Goal: Complete application form: Complete application form

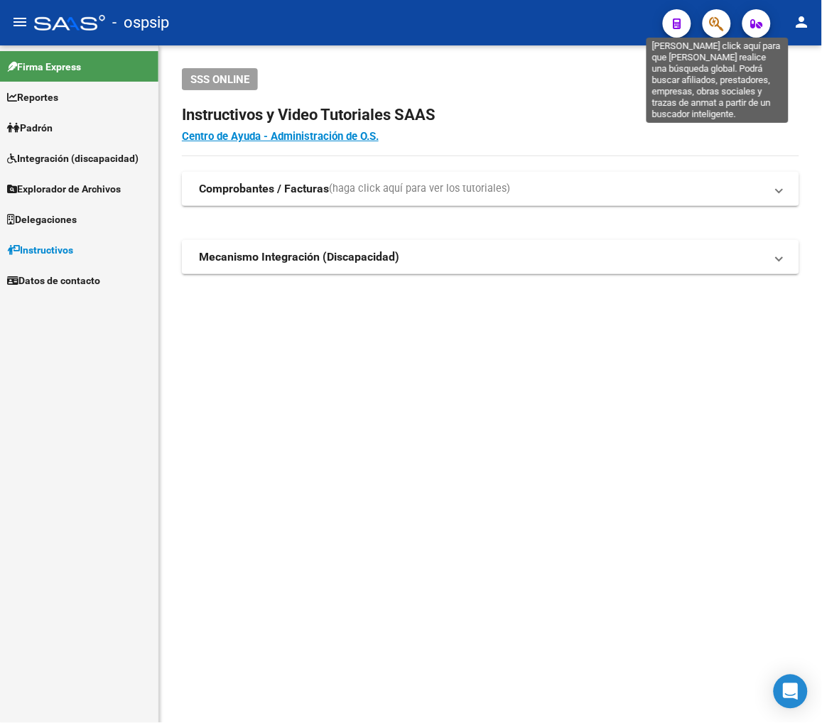
click at [716, 27] on icon "button" at bounding box center [716, 24] width 14 height 16
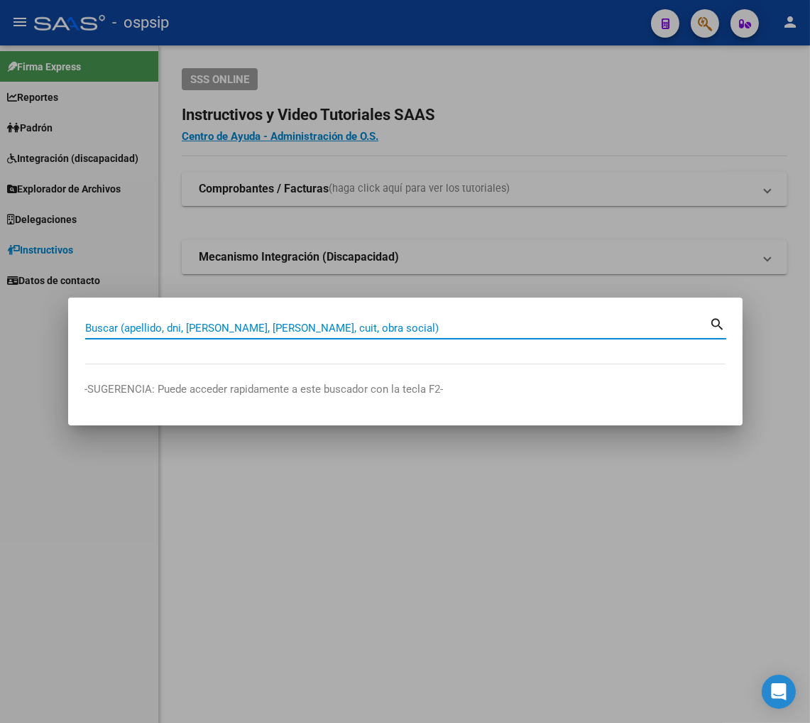
click at [122, 327] on input "Buscar (apellido, dni, [PERSON_NAME], [PERSON_NAME], cuit, obra social)" at bounding box center [397, 328] width 625 height 13
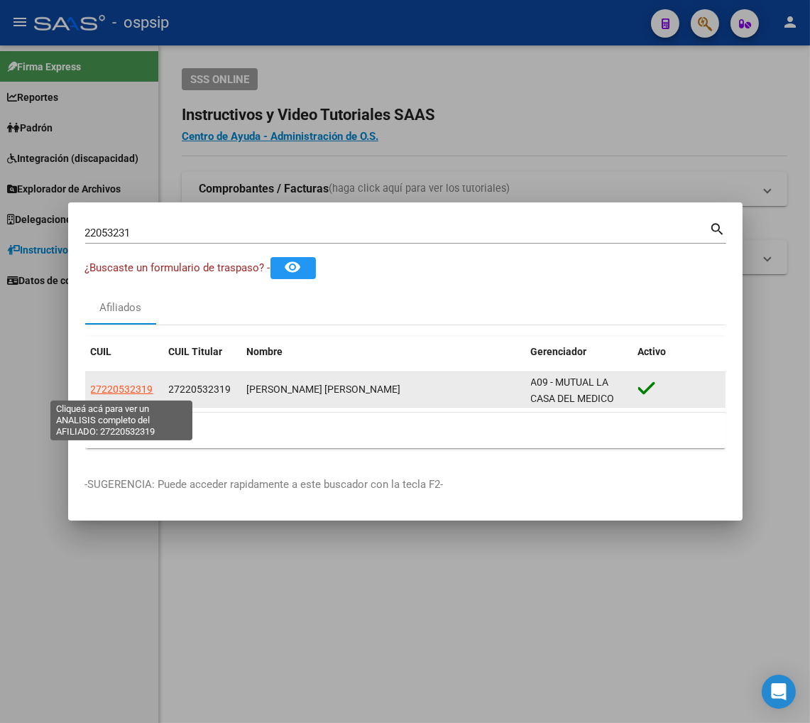
click at [125, 393] on span "27220532319" at bounding box center [122, 388] width 62 height 11
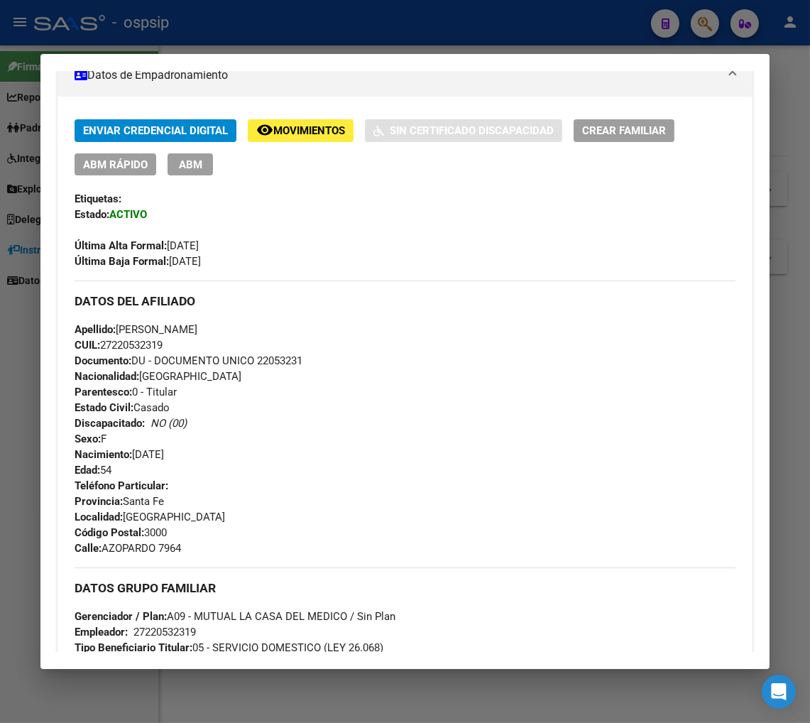
scroll to position [236, 0]
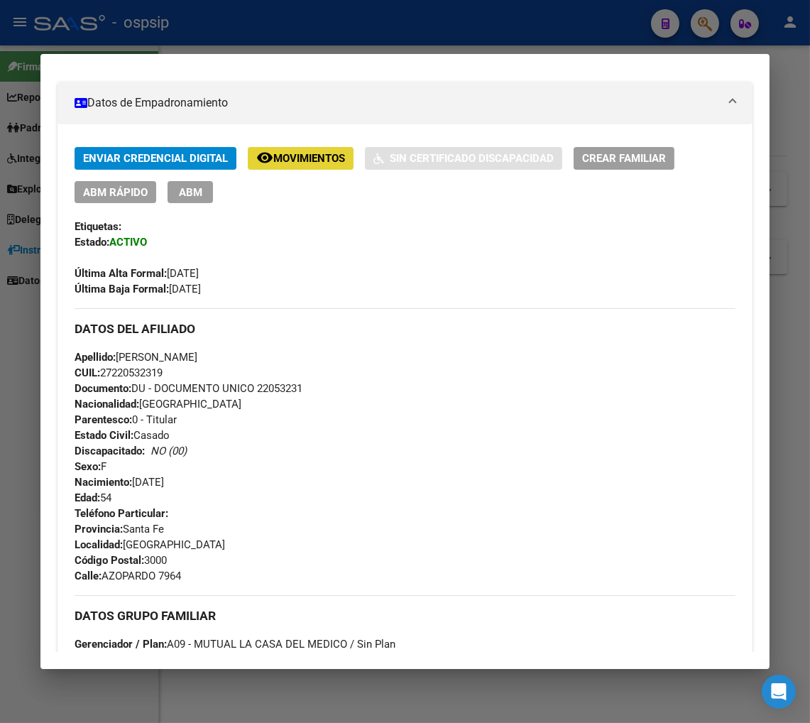
click at [302, 155] on span "Movimientos" at bounding box center [309, 159] width 72 height 13
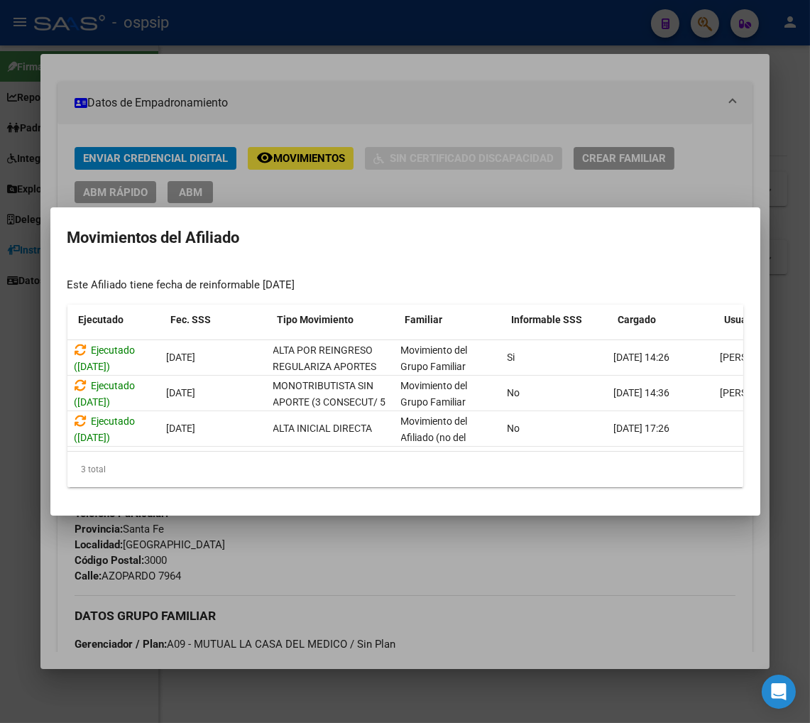
scroll to position [0, 147]
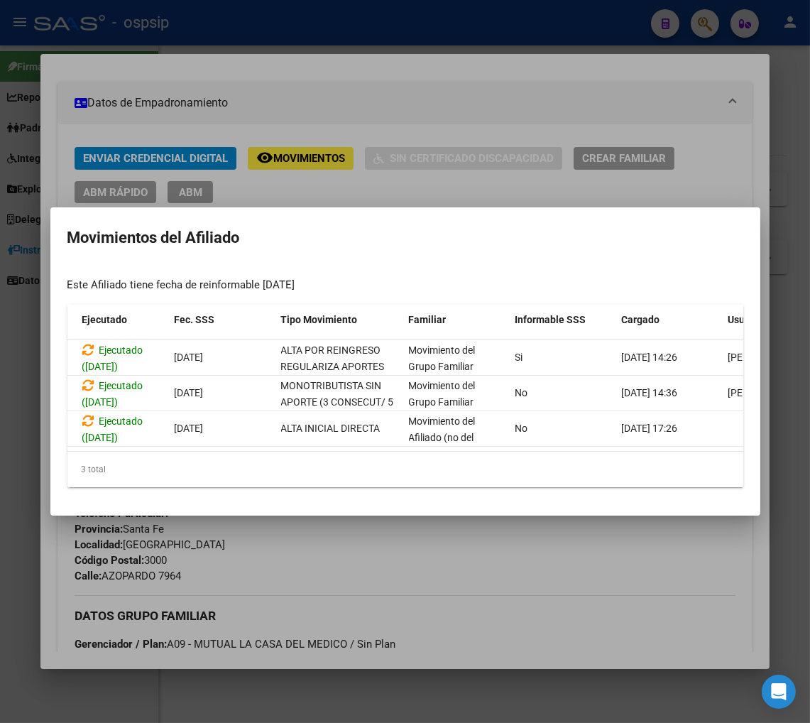
click at [541, 559] on div at bounding box center [405, 361] width 810 height 723
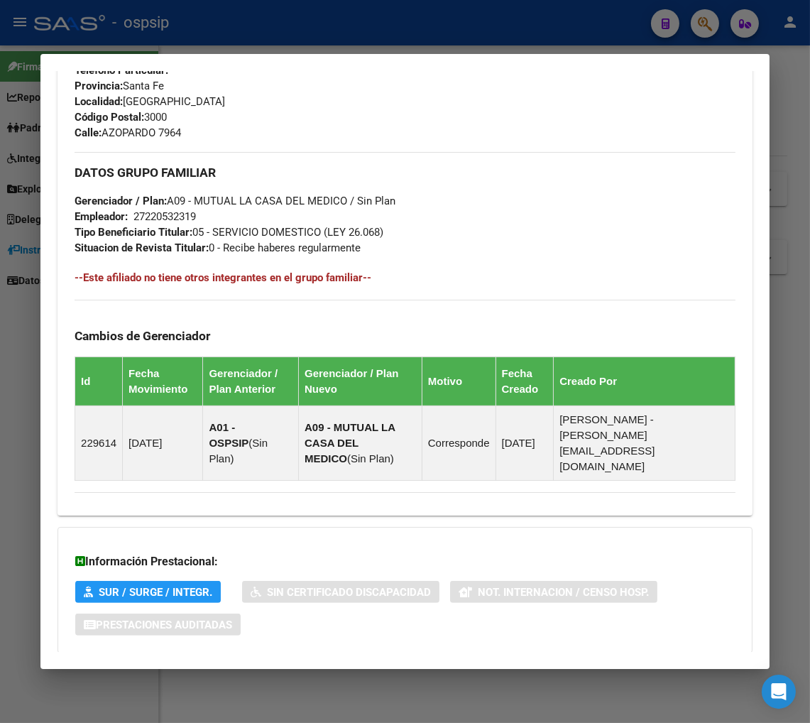
scroll to position [727, 0]
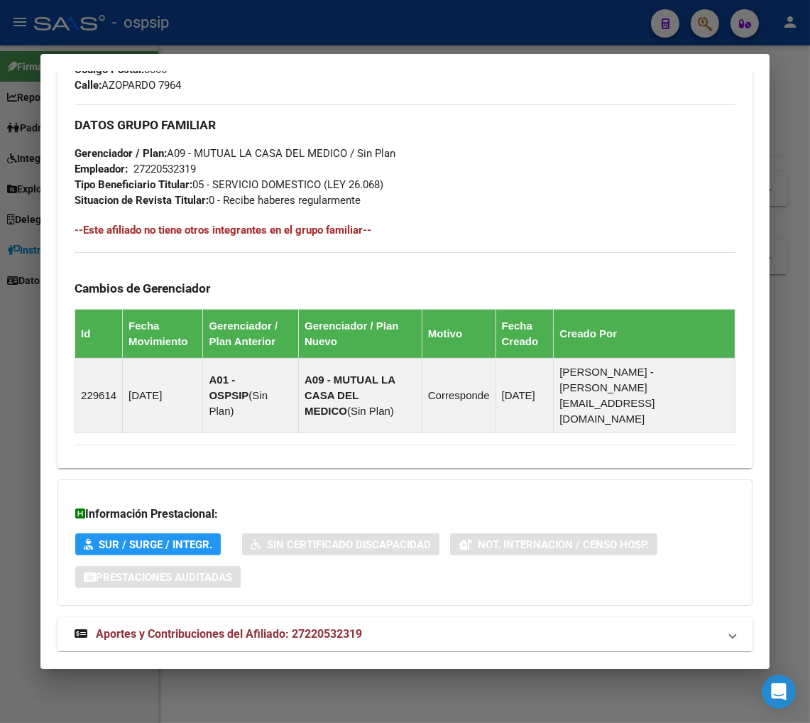
click at [185, 627] on span "Aportes y Contribuciones del Afiliado: 27220532319" at bounding box center [229, 633] width 266 height 13
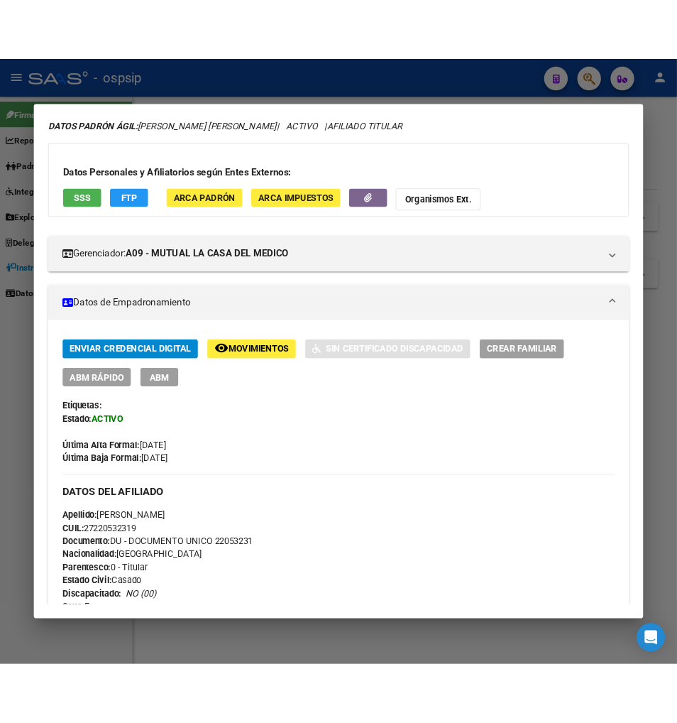
scroll to position [0, 0]
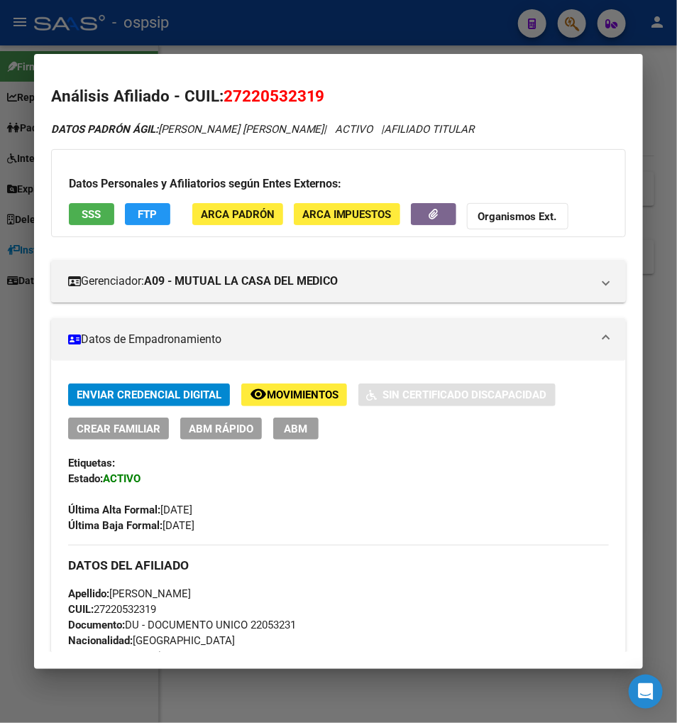
click at [572, 36] on div at bounding box center [338, 361] width 677 height 723
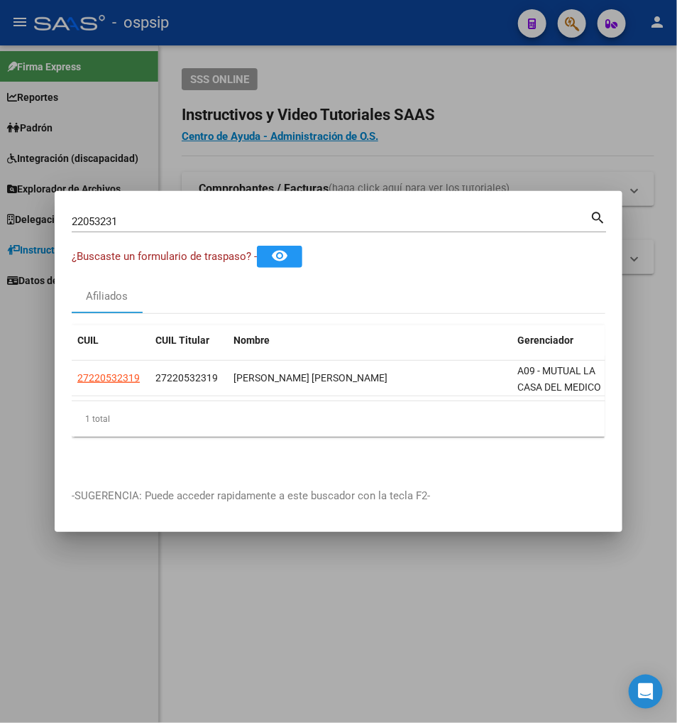
click at [146, 222] on input "22053231" at bounding box center [331, 221] width 518 height 13
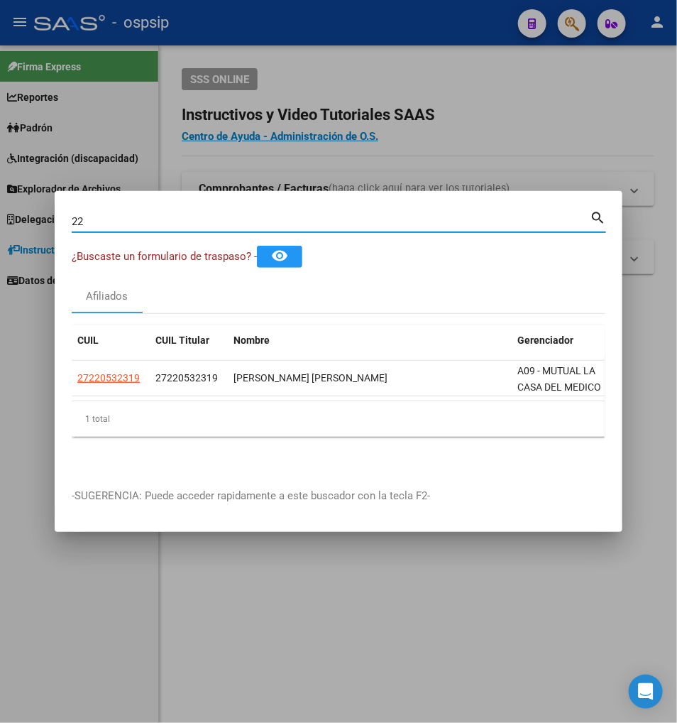
type input "2"
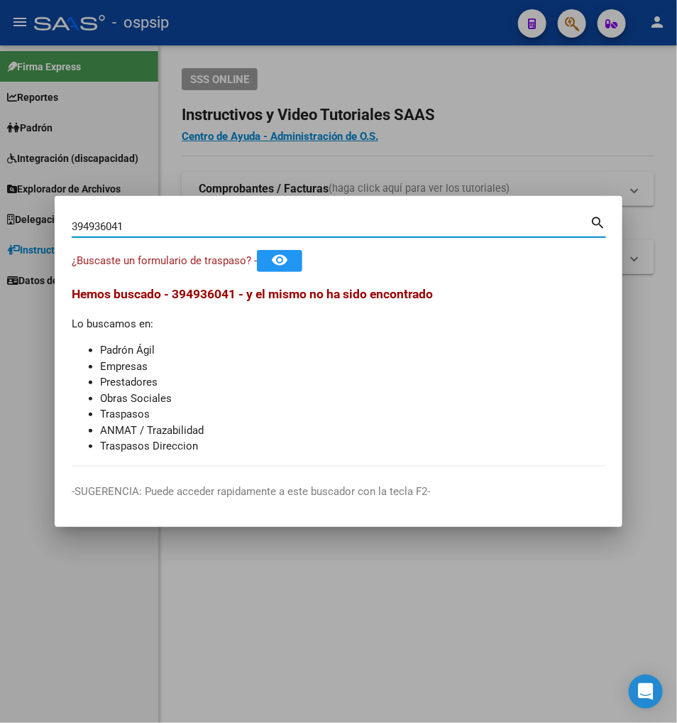
click at [135, 220] on input "394936041" at bounding box center [331, 226] width 518 height 13
type input "3"
type input "39493041"
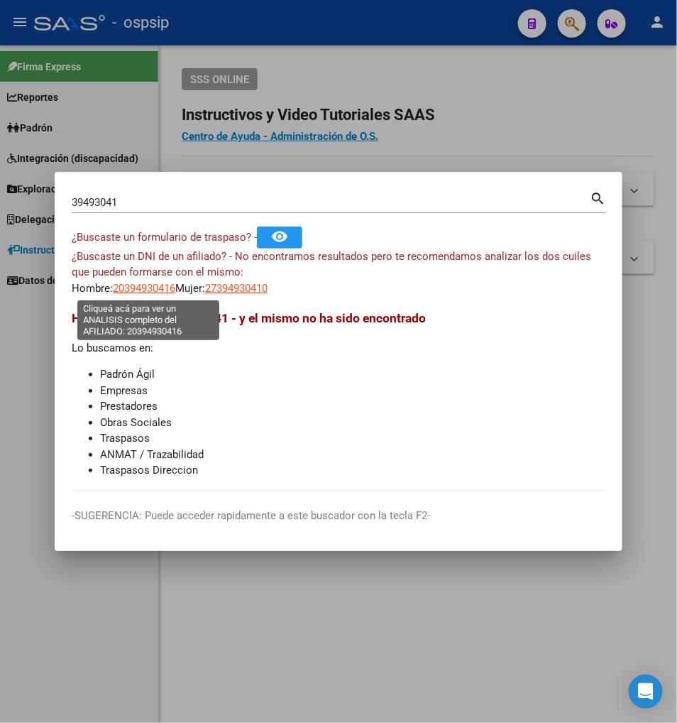
click at [156, 293] on span "20394930416" at bounding box center [144, 288] width 62 height 13
type textarea "20394930416"
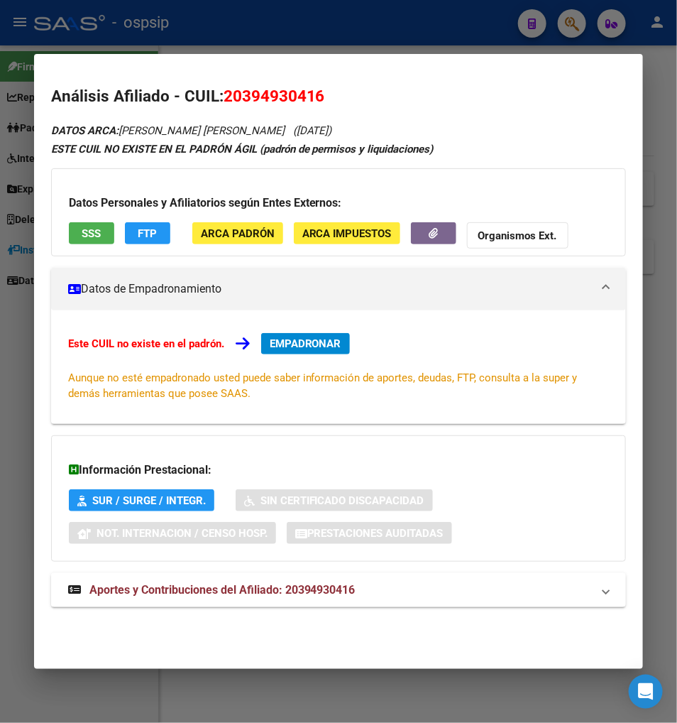
click at [170, 594] on span "Aportes y Contribuciones del Afiliado: 20394930416" at bounding box center [222, 589] width 266 height 13
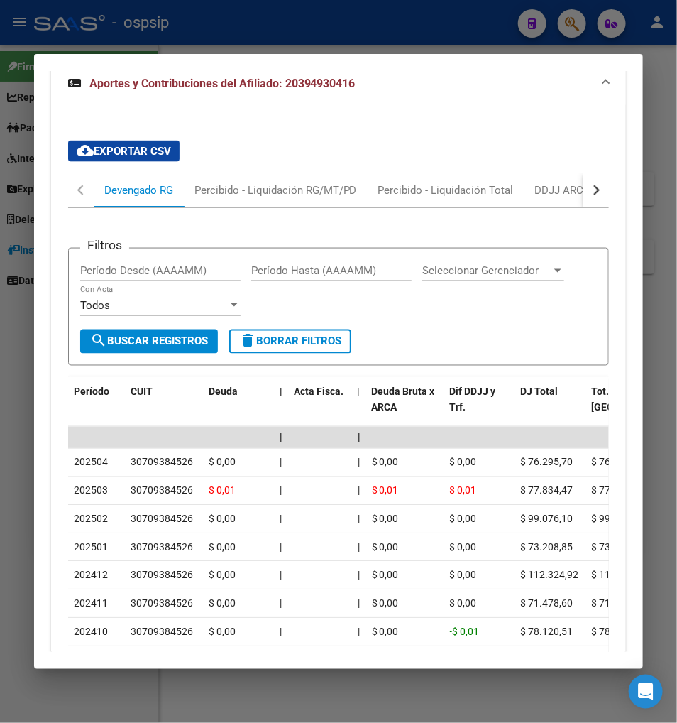
scroll to position [373, 0]
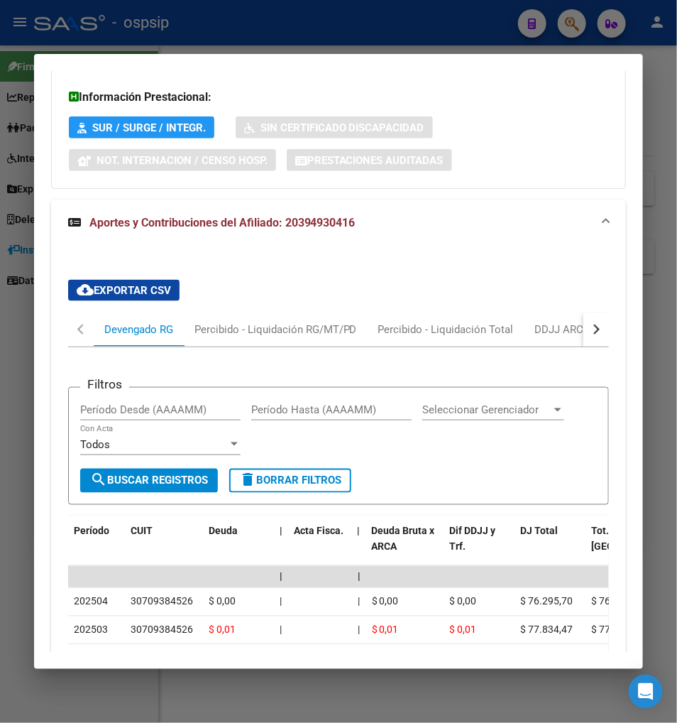
click at [608, 334] on button "button" at bounding box center [597, 329] width 26 height 34
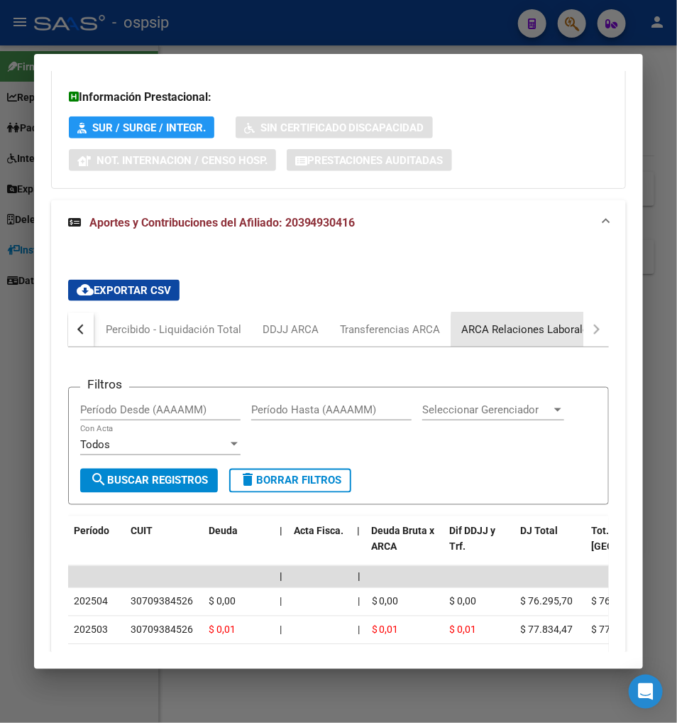
click at [565, 335] on div "ARCA Relaciones Laborales" at bounding box center [528, 330] width 133 height 16
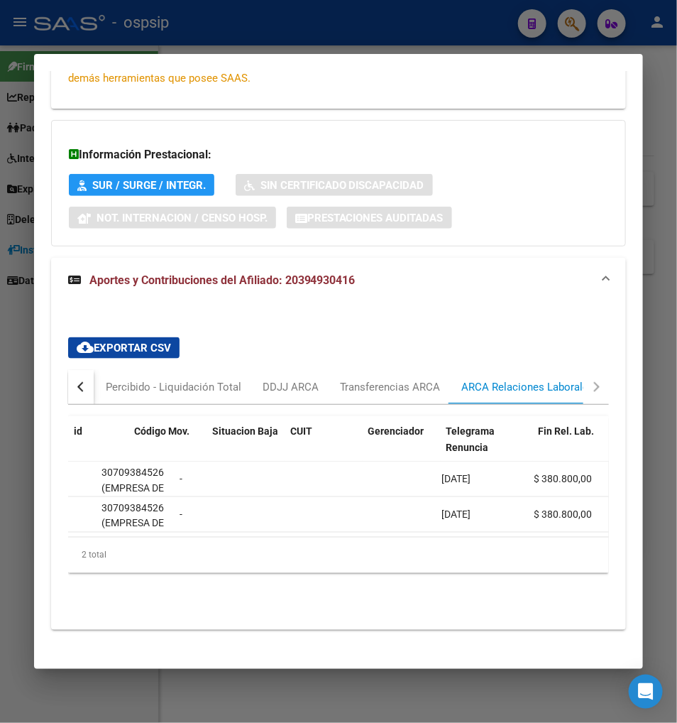
scroll to position [0, 0]
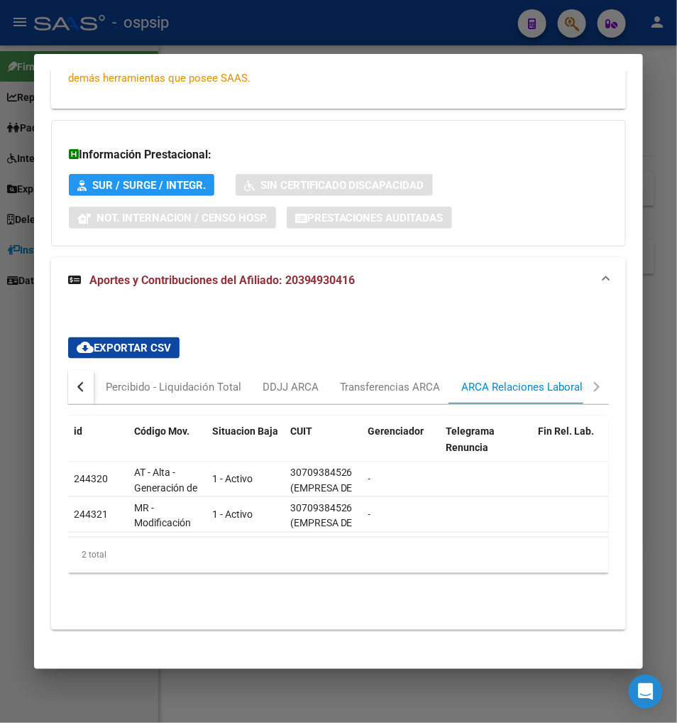
click at [77, 386] on div "button" at bounding box center [82, 387] width 10 height 10
click at [131, 376] on div "Devengado RG" at bounding box center [139, 387] width 90 height 34
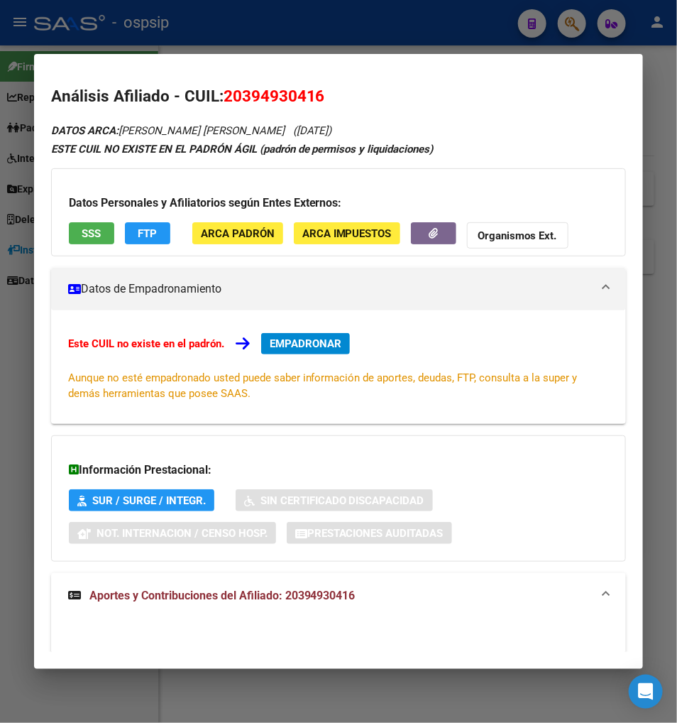
click at [577, 25] on div at bounding box center [338, 361] width 677 height 723
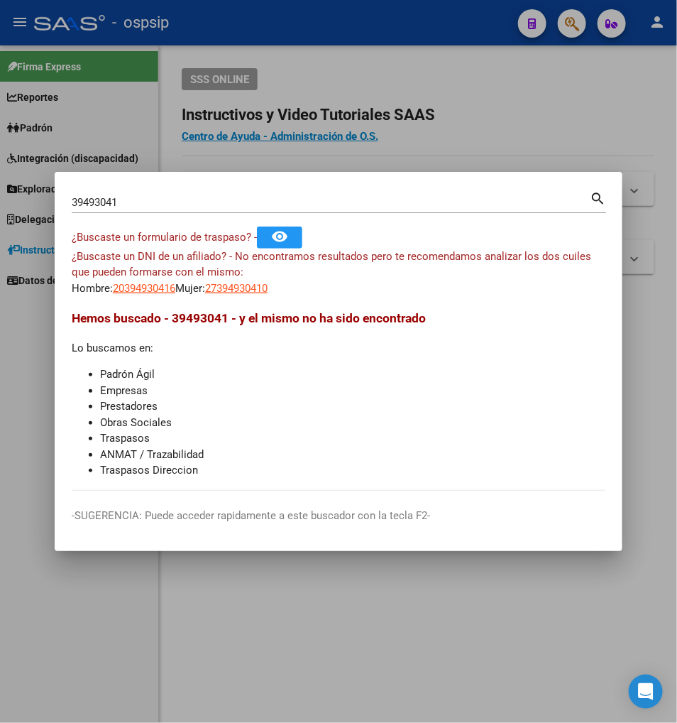
click at [119, 196] on input "39493041" at bounding box center [331, 202] width 518 height 13
type input "3"
type input "46546523"
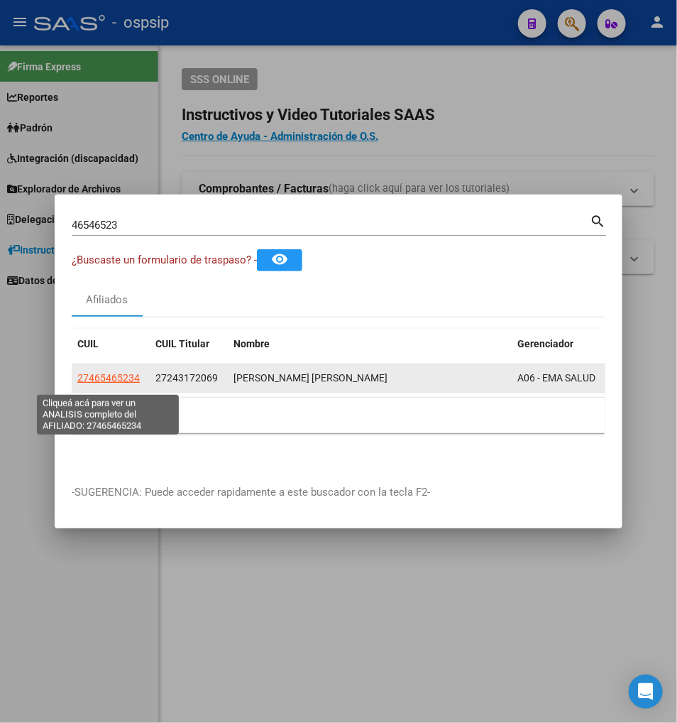
click at [109, 382] on span "27465465234" at bounding box center [108, 377] width 62 height 11
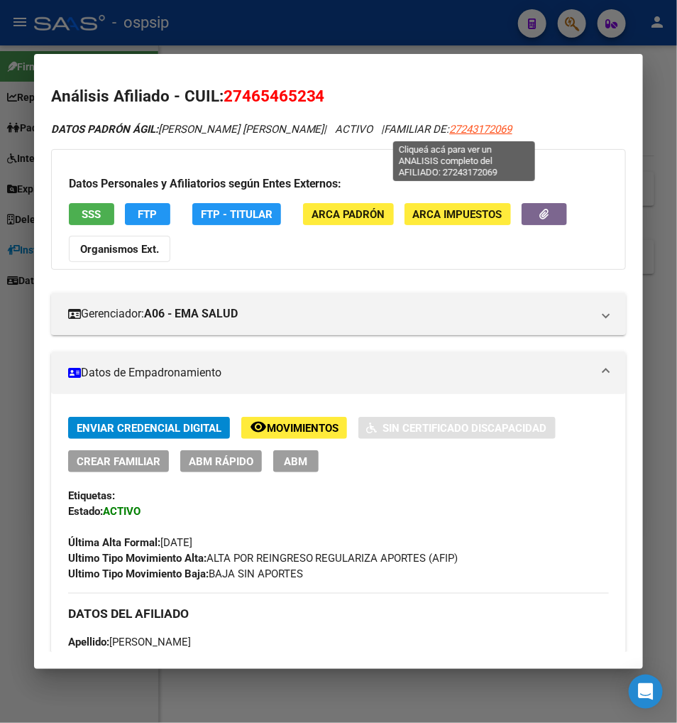
click at [472, 135] on span "27243172069" at bounding box center [481, 129] width 62 height 13
type textarea "27243172069"
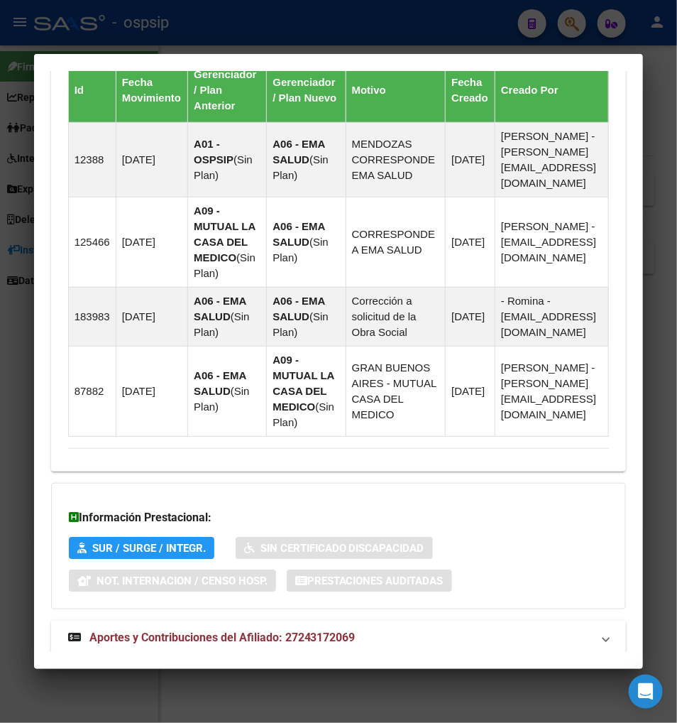
scroll to position [1073, 0]
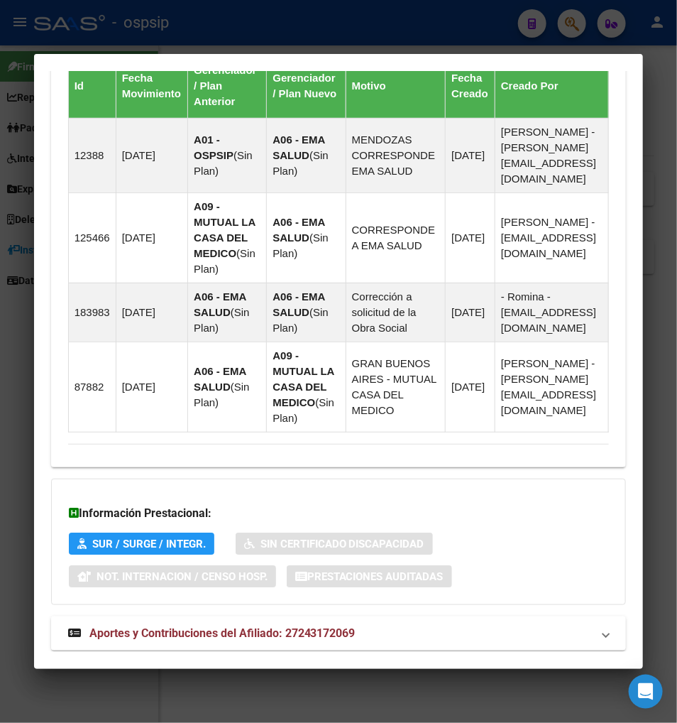
click at [183, 626] on span "Aportes y Contribuciones del Afiliado: 27243172069" at bounding box center [222, 632] width 266 height 13
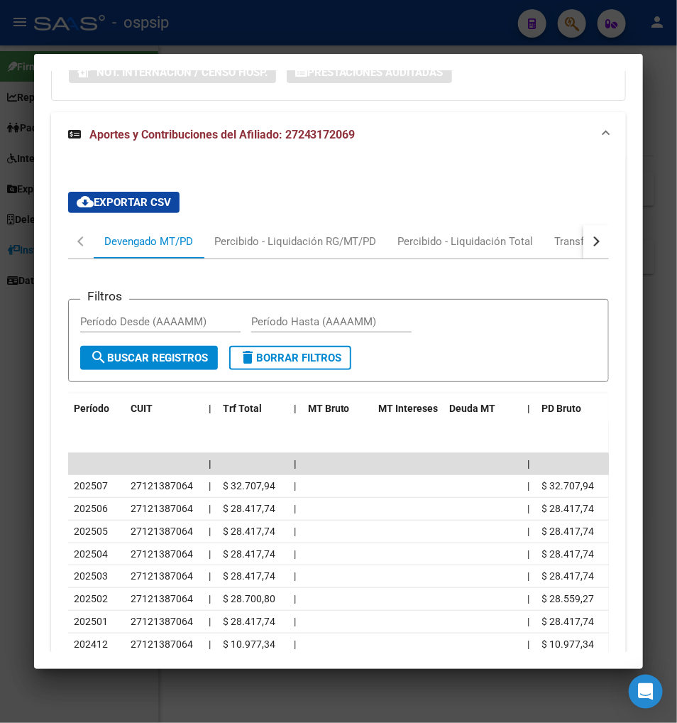
scroll to position [1591, 0]
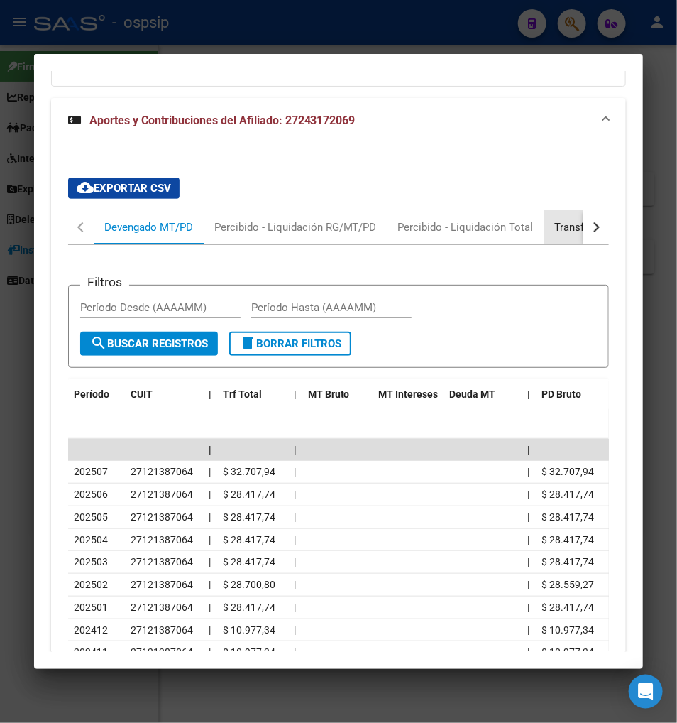
click at [585, 219] on div "Transferencias ARCA" at bounding box center [605, 227] width 101 height 16
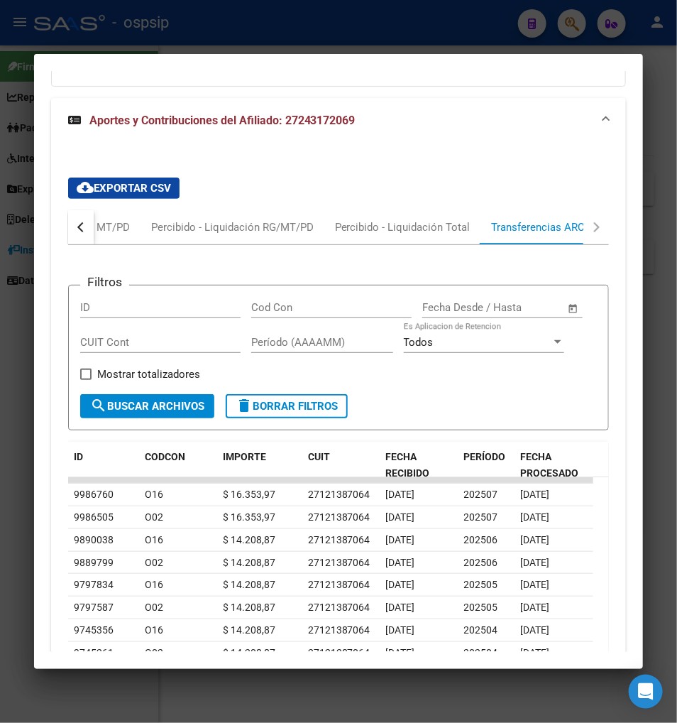
click at [77, 222] on div "button" at bounding box center [82, 227] width 10 height 10
click at [104, 219] on div "Devengado MT/PD" at bounding box center [148, 227] width 89 height 16
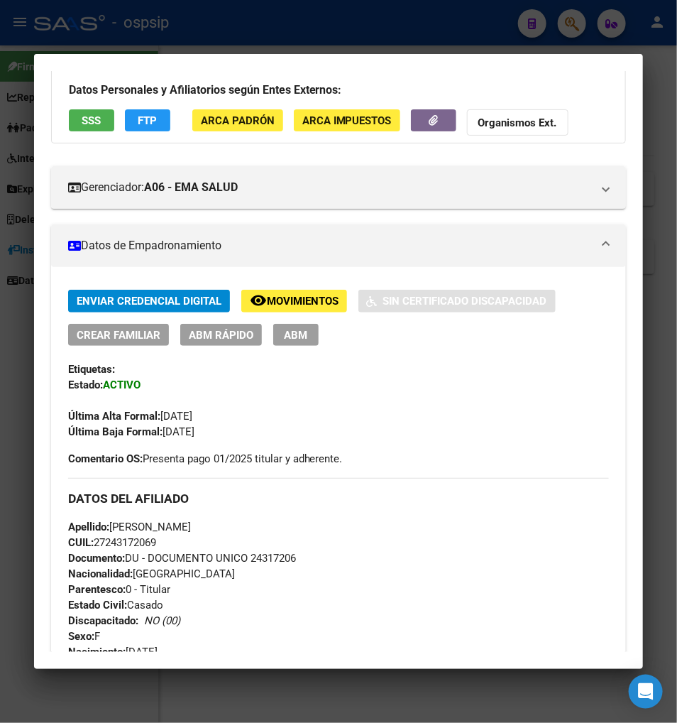
scroll to position [92, 0]
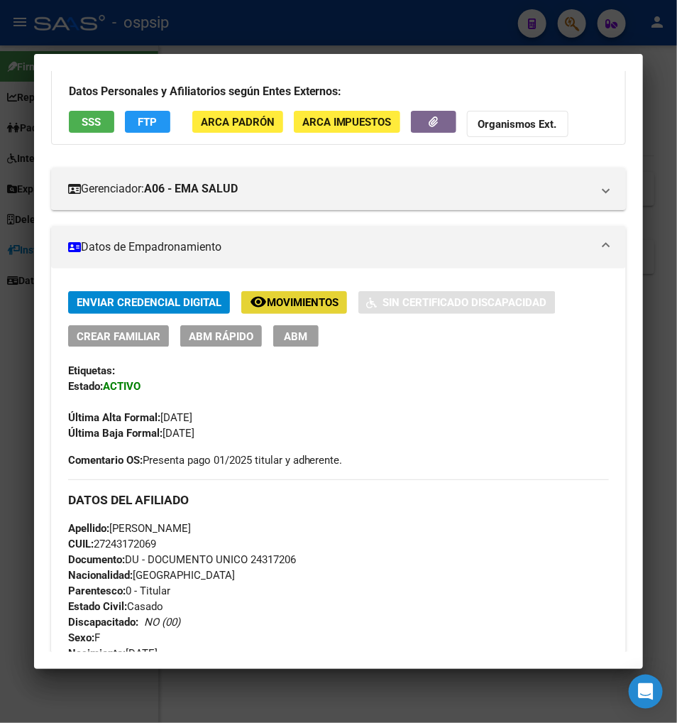
click at [295, 305] on span "Movimientos" at bounding box center [303, 303] width 72 height 13
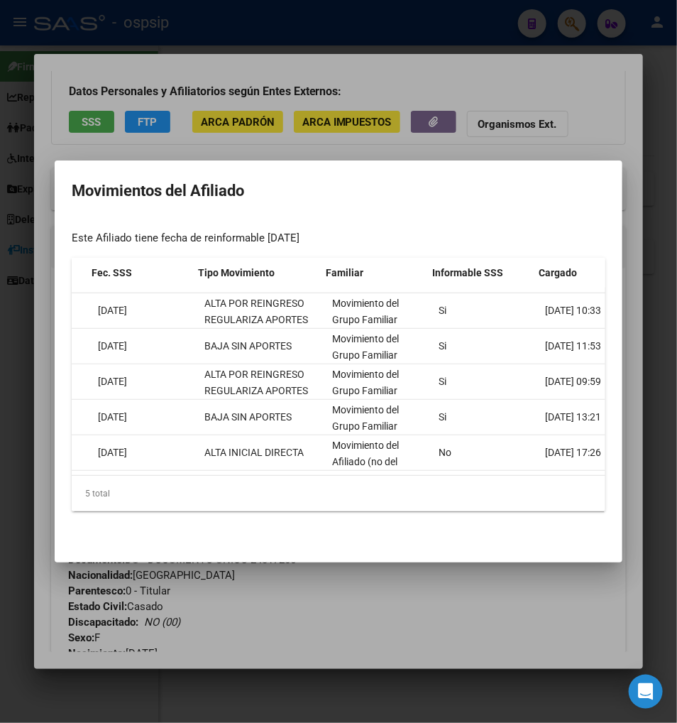
scroll to position [0, 234]
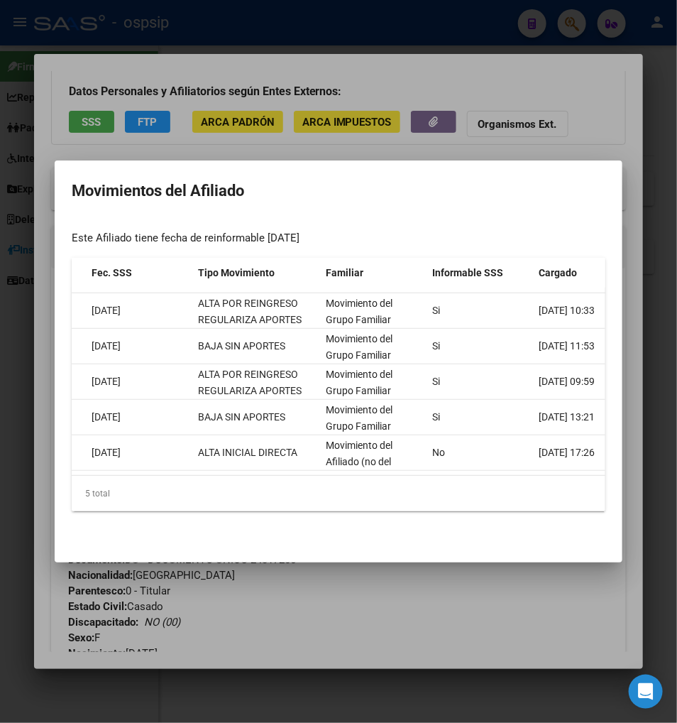
click at [489, 625] on div at bounding box center [338, 361] width 677 height 723
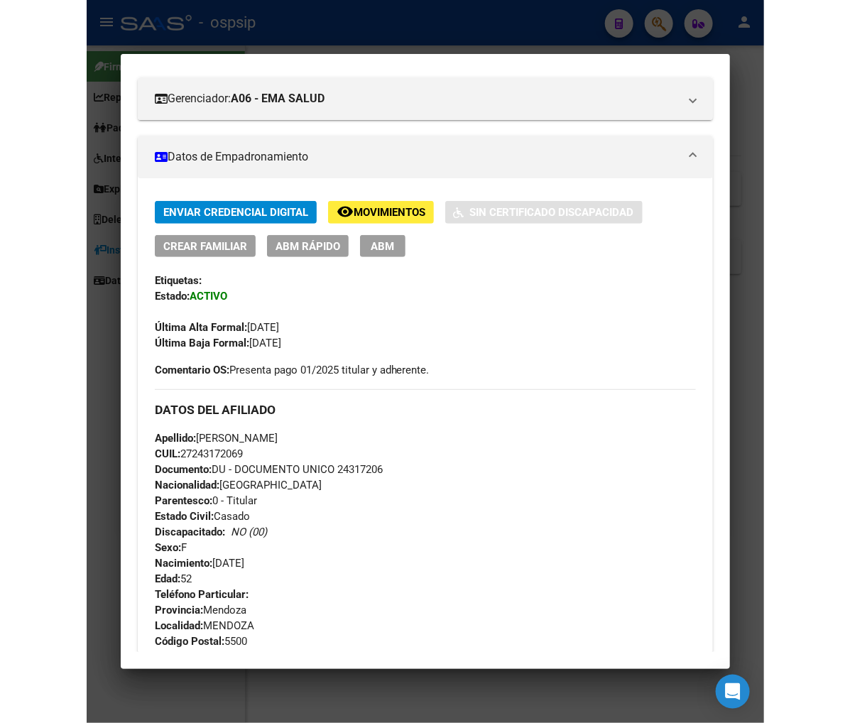
scroll to position [0, 0]
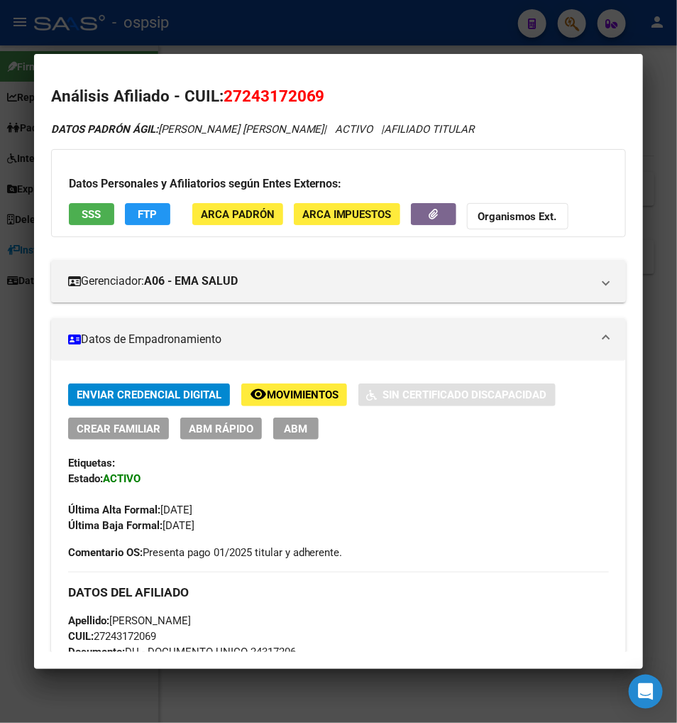
drag, startPoint x: 231, startPoint y: 95, endPoint x: 299, endPoint y: 99, distance: 68.3
click at [299, 99] on span "27243172069" at bounding box center [275, 96] width 102 height 18
copy span "24317206"
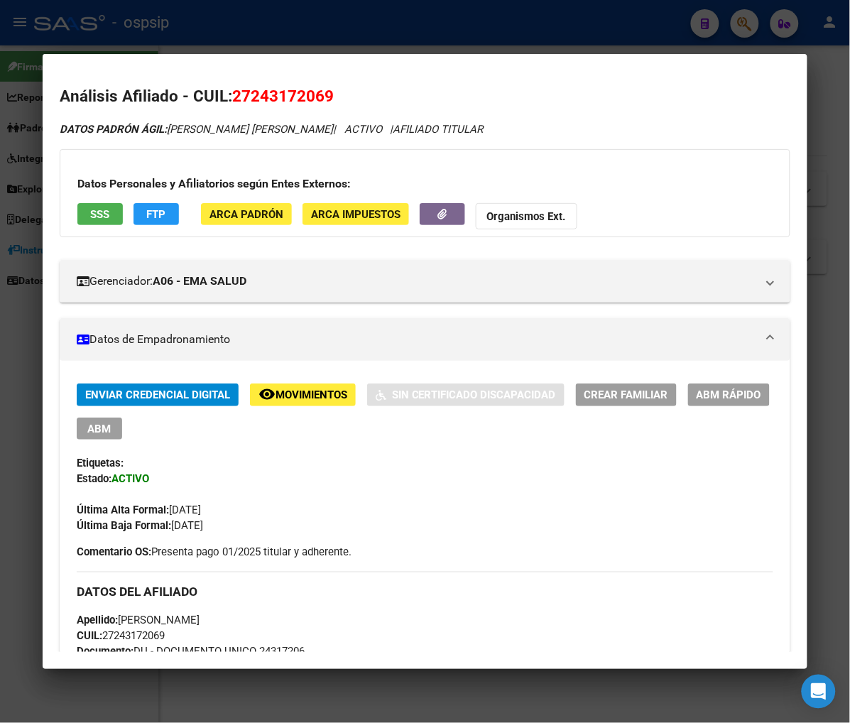
click at [743, 27] on div at bounding box center [425, 361] width 850 height 723
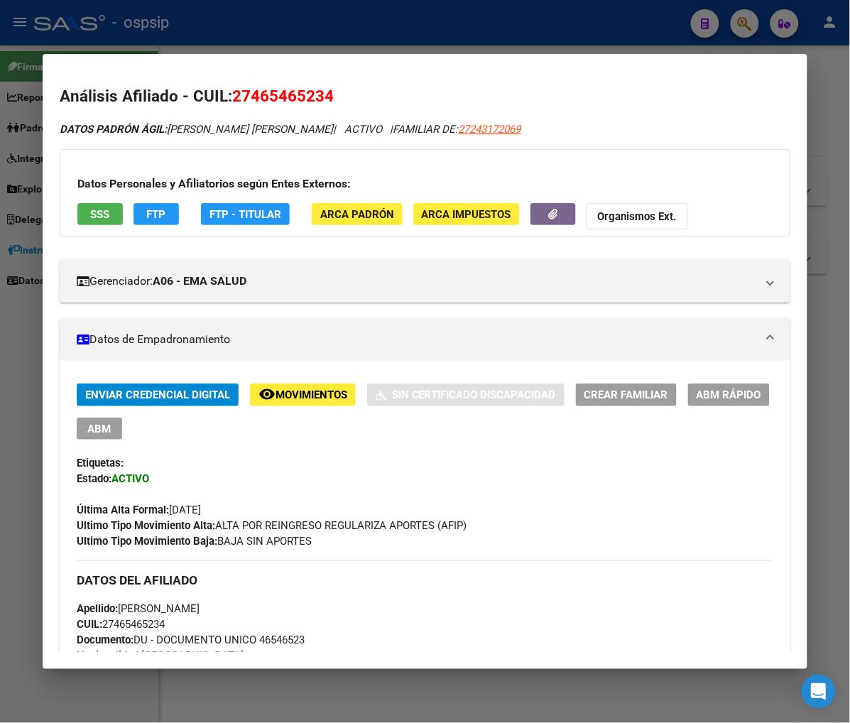
click at [746, 29] on div at bounding box center [425, 361] width 850 height 723
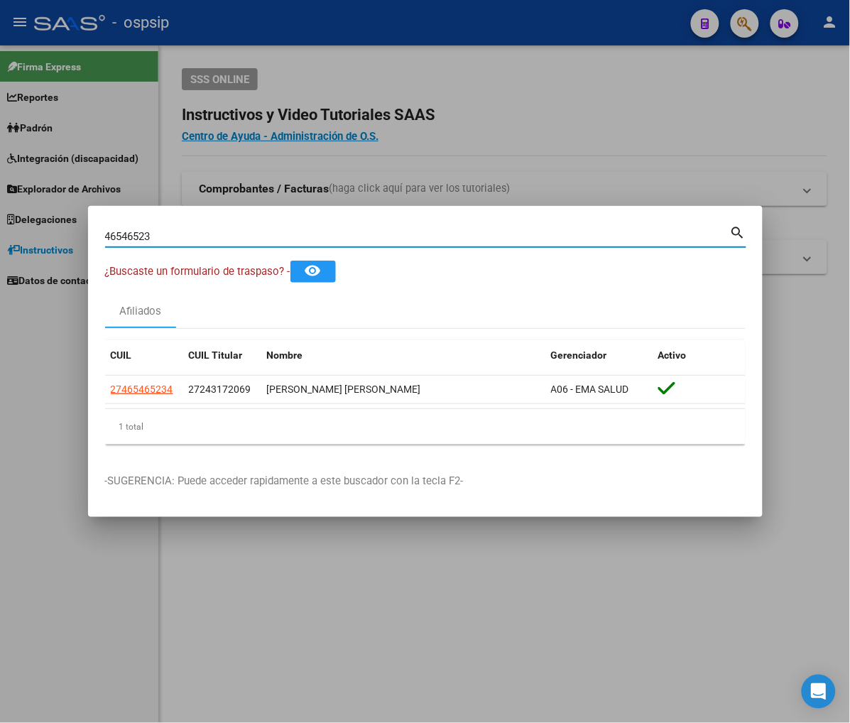
click at [166, 231] on input "46546523" at bounding box center [417, 236] width 625 height 13
type input "4"
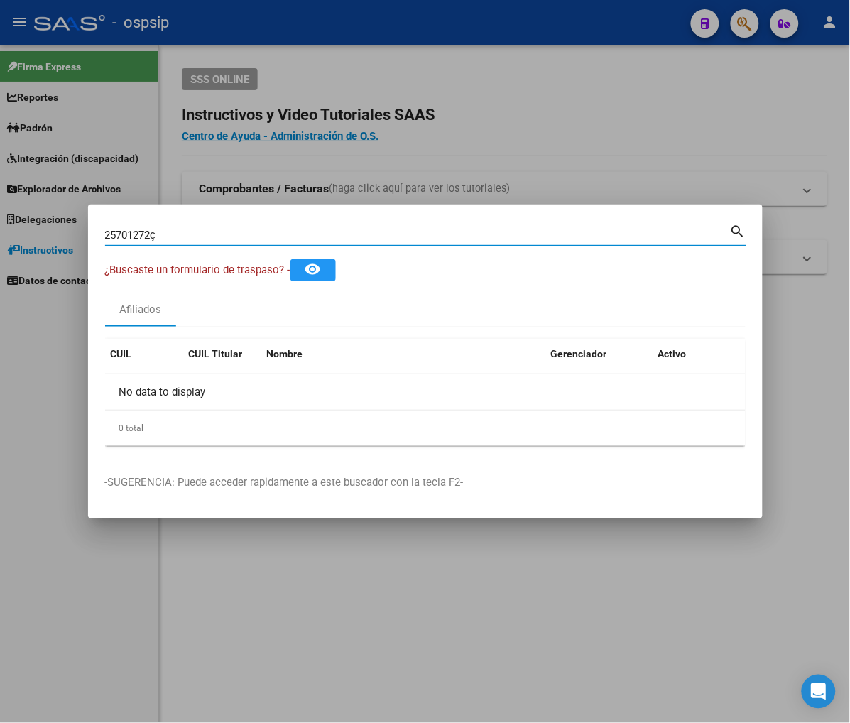
type input "25701272"
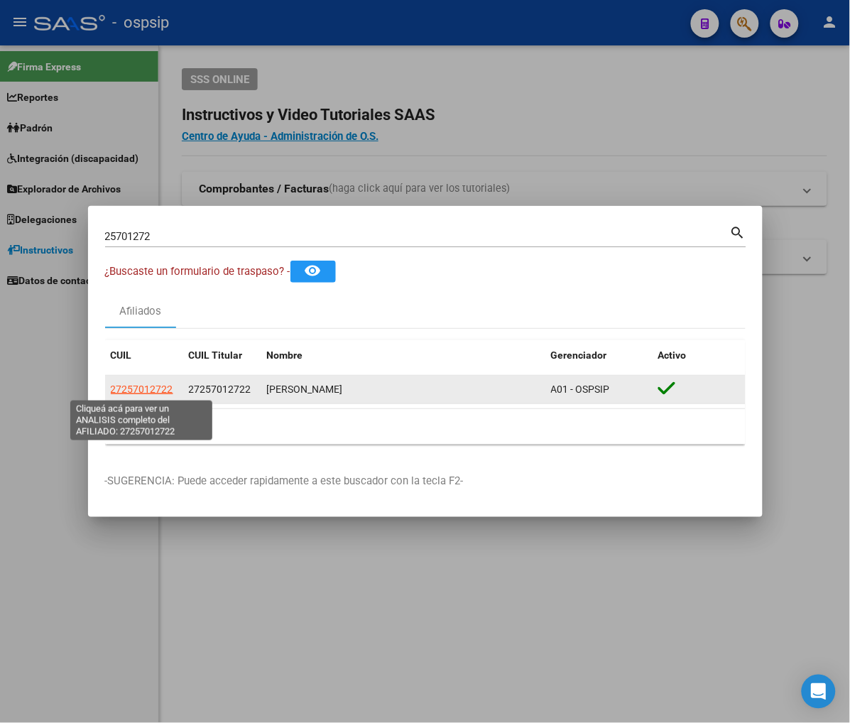
click at [145, 389] on span "27257012722" at bounding box center [142, 388] width 62 height 11
type textarea "27257012722"
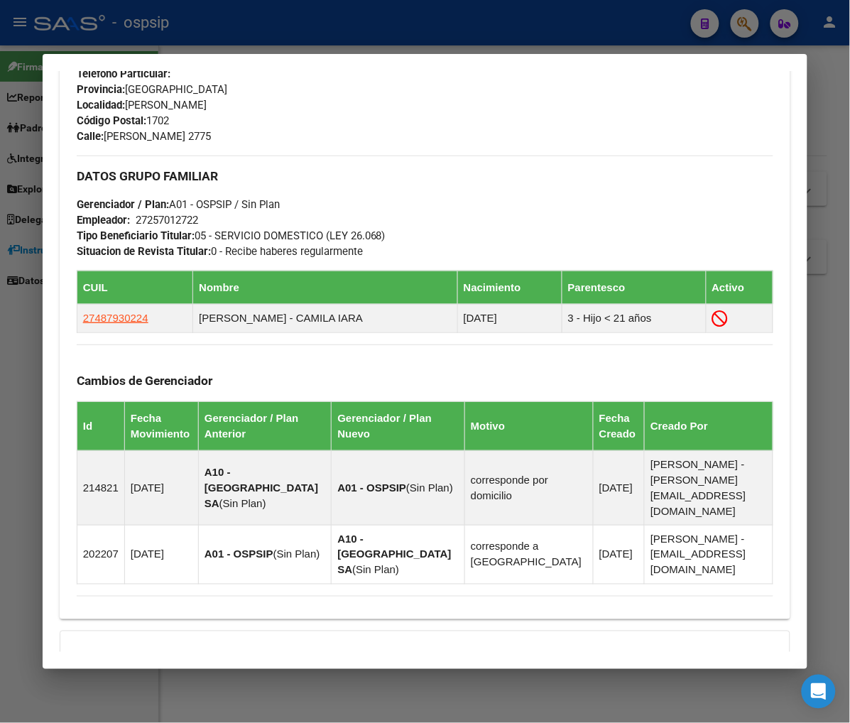
scroll to position [773, 0]
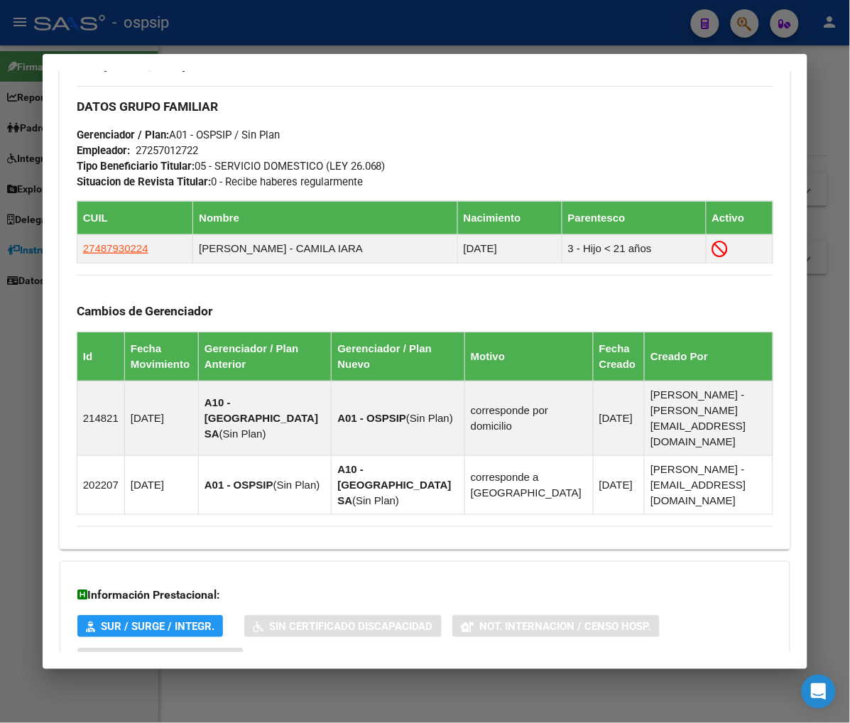
click at [168, 709] on span "Aportes y Contribuciones del Afiliado: 27257012722" at bounding box center [231, 715] width 266 height 13
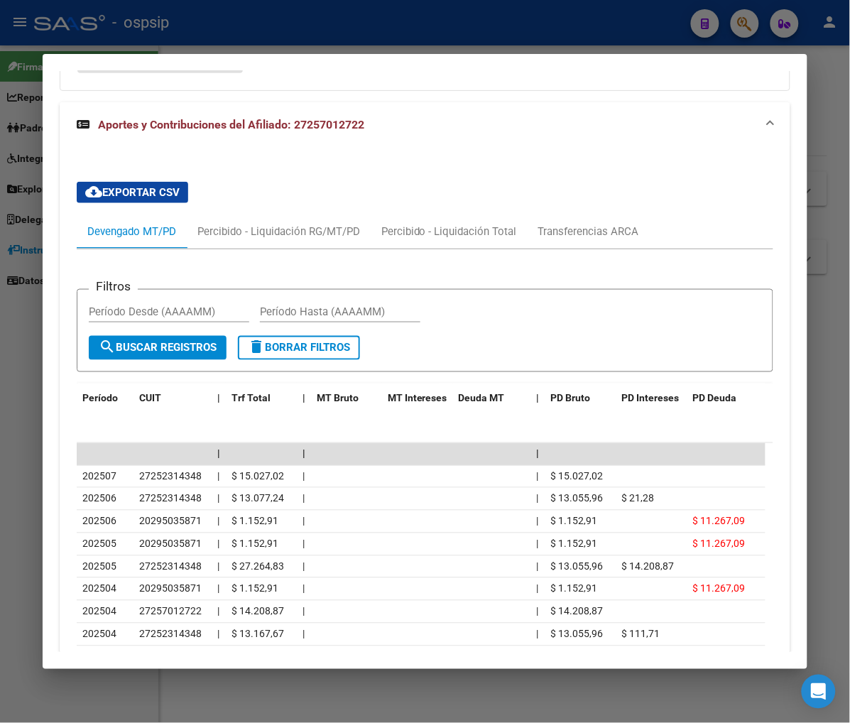
scroll to position [1371, 0]
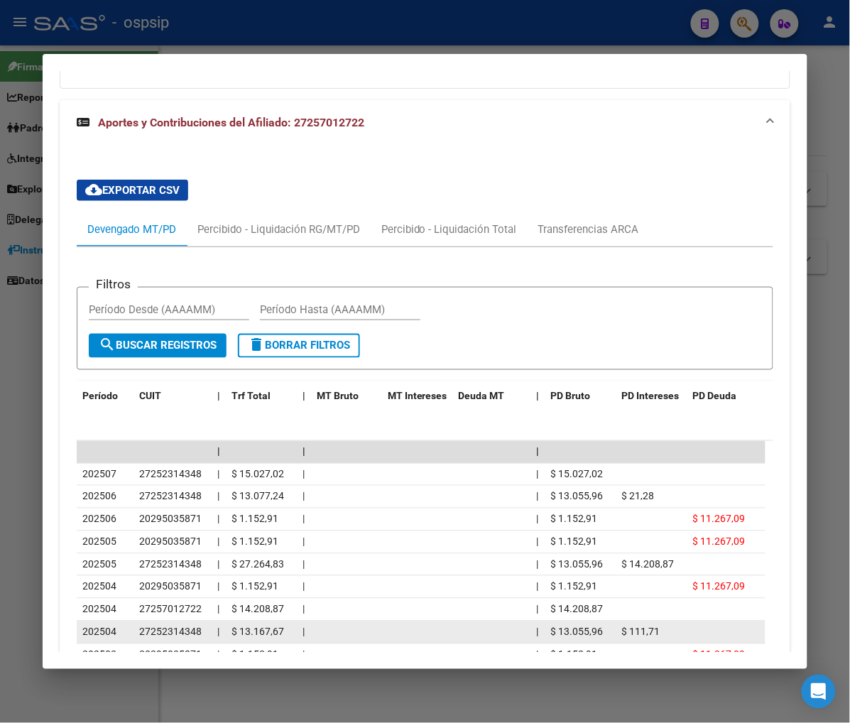
click at [324, 621] on datatable-body-cell at bounding box center [346, 632] width 71 height 22
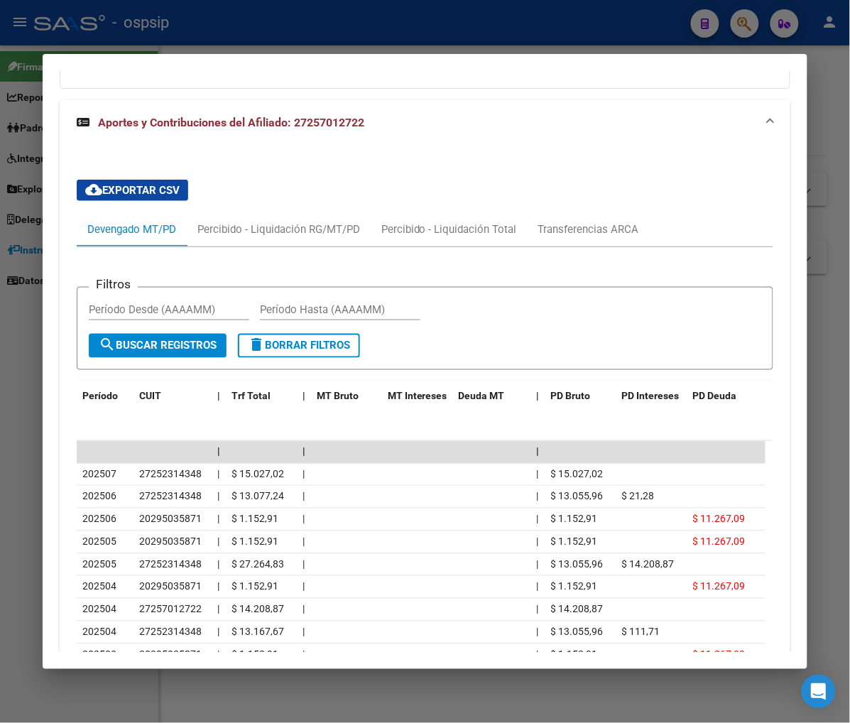
click at [87, 222] on div "Devengado MT/PD" at bounding box center [131, 230] width 89 height 16
click at [571, 222] on div "Transferencias ARCA" at bounding box center [588, 230] width 101 height 16
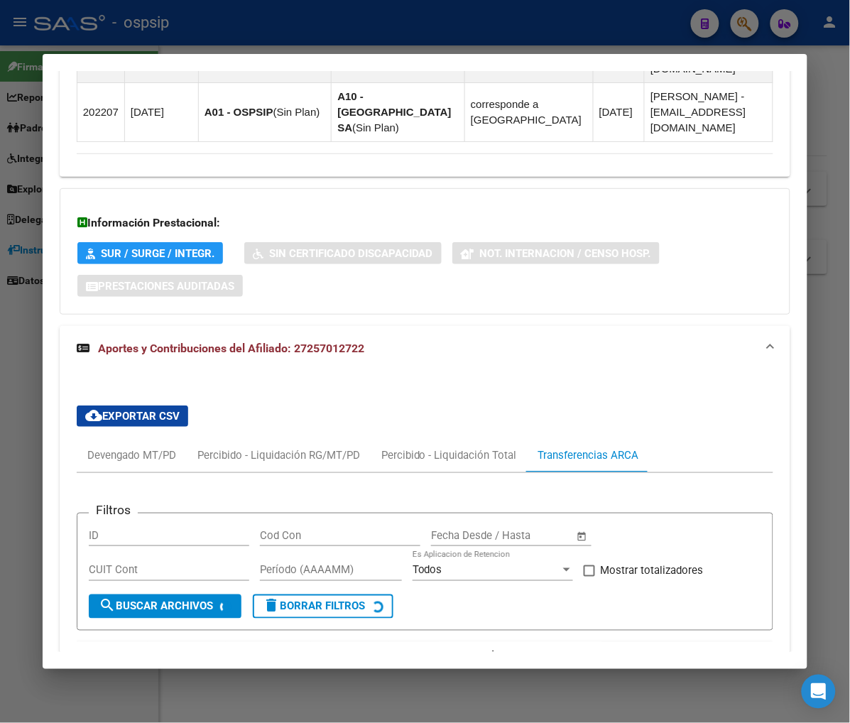
scroll to position [1208, 0]
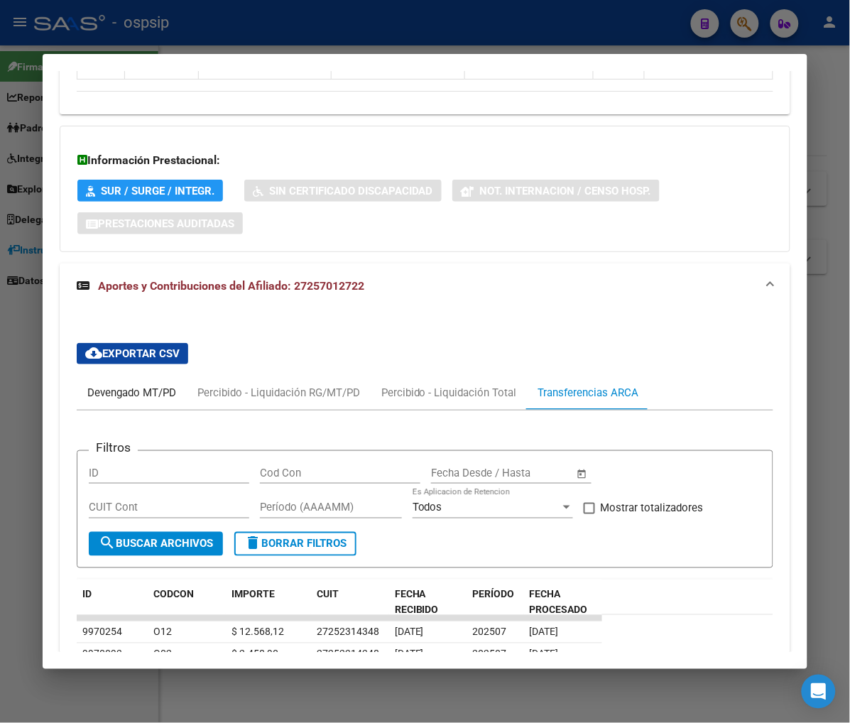
click at [87, 385] on div "Devengado MT/PD" at bounding box center [131, 393] width 89 height 16
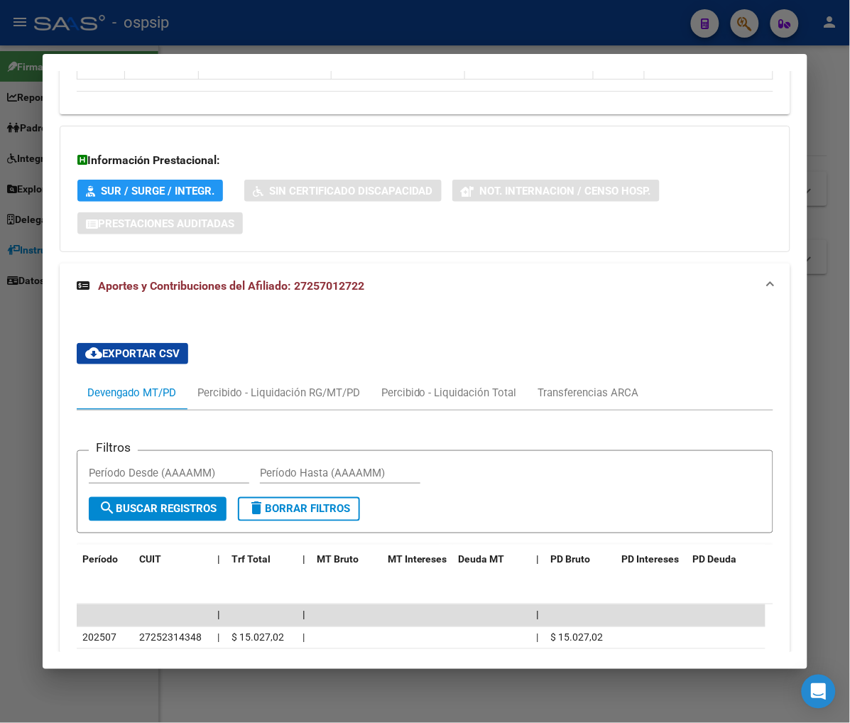
click at [453, 672] on datatable-body-cell at bounding box center [492, 683] width 78 height 22
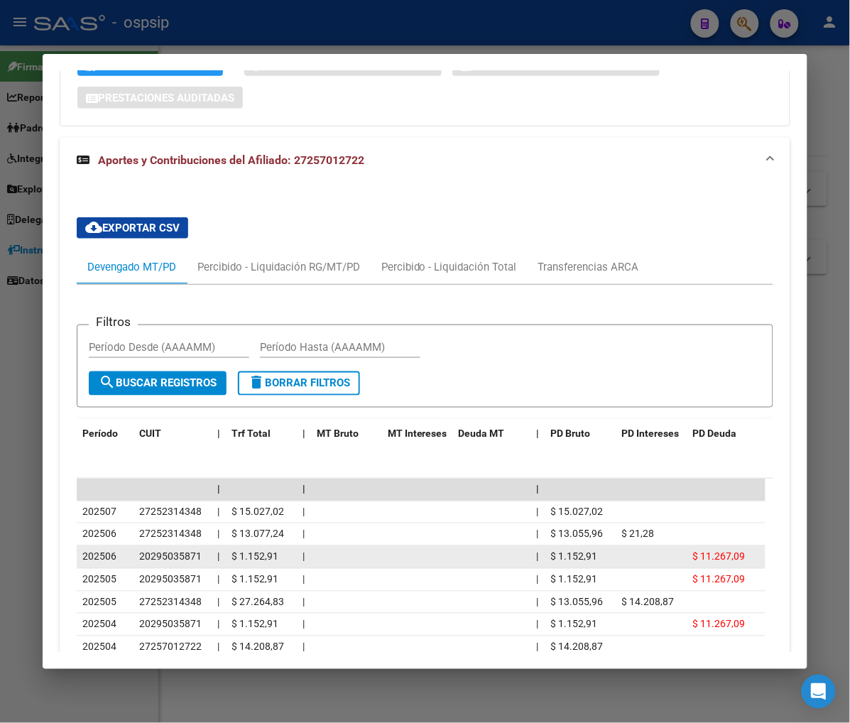
scroll to position [1365, 0]
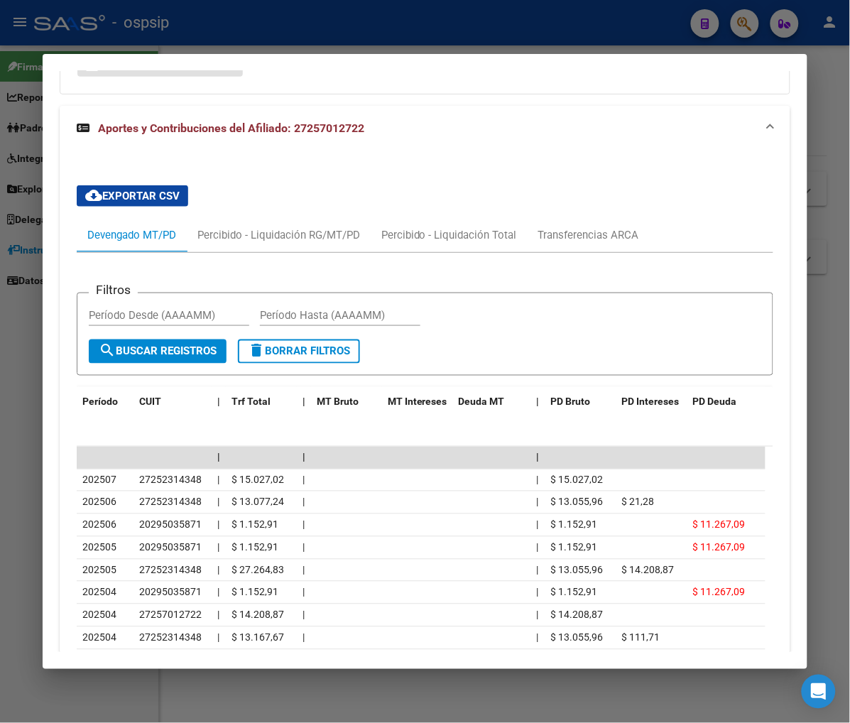
click at [87, 227] on div "Devengado MT/PD" at bounding box center [131, 235] width 89 height 16
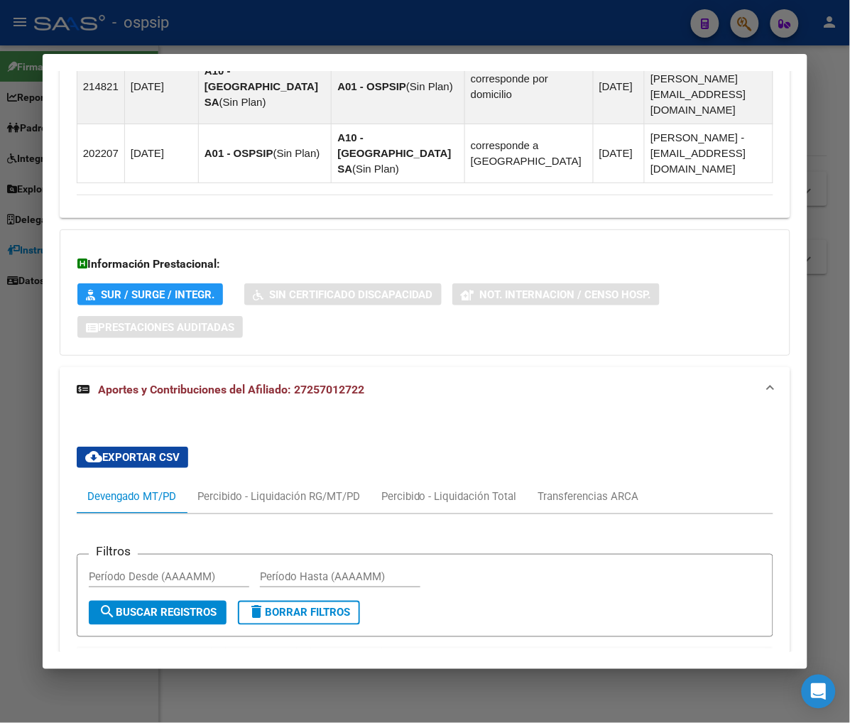
scroll to position [1129, 0]
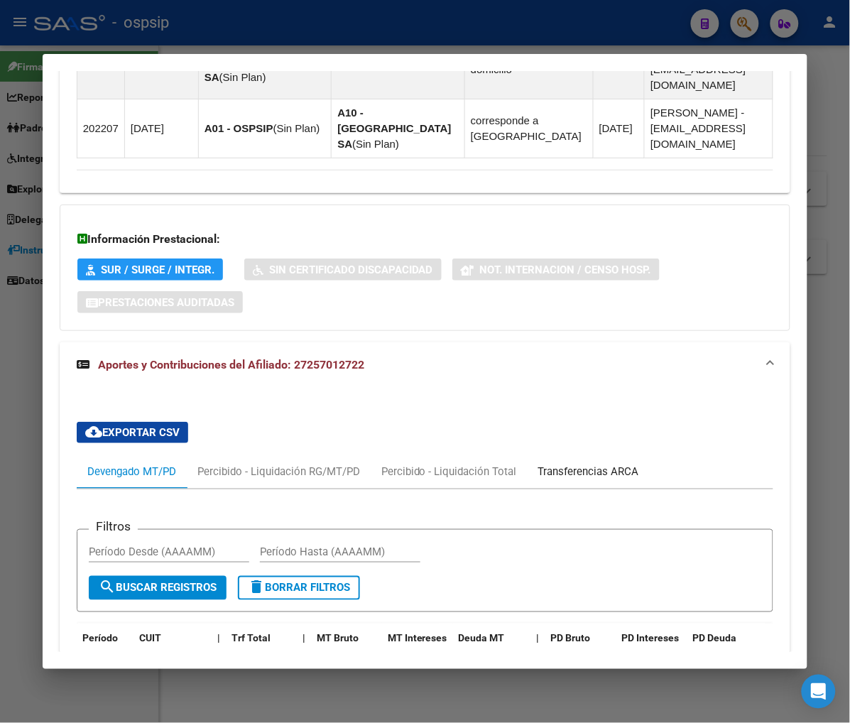
click at [580, 464] on div "Transferencias ARCA" at bounding box center [588, 472] width 101 height 16
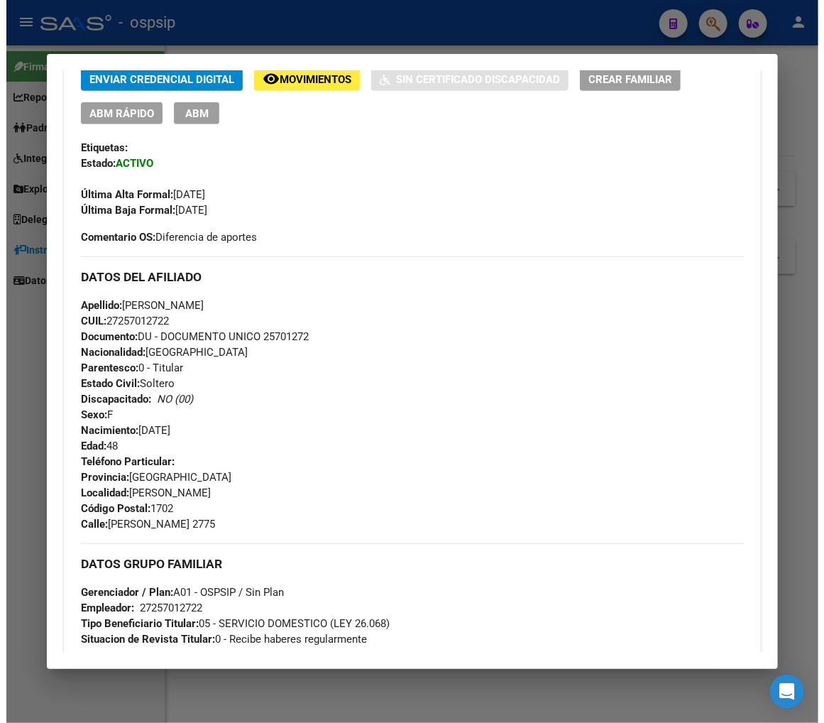
scroll to position [79, 0]
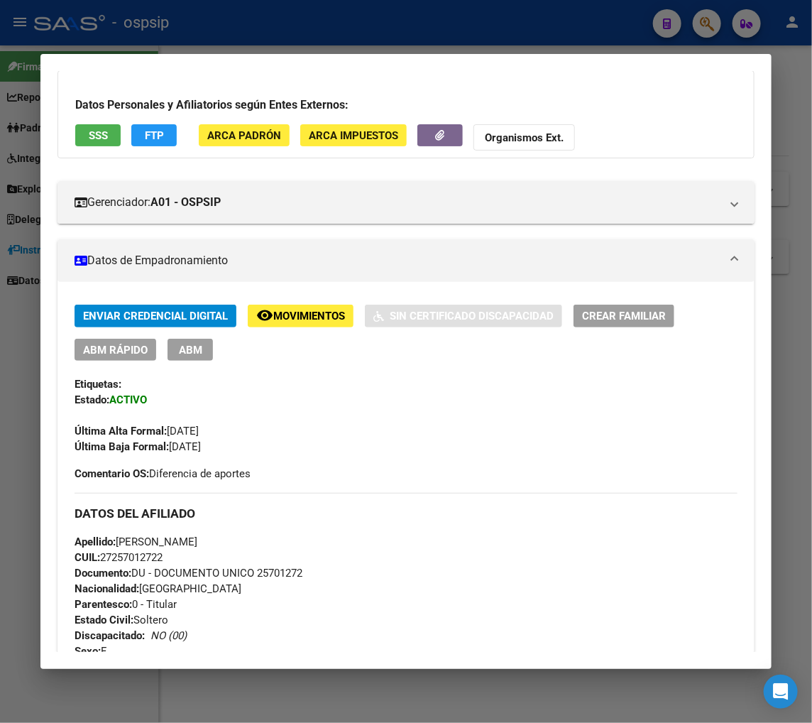
click at [194, 349] on span "ABM" at bounding box center [190, 350] width 23 height 13
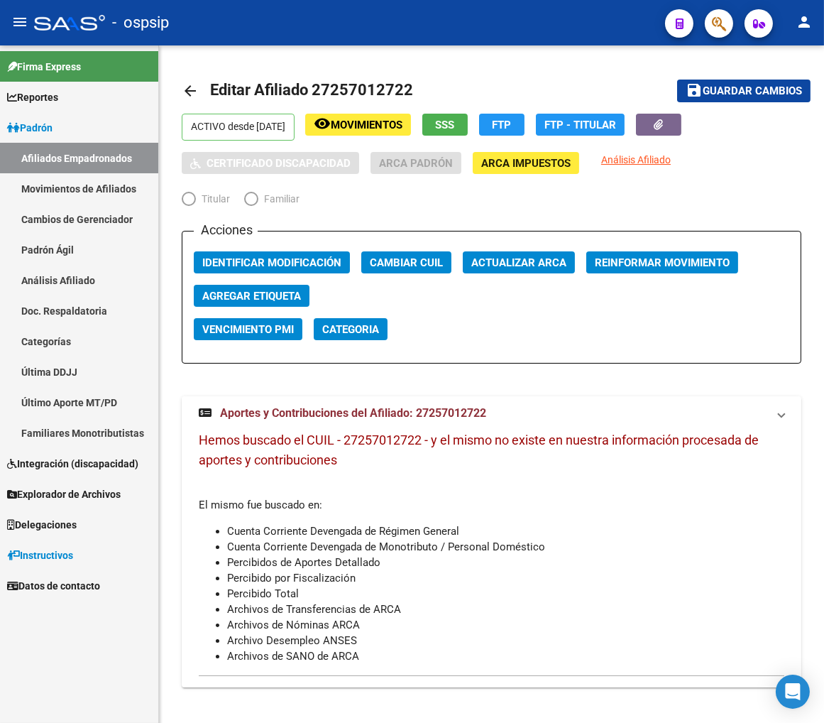
click at [692, 31] on app-interest-calculator at bounding box center [679, 23] width 28 height 29
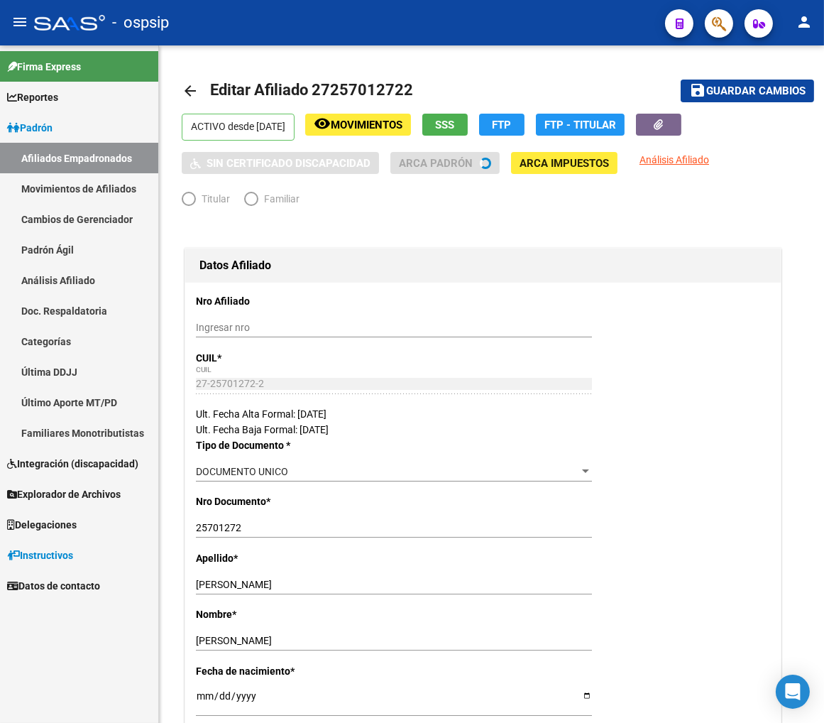
radio input "true"
type input "27-25701272-2"
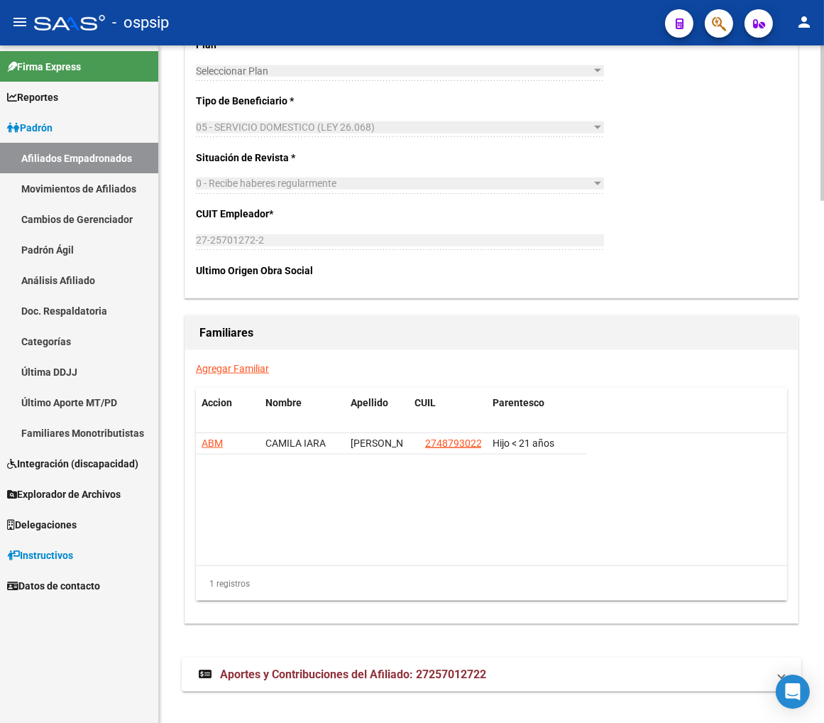
scroll to position [2274, 0]
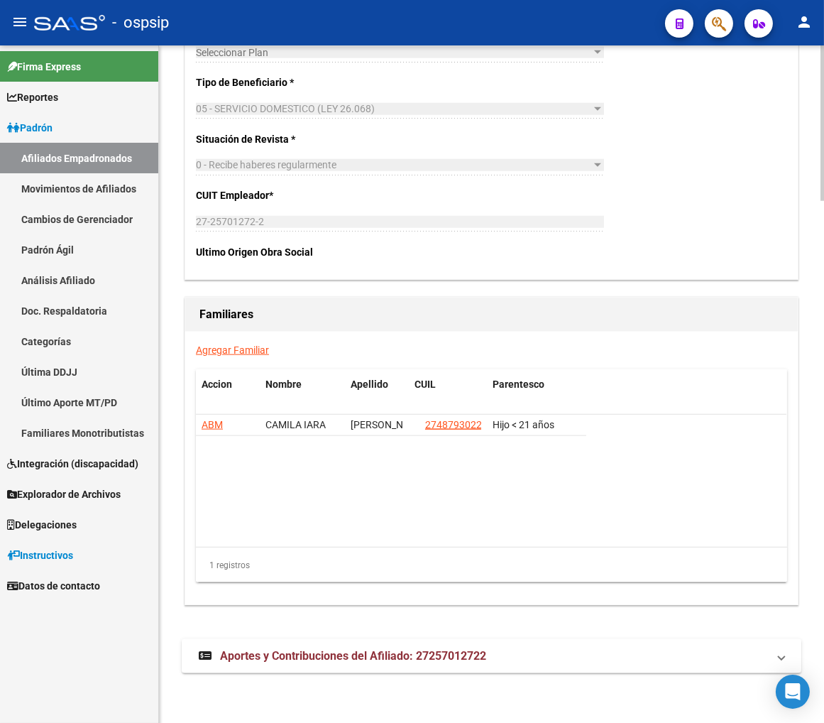
click at [275, 658] on span "Aportes y Contribuciones del Afiliado: 27257012722" at bounding box center [353, 655] width 266 height 13
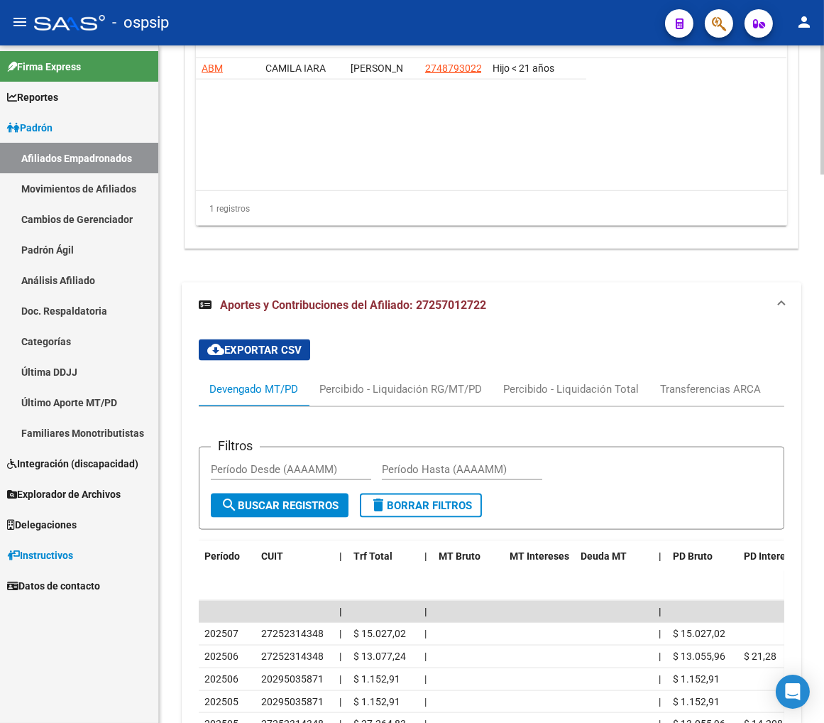
scroll to position [2717, 0]
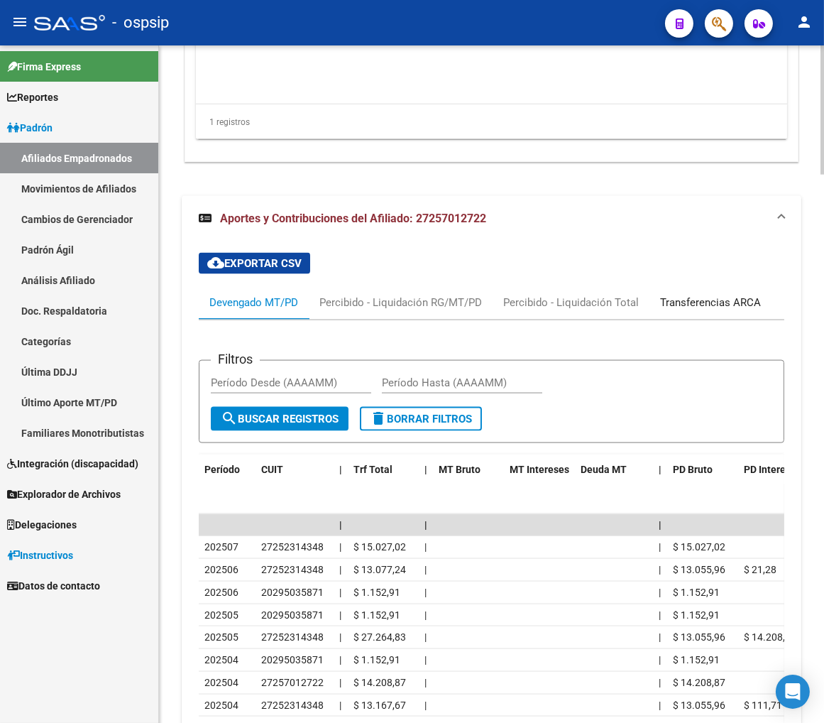
click at [692, 304] on div "Transferencias ARCA" at bounding box center [710, 303] width 101 height 16
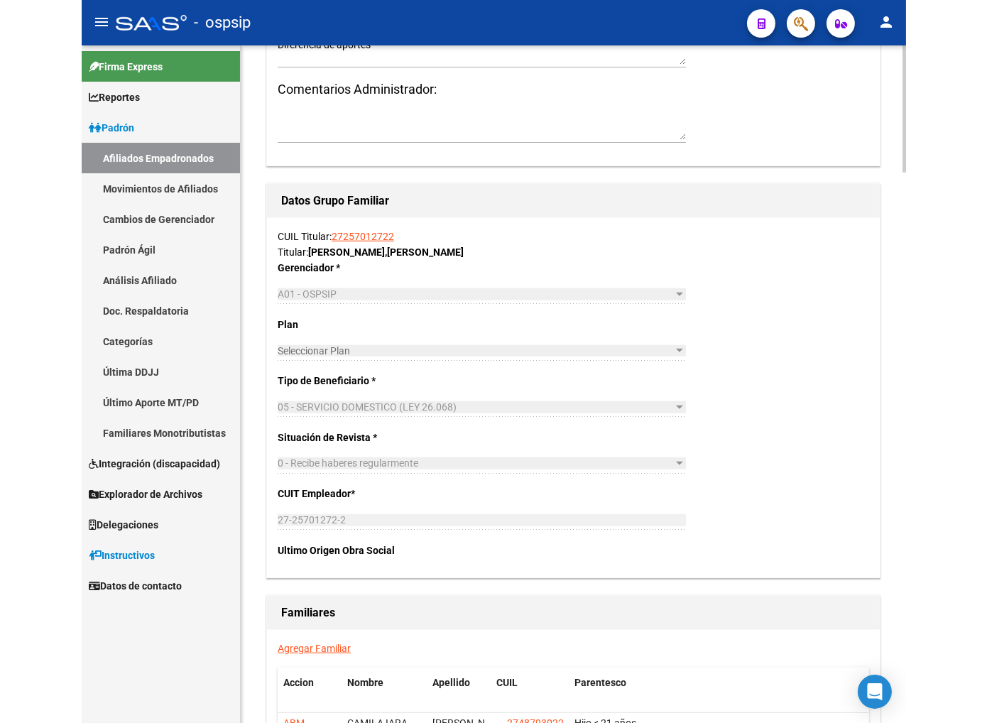
scroll to position [2166, 0]
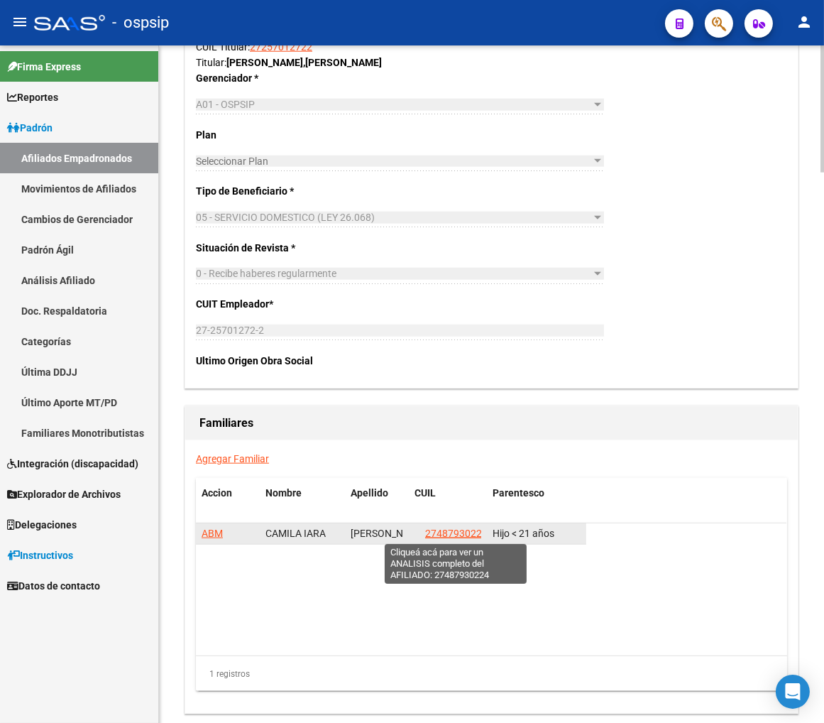
click at [469, 535] on span "27487930224" at bounding box center [456, 533] width 62 height 11
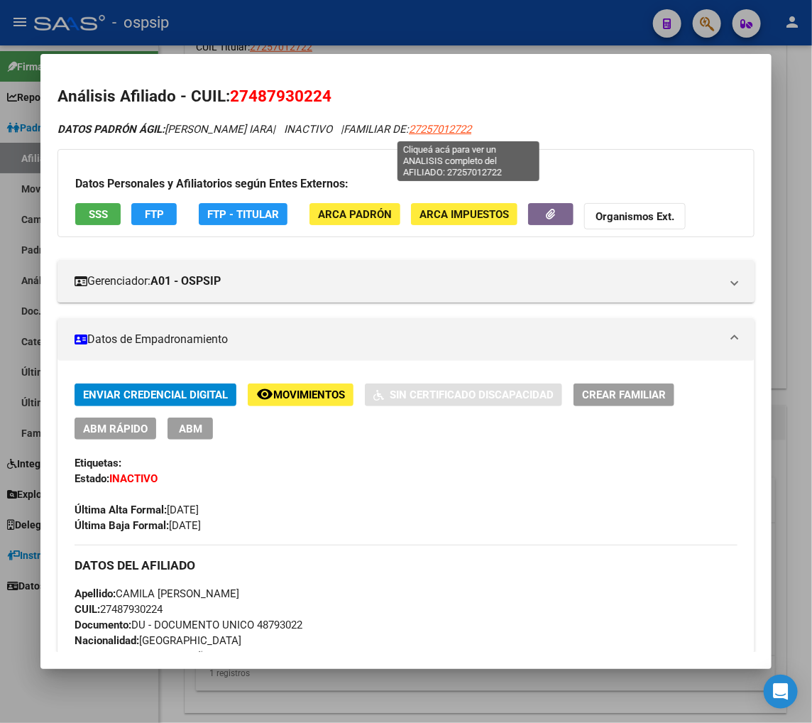
click at [463, 136] on span "27257012722" at bounding box center [440, 129] width 62 height 13
type textarea "27257012722"
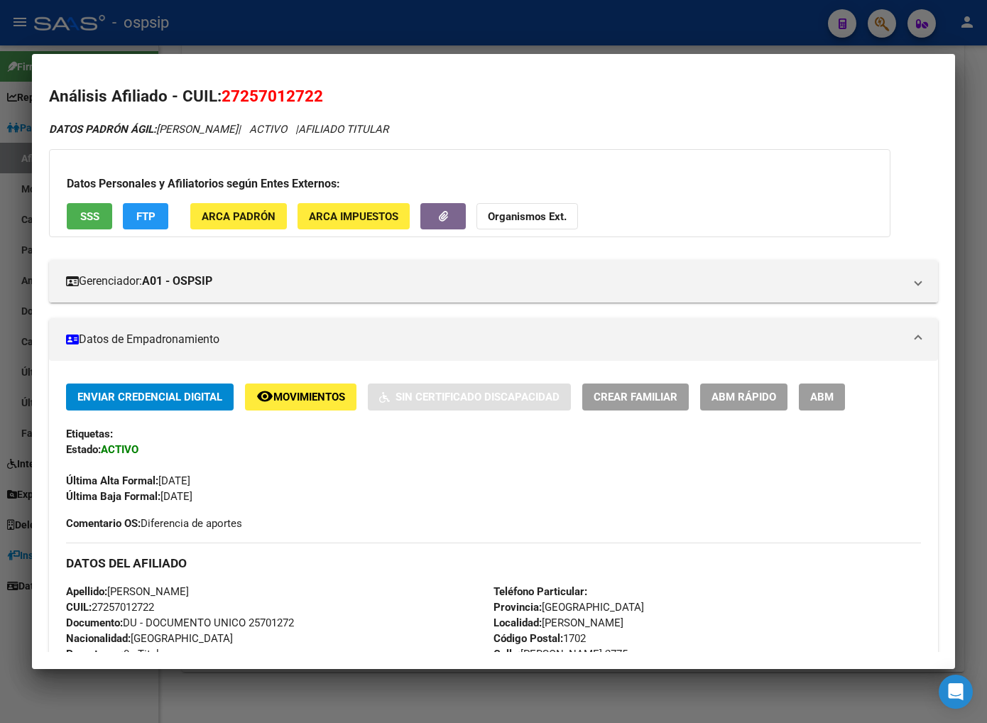
scroll to position [1850, 0]
click at [821, 21] on div at bounding box center [493, 361] width 987 height 723
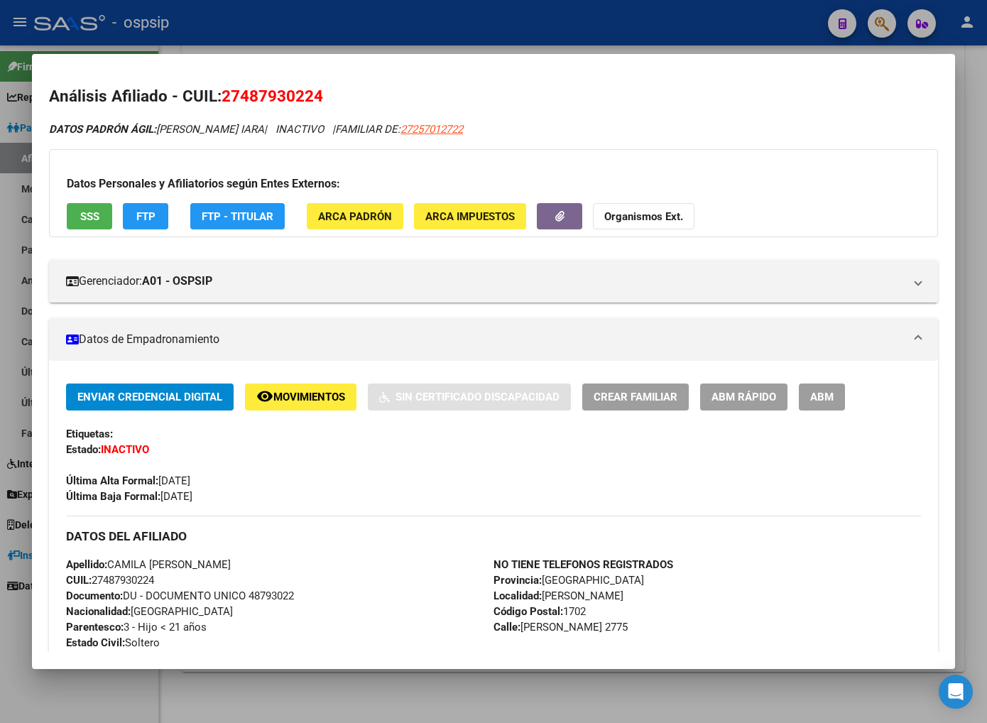
click at [821, 22] on div at bounding box center [493, 361] width 987 height 723
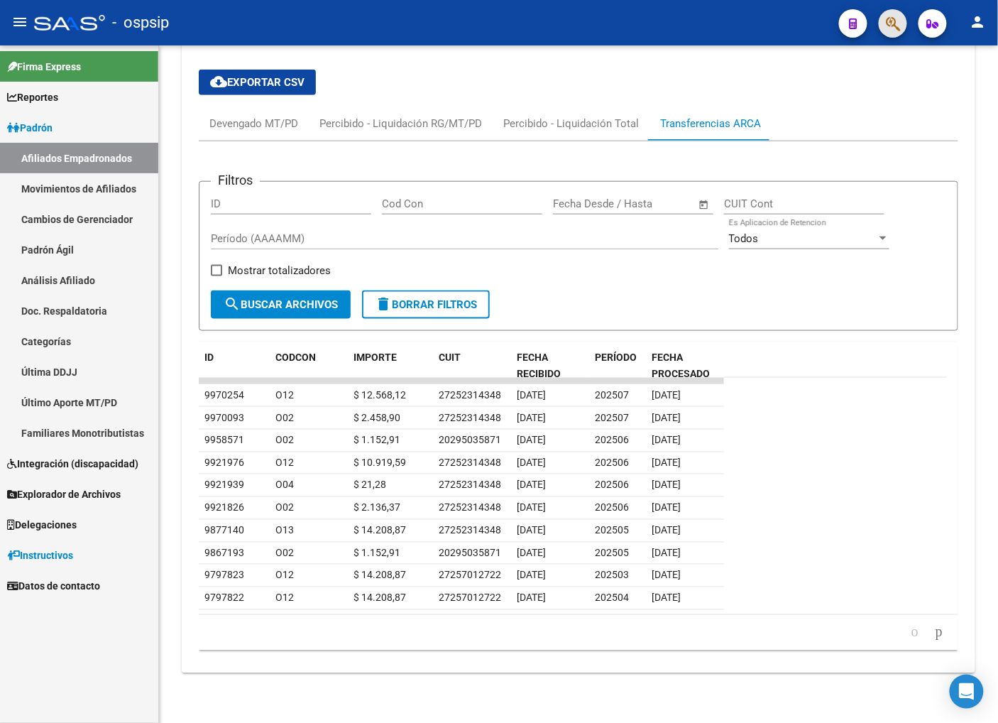
click at [821, 28] on button "button" at bounding box center [893, 23] width 28 height 28
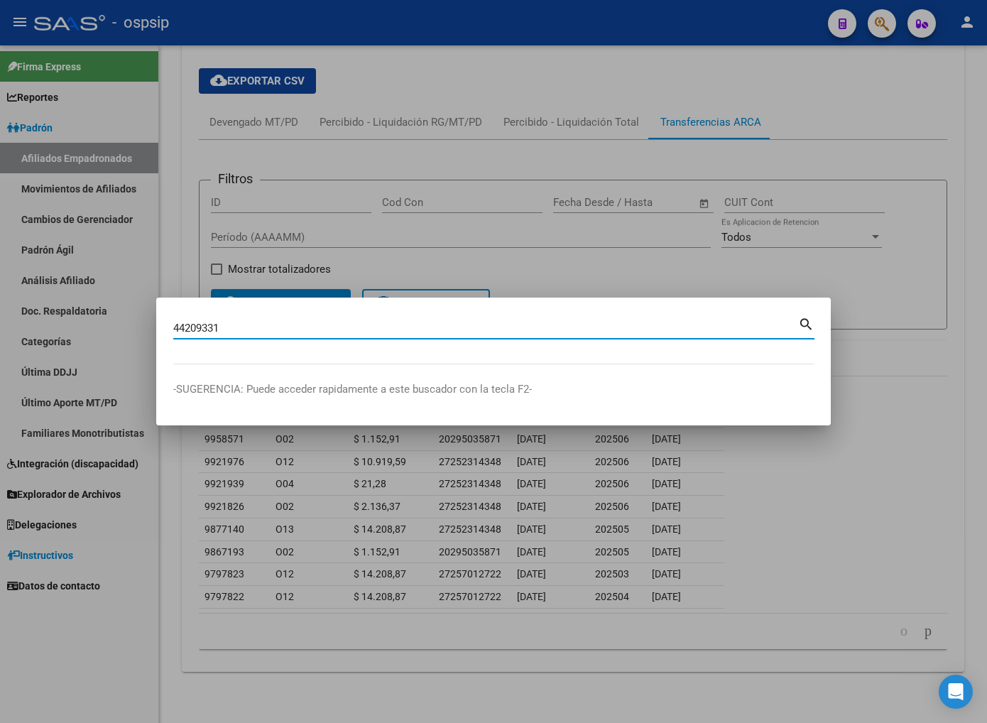
type input "44209331"
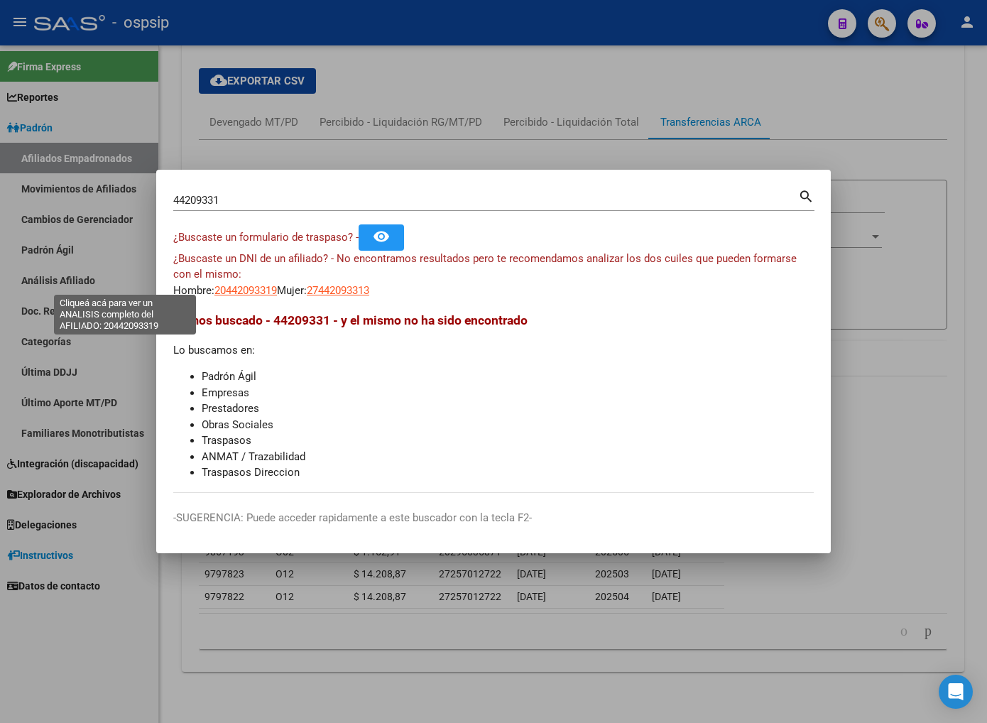
click at [214, 288] on span "20442093319" at bounding box center [245, 290] width 62 height 13
type textarea "20442093319"
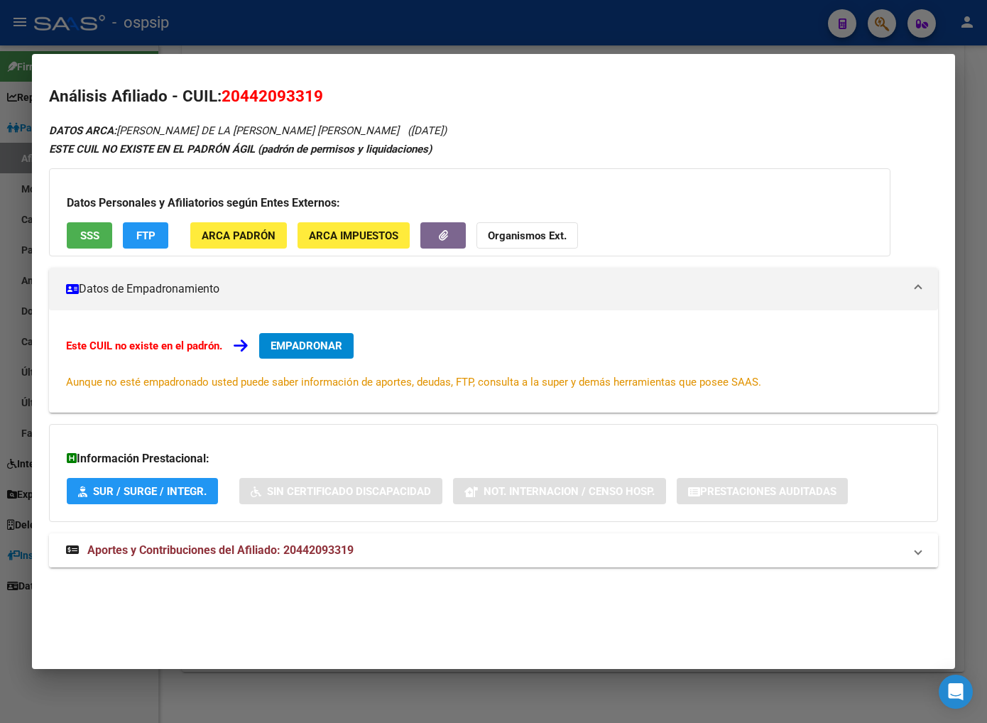
click at [195, 552] on span "Aportes y Contribuciones del Afiliado: 20442093319" at bounding box center [220, 549] width 266 height 13
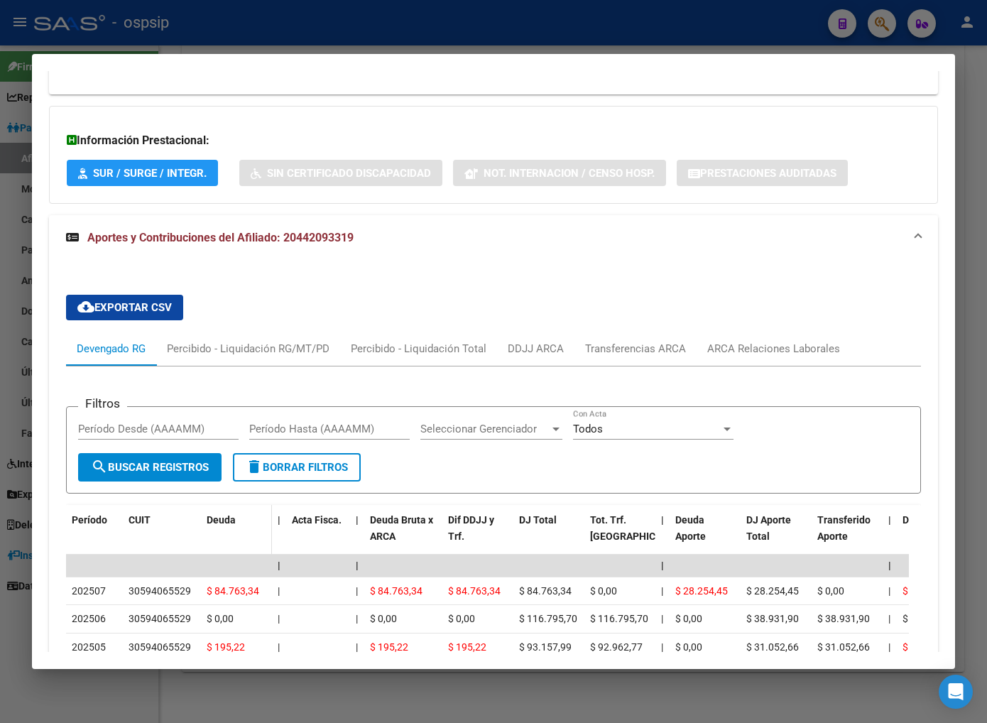
scroll to position [346, 0]
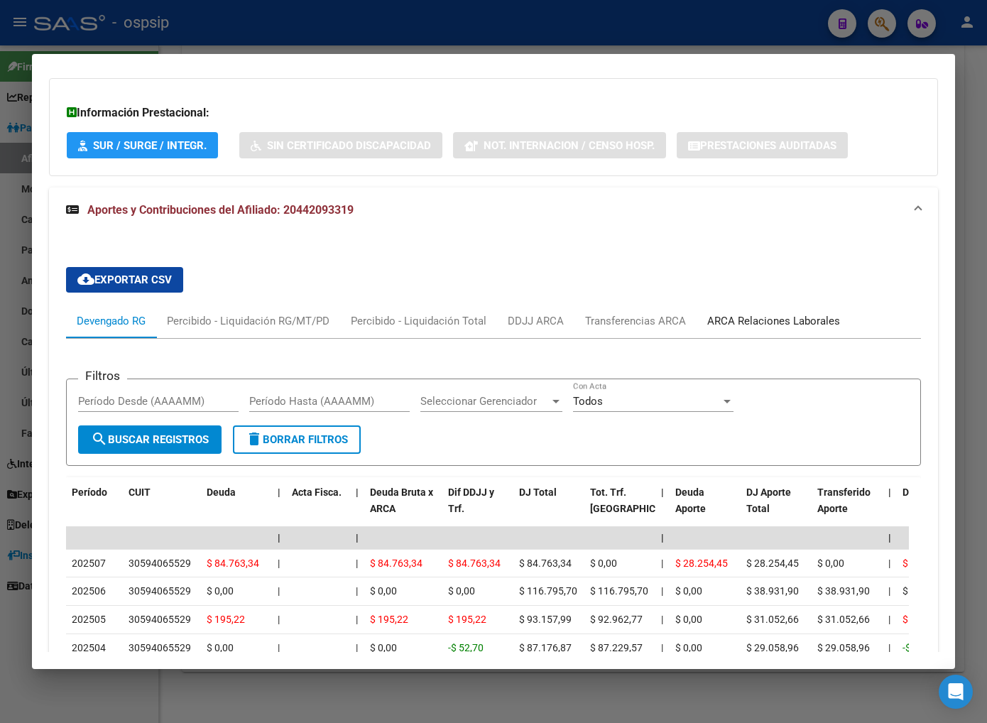
click at [769, 320] on div "ARCA Relaciones Laborales" at bounding box center [773, 321] width 133 height 16
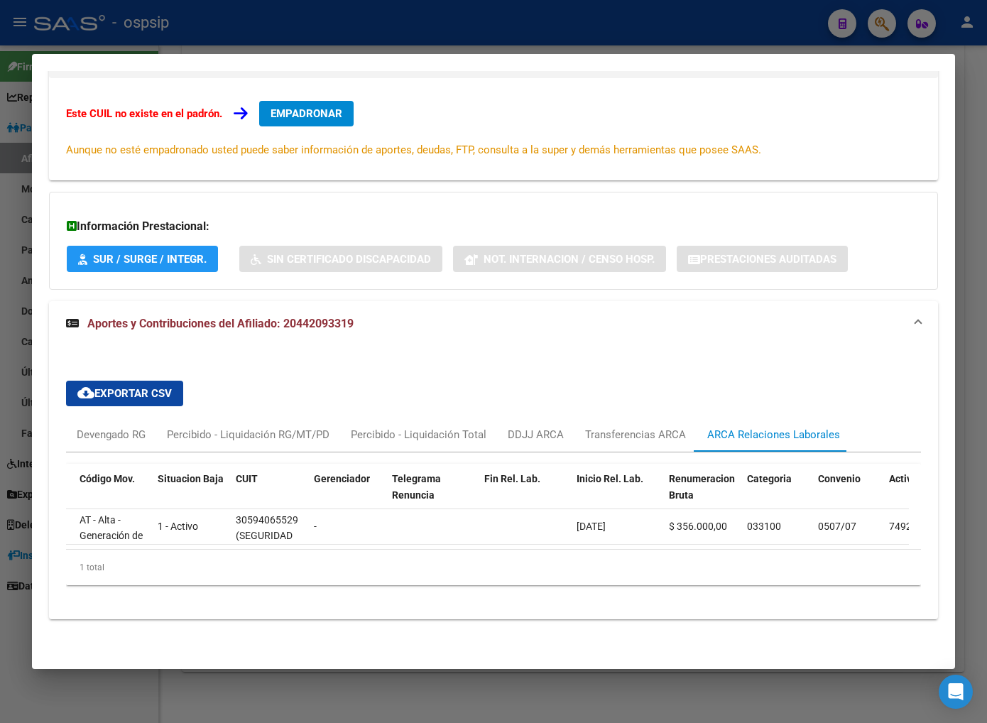
scroll to position [0, 0]
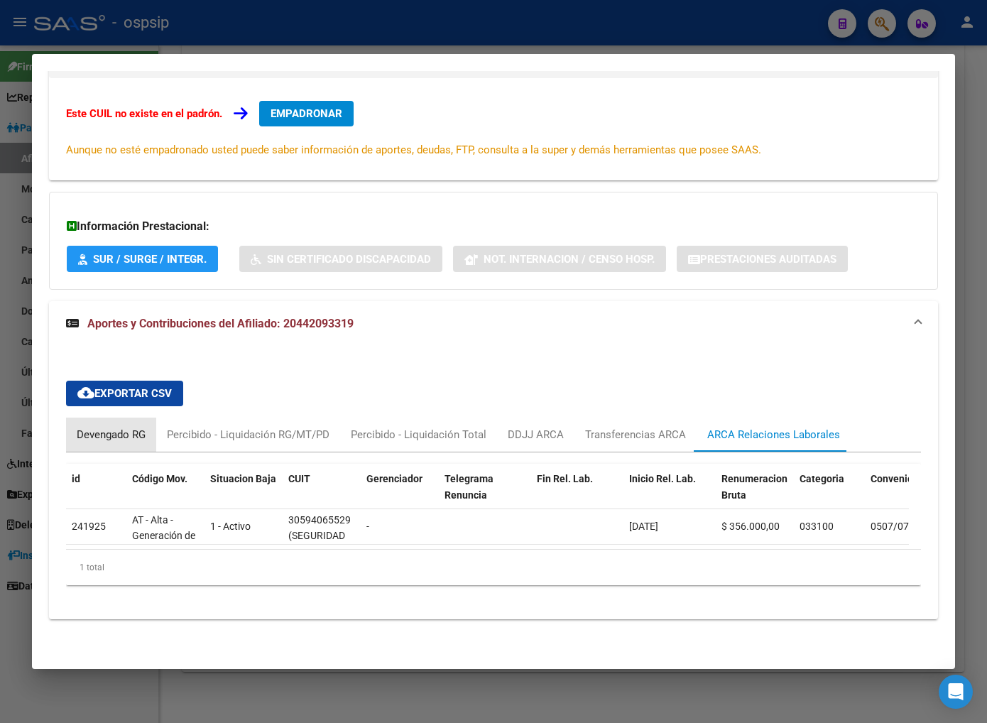
click at [96, 427] on div "Devengado RG" at bounding box center [111, 435] width 69 height 16
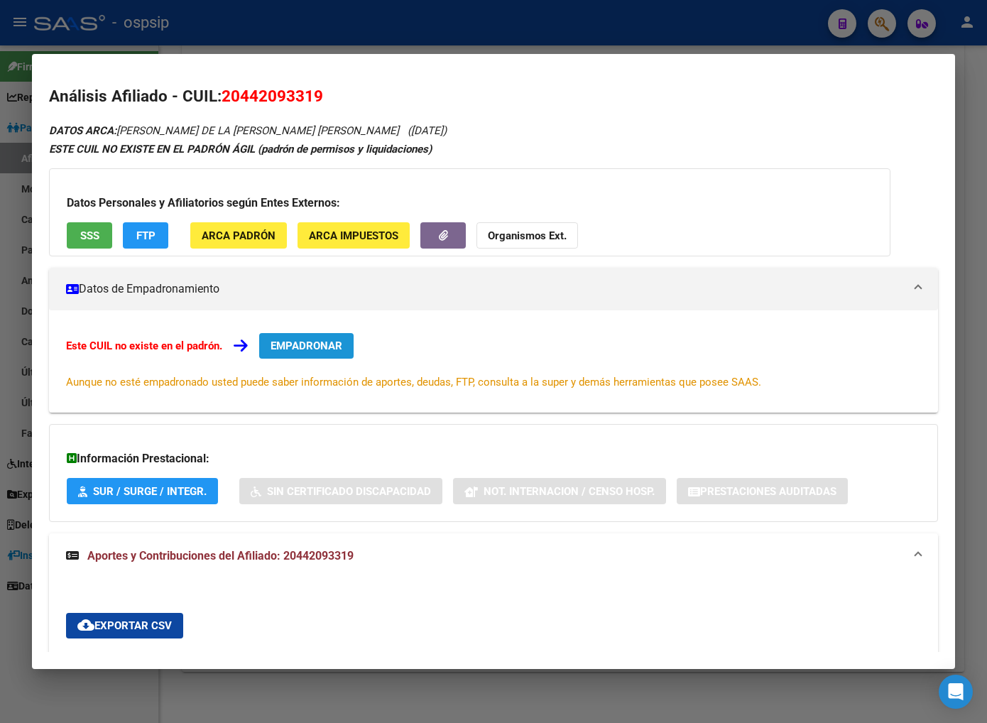
click at [329, 352] on button "EMPADRONAR" at bounding box center [306, 346] width 94 height 26
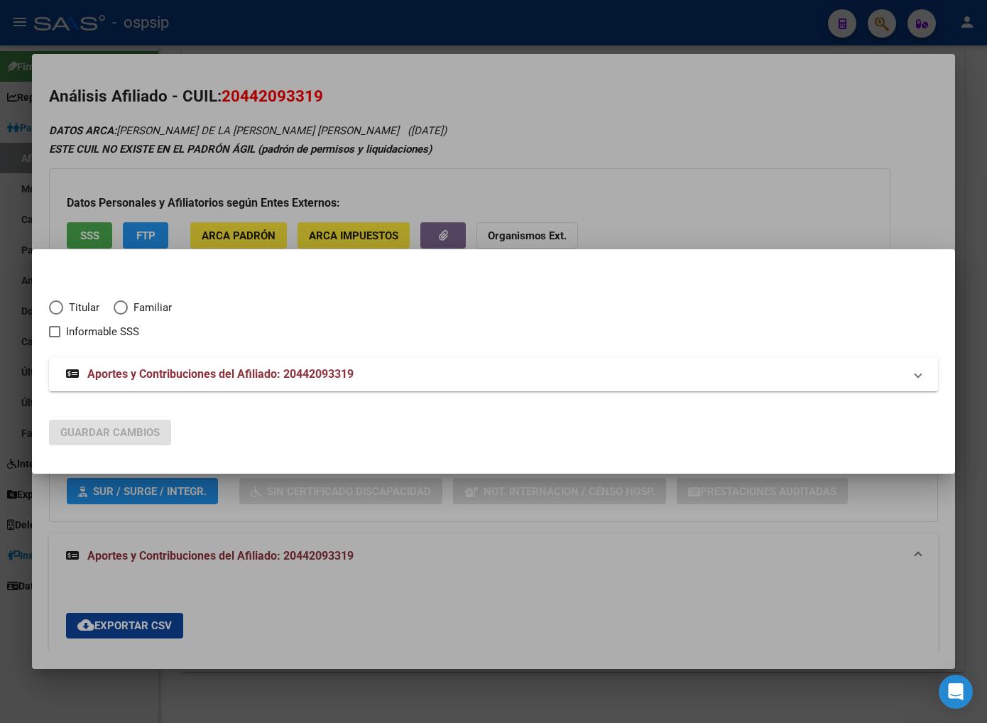
click at [52, 309] on span "Elija una opción" at bounding box center [56, 307] width 14 height 14
click at [52, 309] on input "Titular" at bounding box center [56, 307] width 14 height 14
radio input "true"
checkbox input "true"
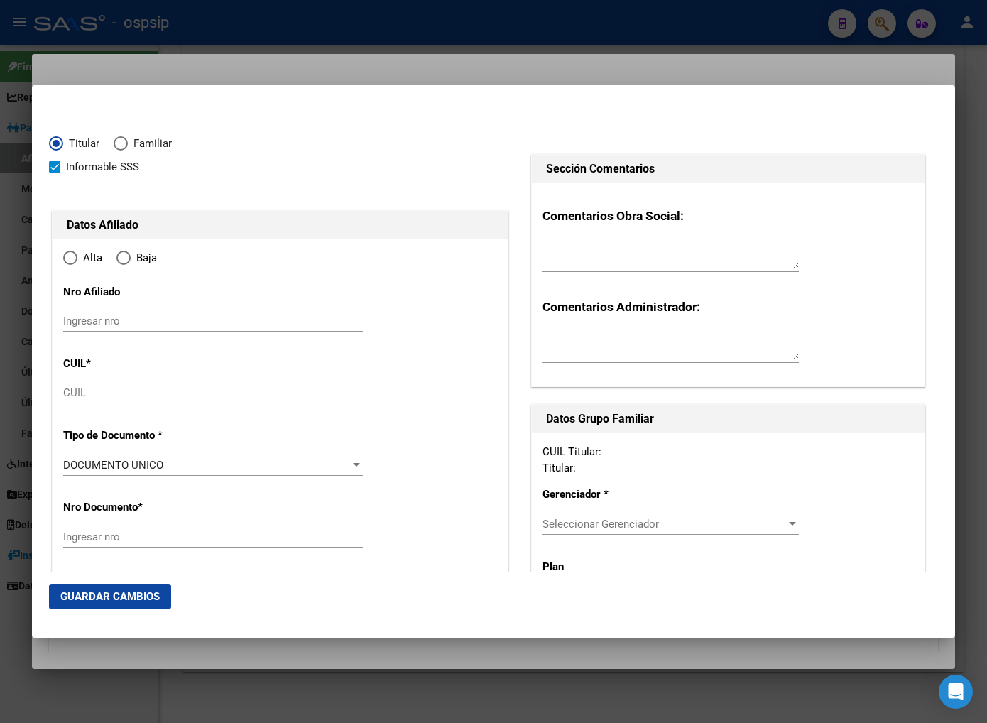
type input "20-44209331-9"
radio input "true"
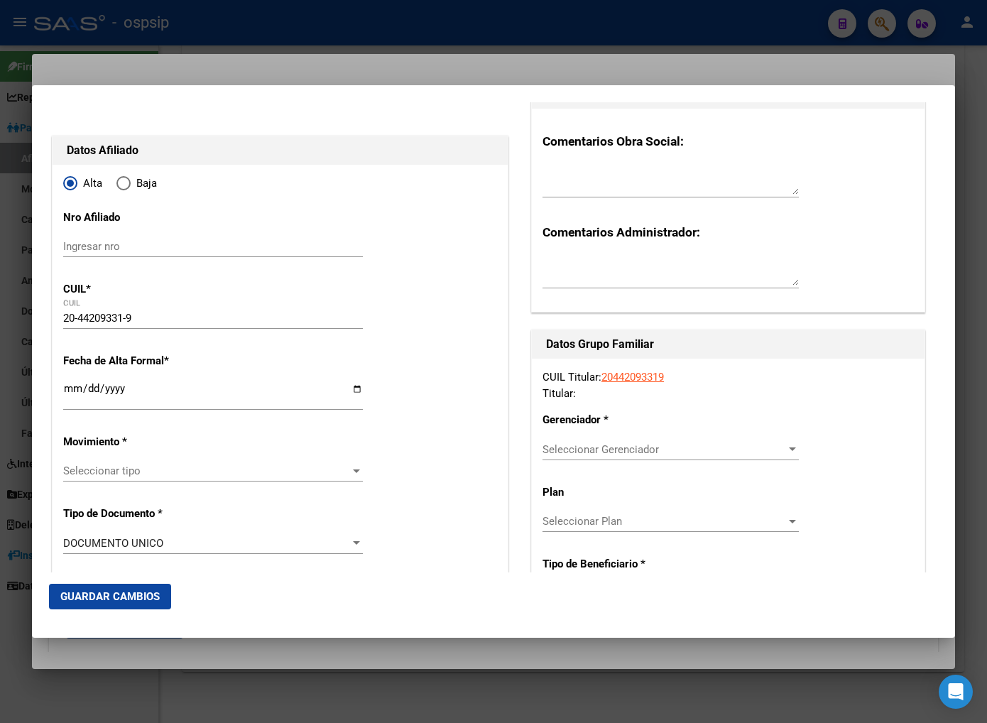
type input "44209331"
type input "[PERSON_NAME] DE [GEOGRAPHIC_DATA][PERSON_NAME]"
type input "[PERSON_NAME][DEMOGRAPHIC_DATA]"
type input "[DATE]"
type input "LANUS ESTE"
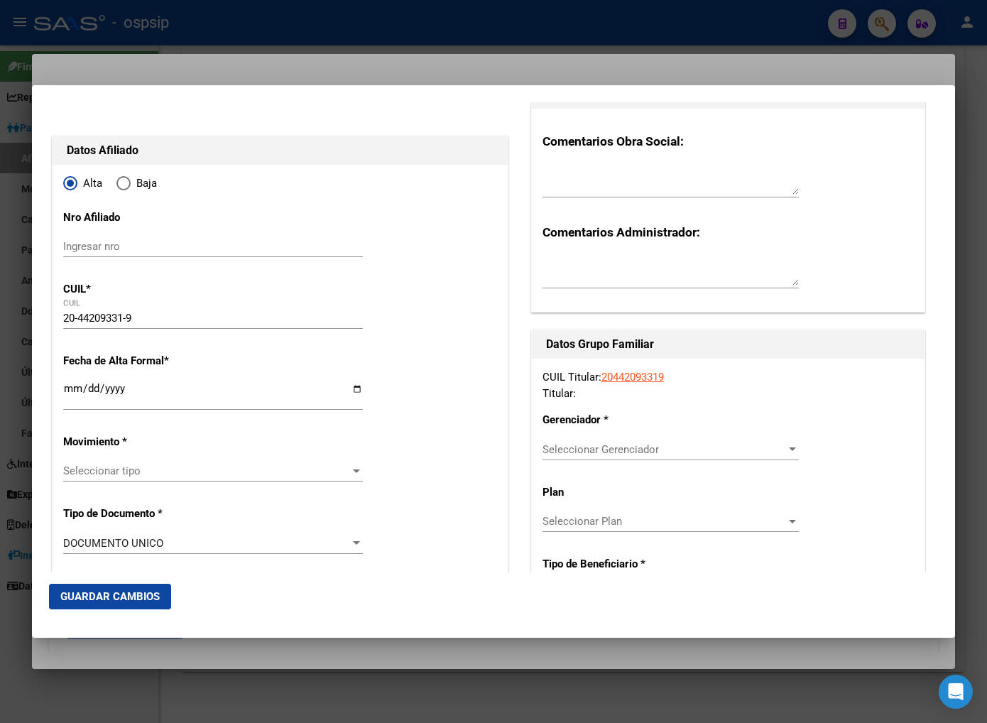
type input "1824"
type input "CAMINO GENERAL [PERSON_NAME]"
type input "3086"
type input "10"
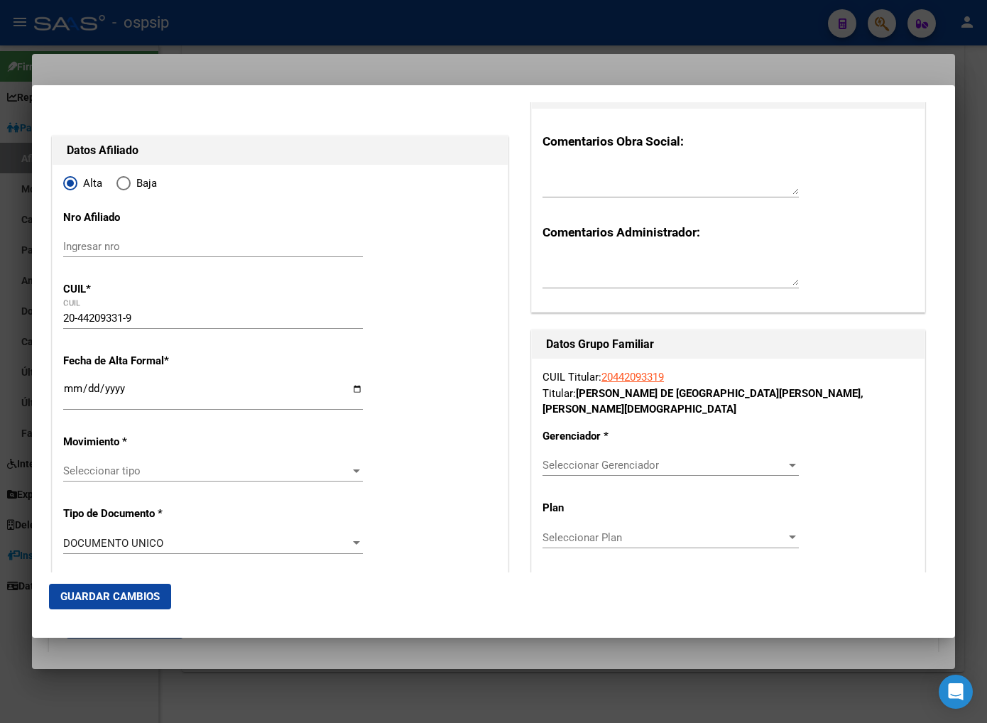
scroll to position [79, 0]
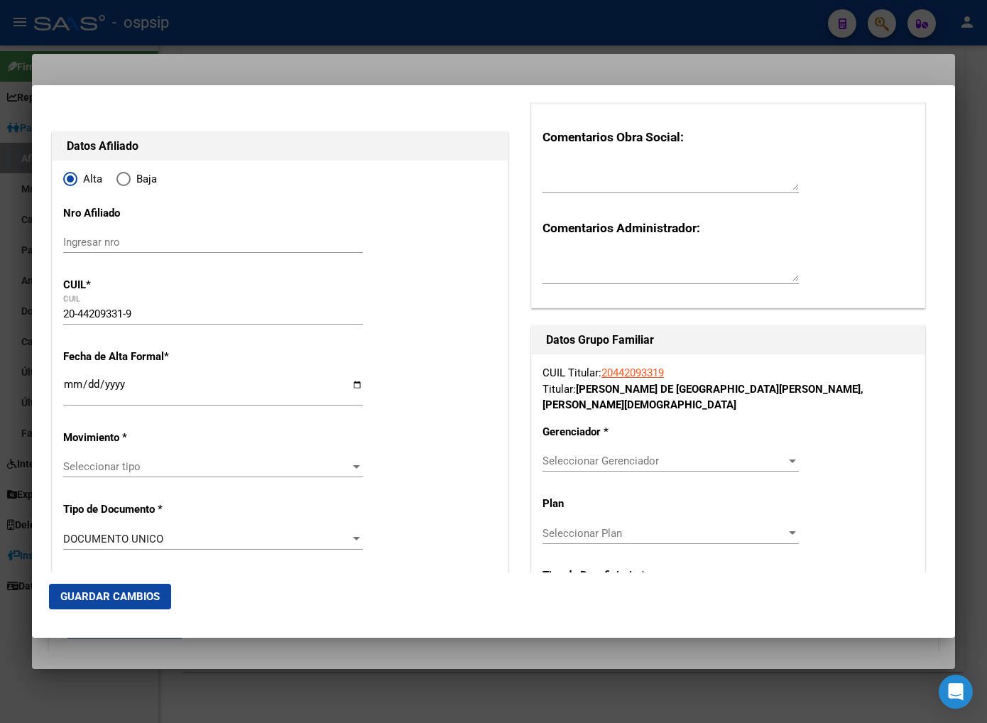
click at [66, 391] on input "Ingresar fecha" at bounding box center [213, 389] width 300 height 23
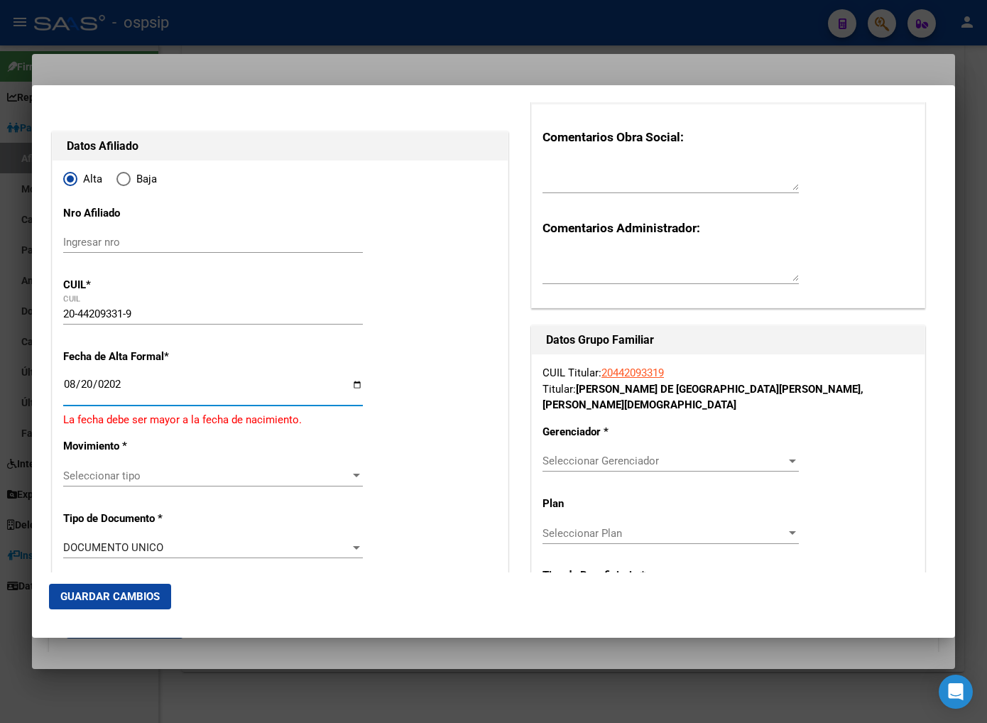
type input "[DATE]"
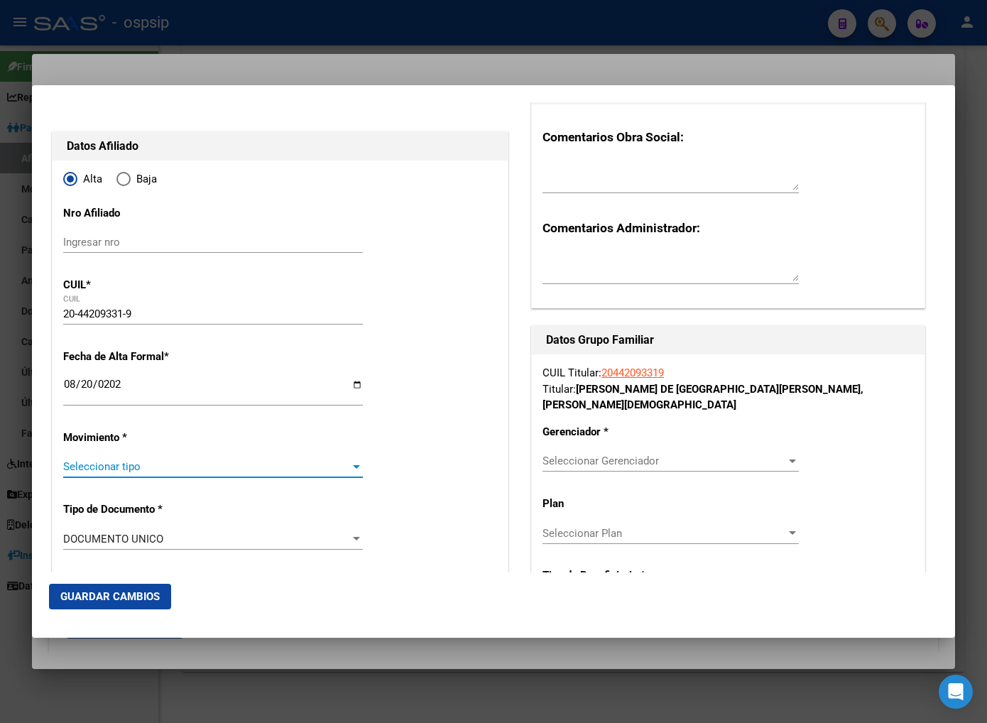
click at [168, 469] on span "Seleccionar tipo" at bounding box center [206, 466] width 287 height 13
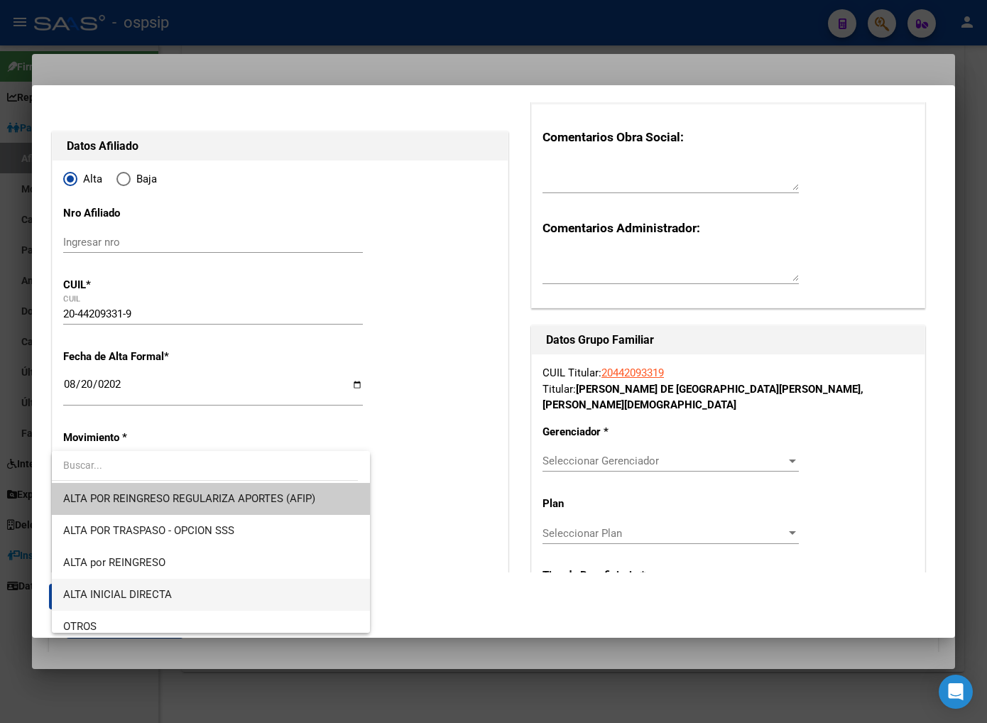
click at [225, 591] on span "ALTA INICIAL DIRECTA" at bounding box center [210, 595] width 295 height 32
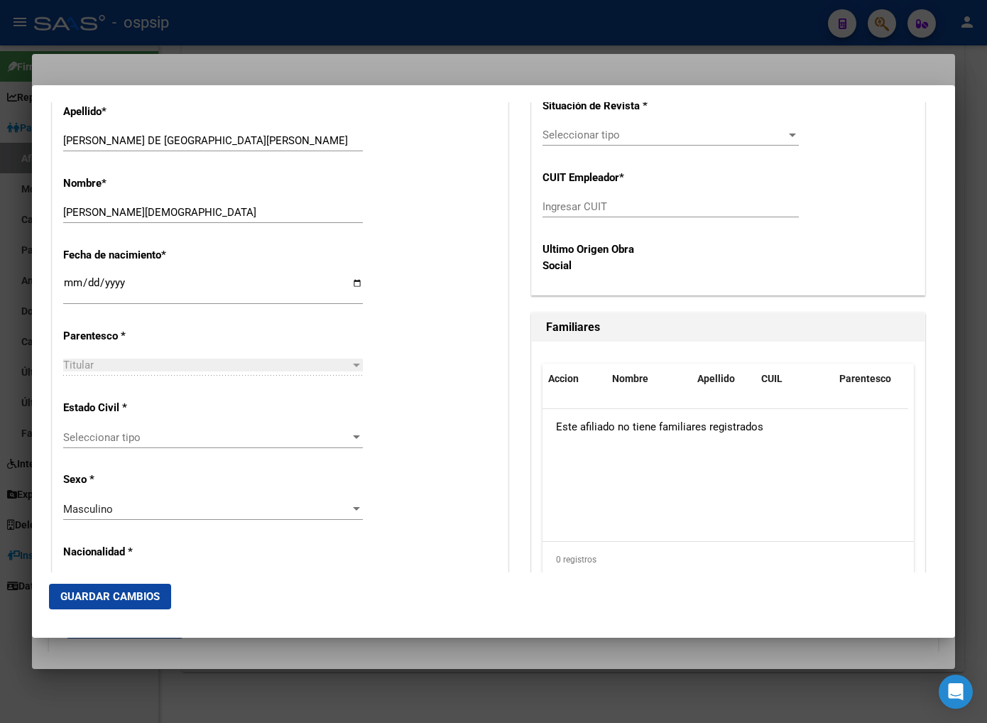
scroll to position [710, 0]
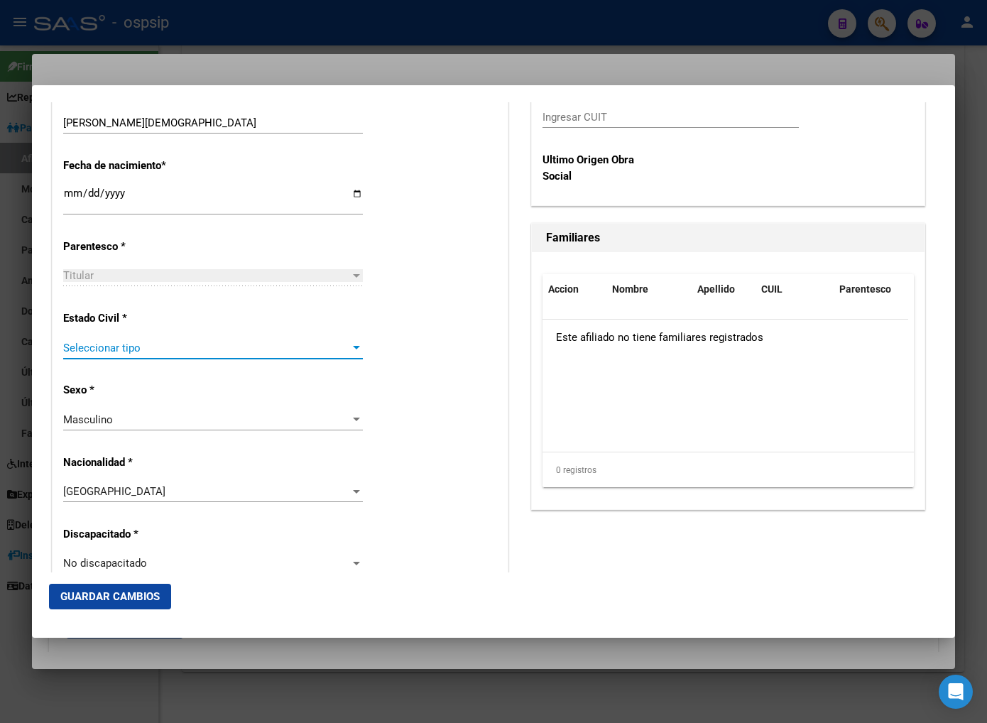
click at [256, 351] on span "Seleccionar tipo" at bounding box center [206, 348] width 287 height 13
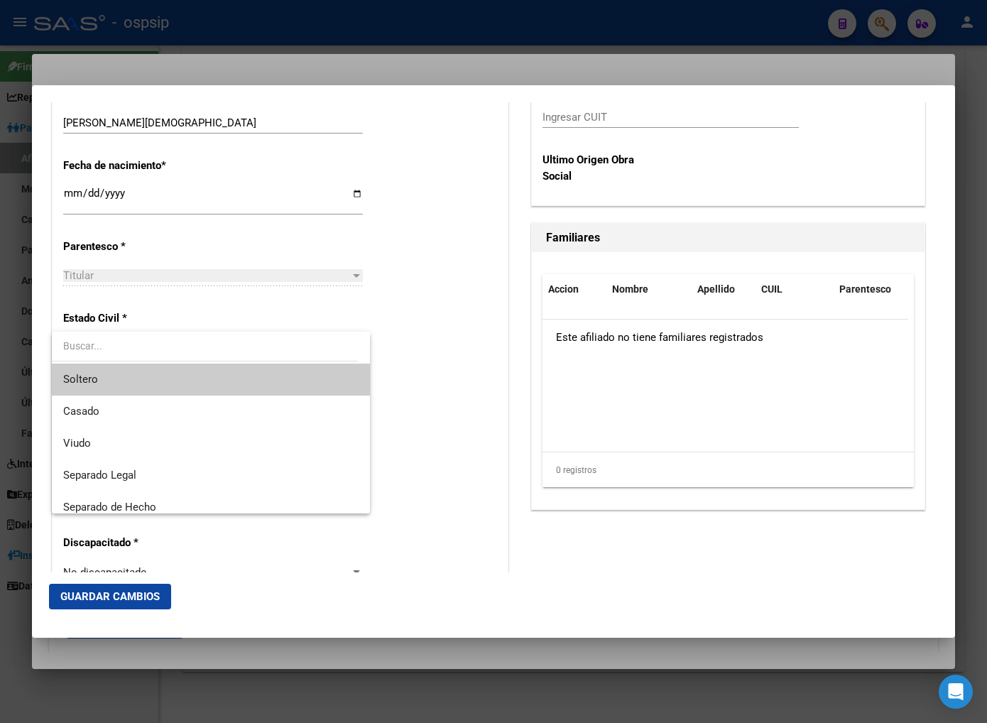
click at [243, 379] on span "Soltero" at bounding box center [210, 380] width 295 height 32
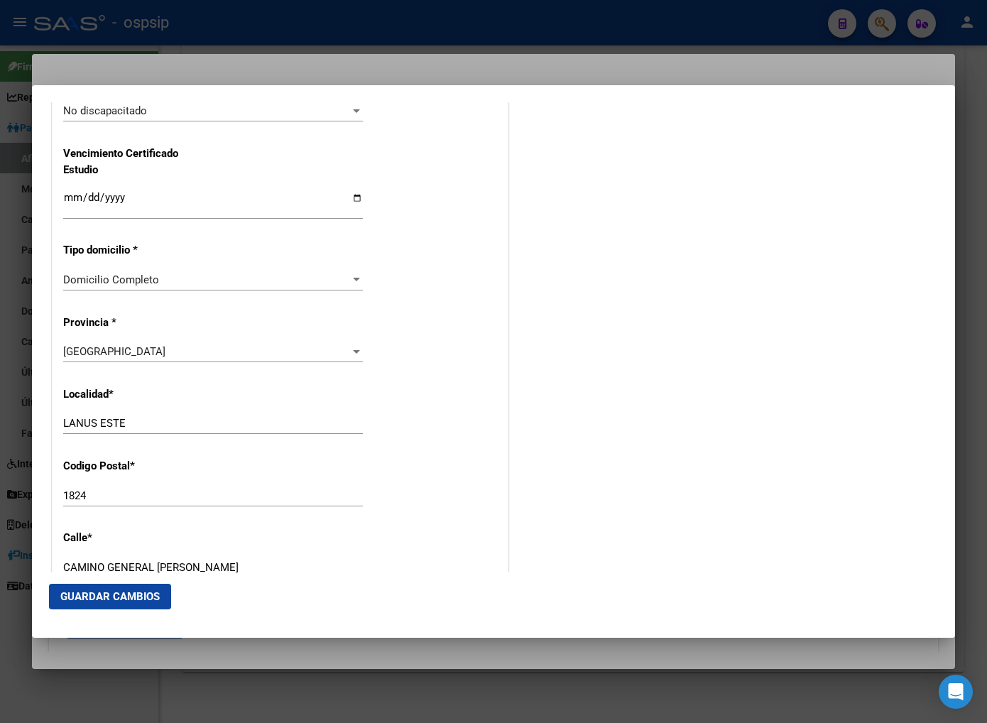
scroll to position [1183, 0]
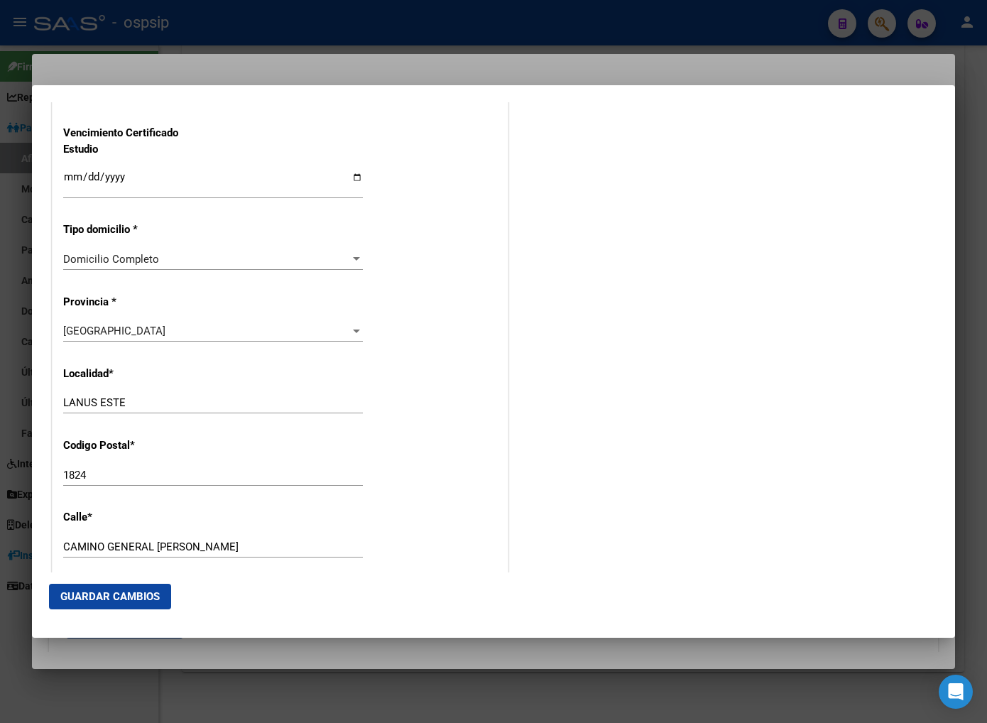
click at [517, 447] on div "Titular Familiar Informable SSS Datos Afiliado Alta Baja Nro Afiliado Ingresar …" at bounding box center [493, 12] width 889 height 2153
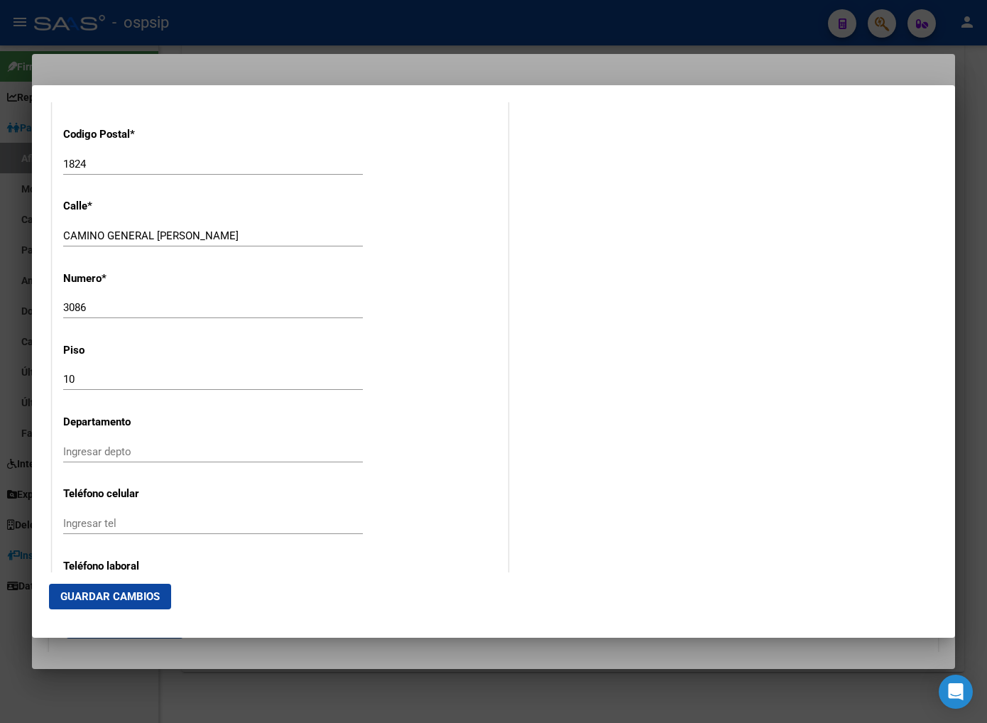
scroll to position [1499, 0]
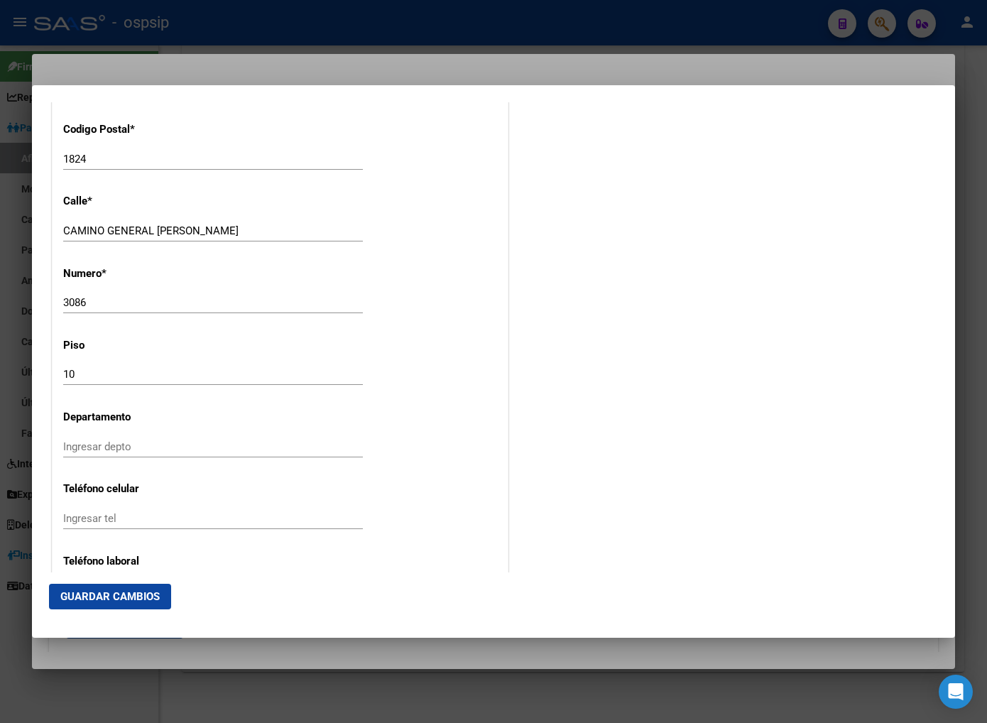
click at [85, 370] on input "10" at bounding box center [213, 374] width 300 height 13
type input "1"
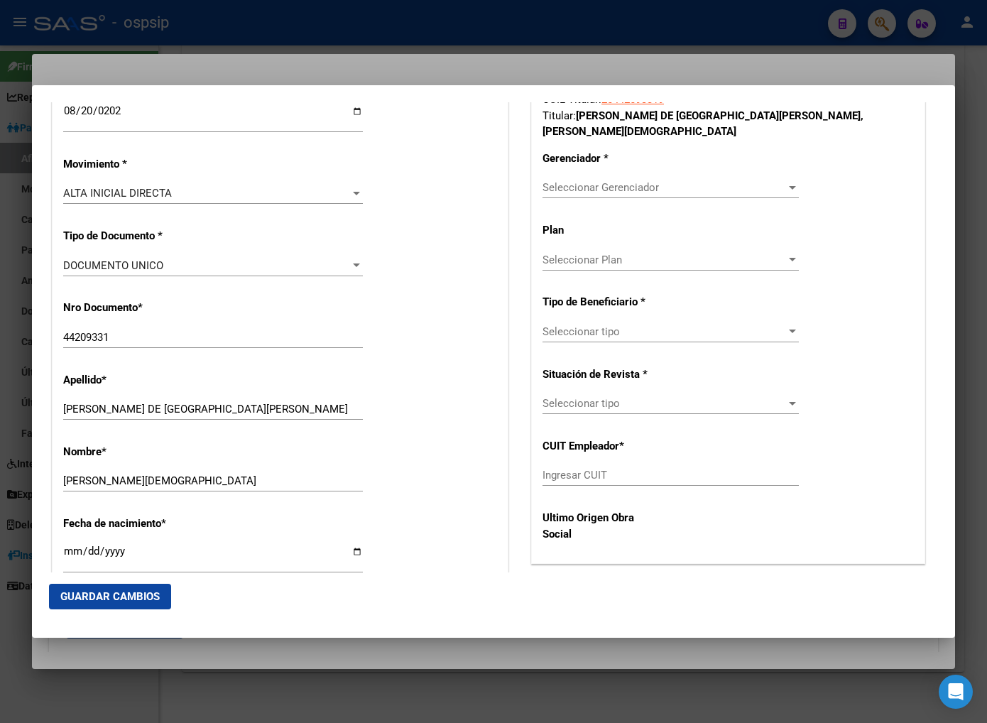
scroll to position [188, 0]
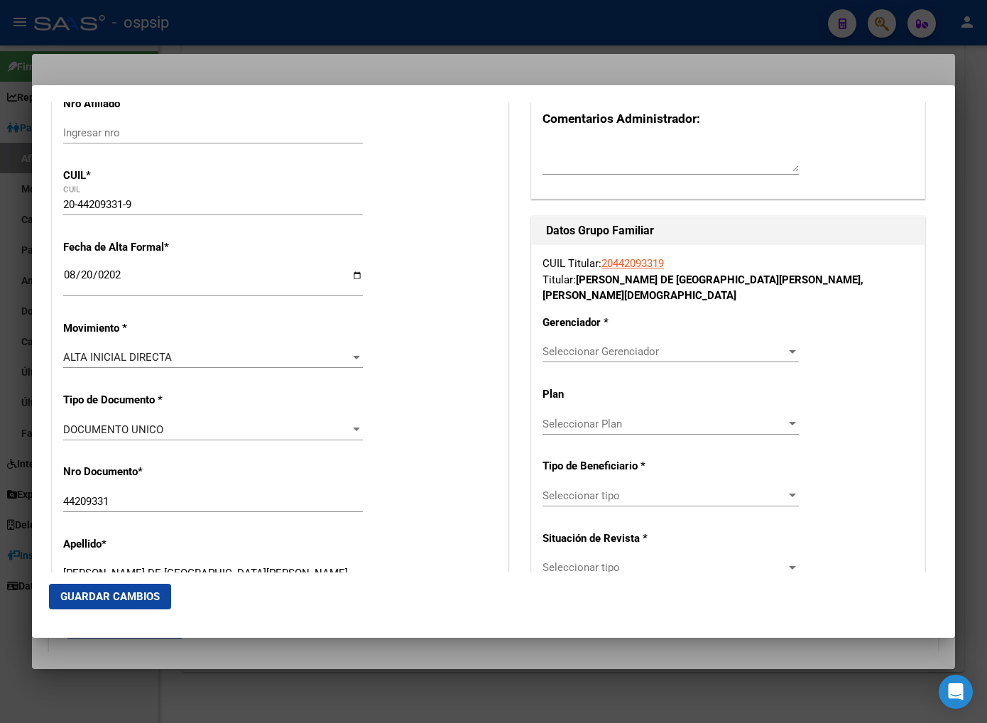
click at [762, 345] on span "Seleccionar Gerenciador" at bounding box center [665, 351] width 244 height 13
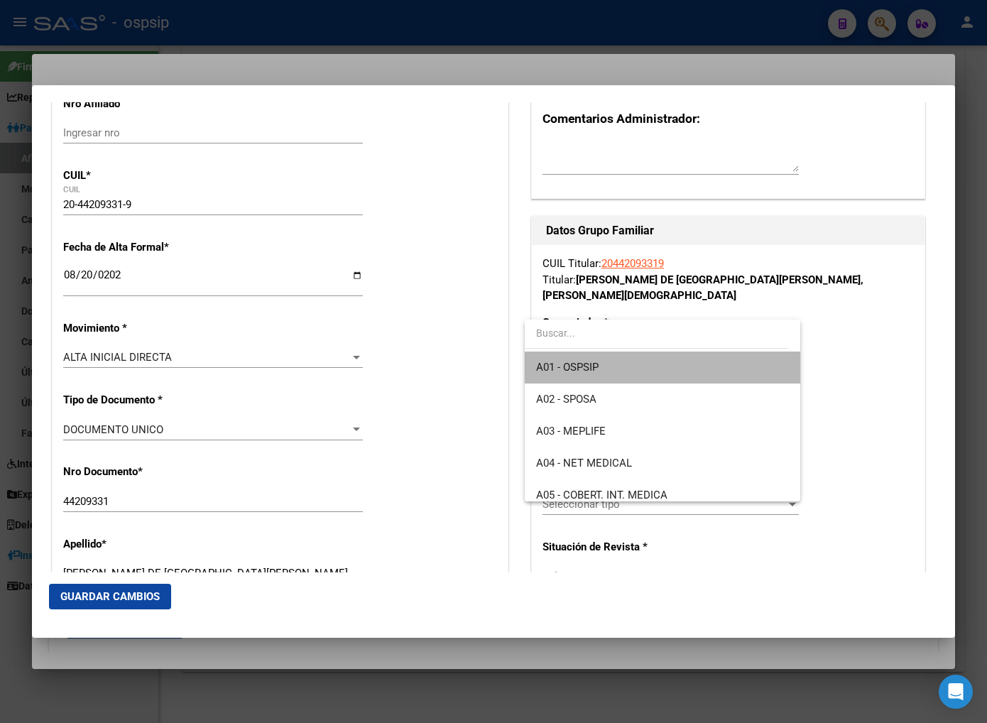
click at [705, 366] on span "A01 - OSPSIP" at bounding box center [662, 367] width 253 height 32
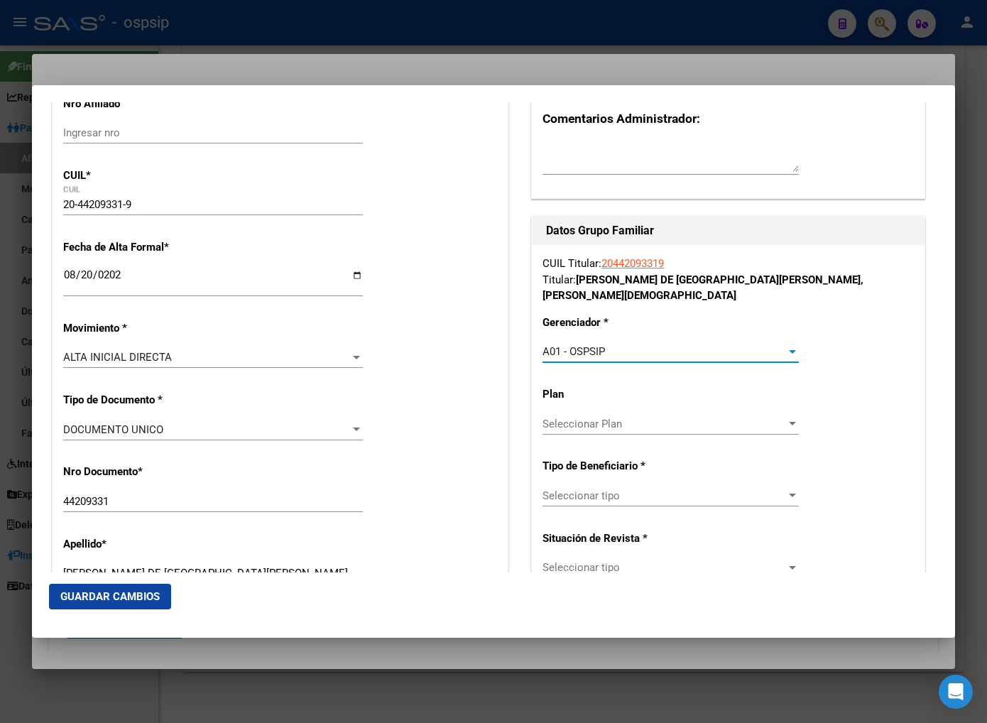
click at [683, 489] on span "Seleccionar tipo" at bounding box center [665, 495] width 244 height 13
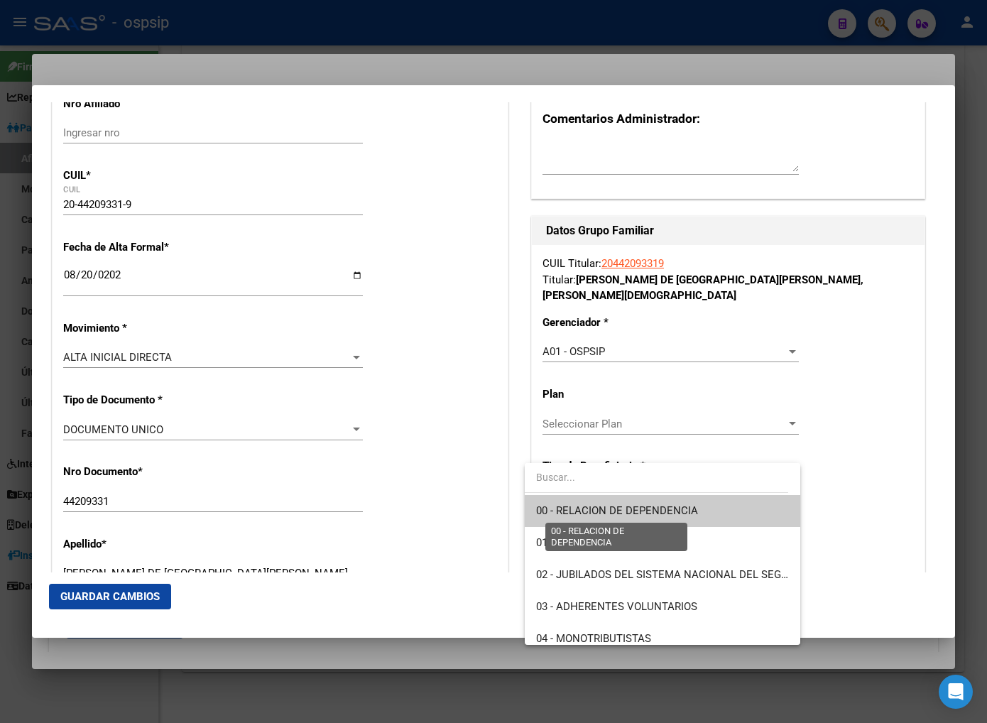
click at [664, 513] on span "00 - RELACION DE DEPENDENCIA" at bounding box center [617, 510] width 162 height 13
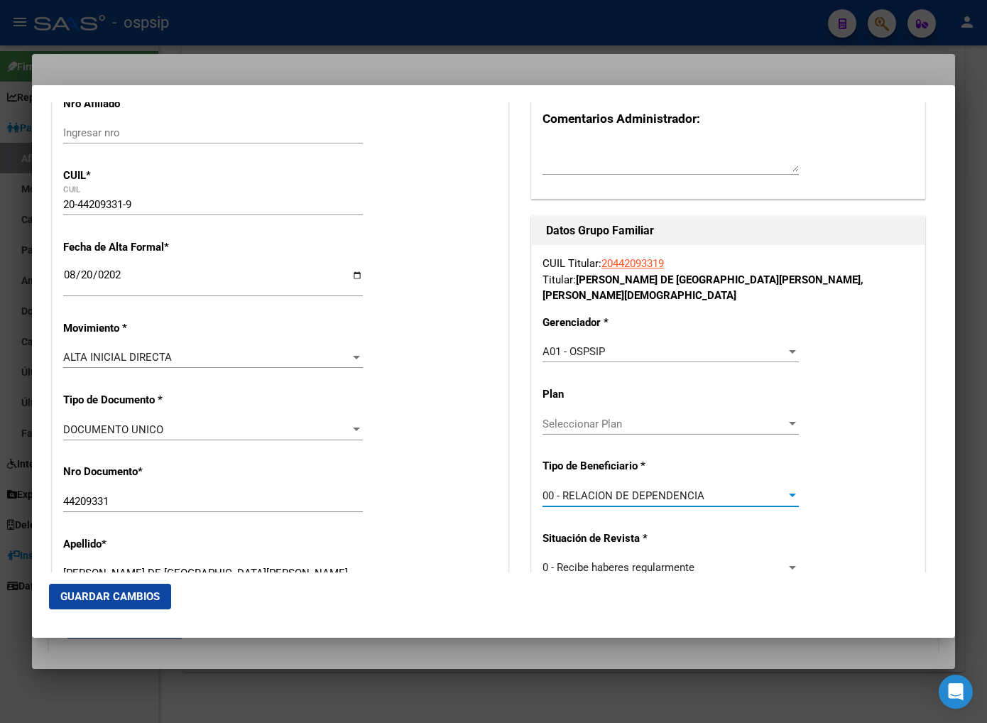
type input "30-59406552-9"
click at [100, 599] on span "Guardar Cambios" at bounding box center [109, 596] width 99 height 13
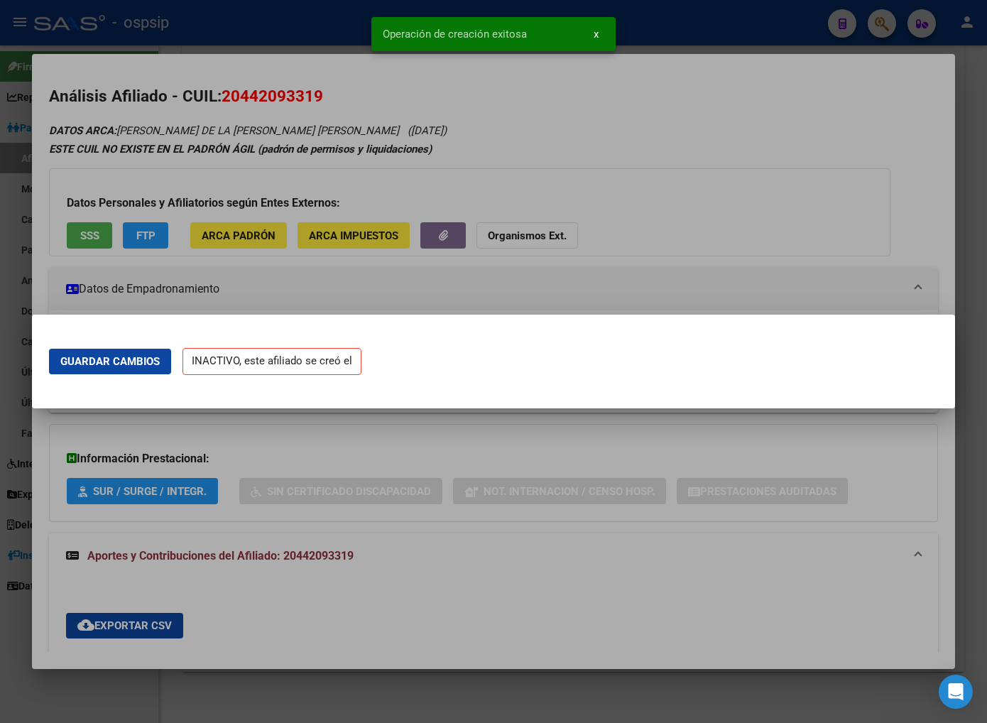
scroll to position [0, 0]
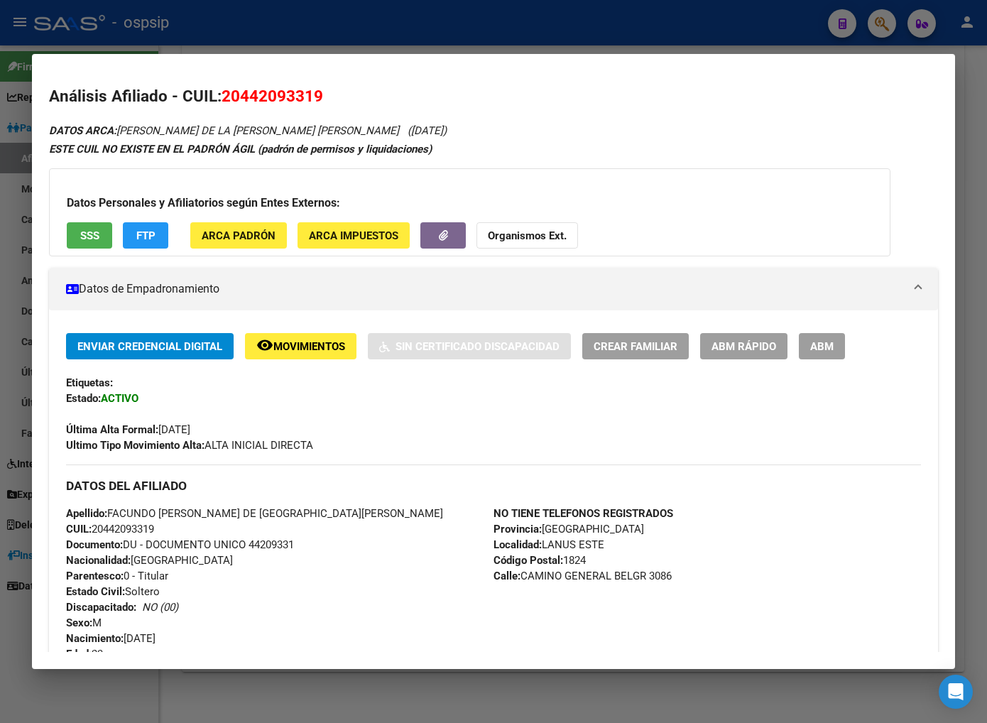
drag, startPoint x: 242, startPoint y: 97, endPoint x: 314, endPoint y: 92, distance: 71.9
click at [314, 92] on span "20442093319" at bounding box center [273, 96] width 102 height 18
copy span "44209331"
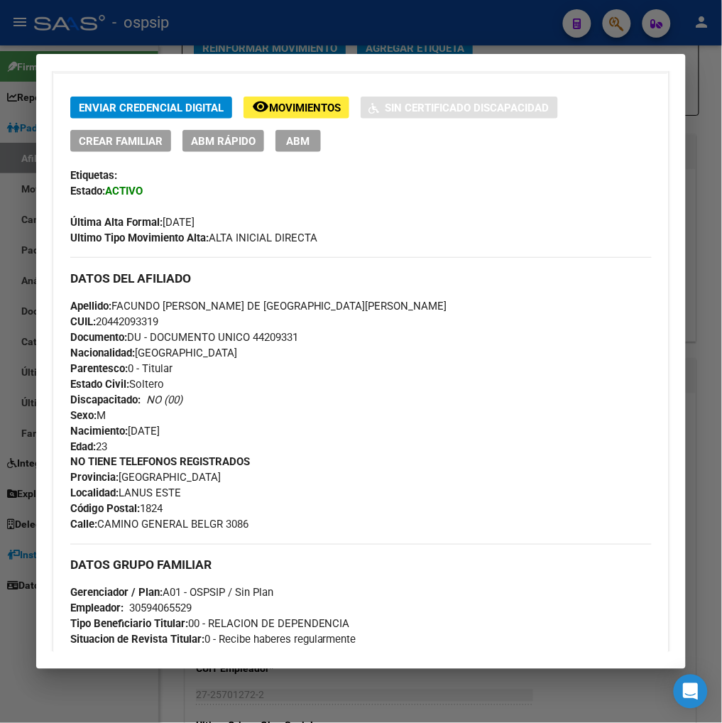
scroll to position [2166, 0]
click at [622, 29] on div at bounding box center [361, 361] width 722 height 723
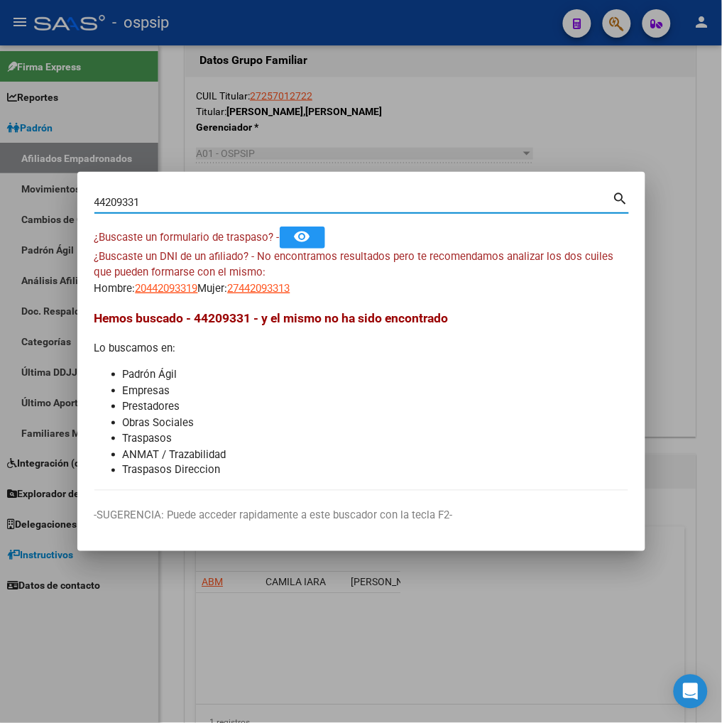
click at [164, 205] on input "44209331" at bounding box center [353, 202] width 518 height 13
type input "4"
type input "29158556"
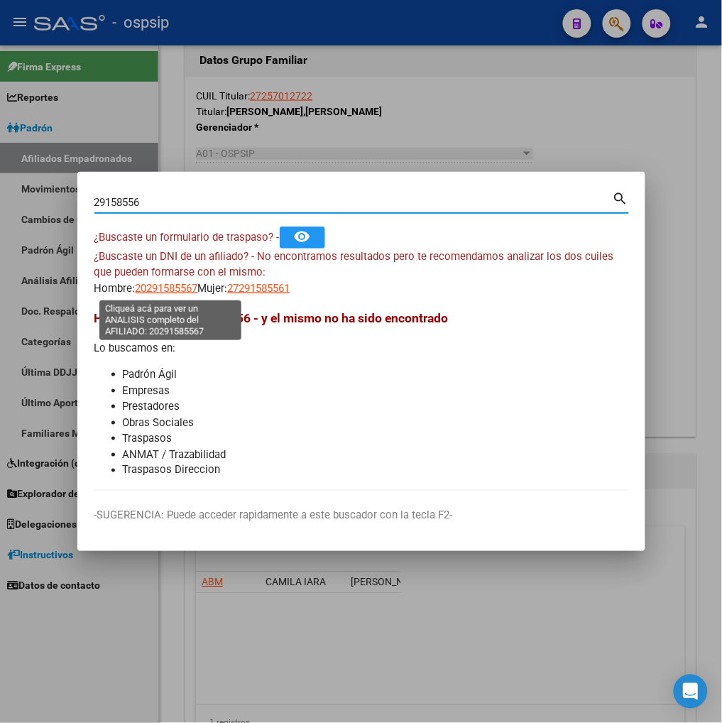
click at [162, 288] on span "20291585567" at bounding box center [167, 288] width 62 height 13
type textarea "20291585567"
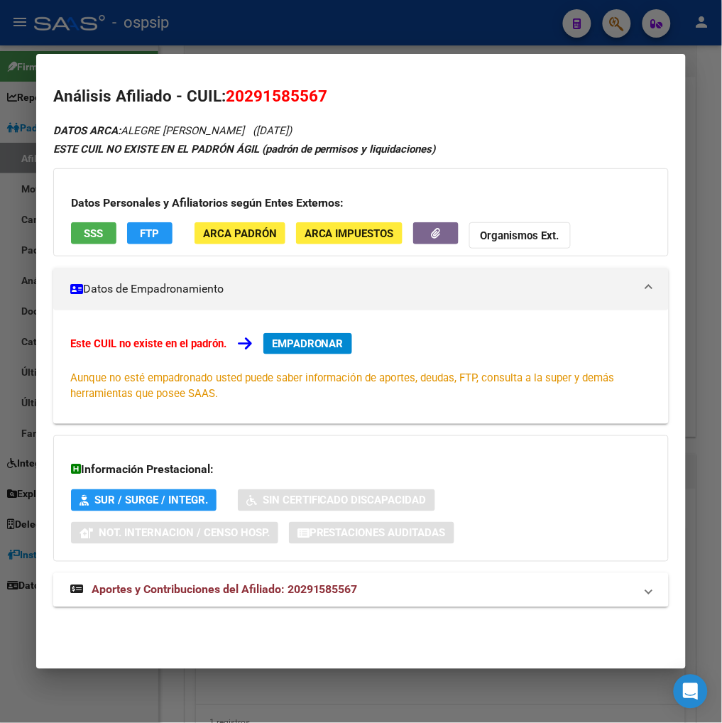
click at [166, 591] on span "Aportes y Contribuciones del Afiliado: 20291585567" at bounding box center [225, 589] width 266 height 13
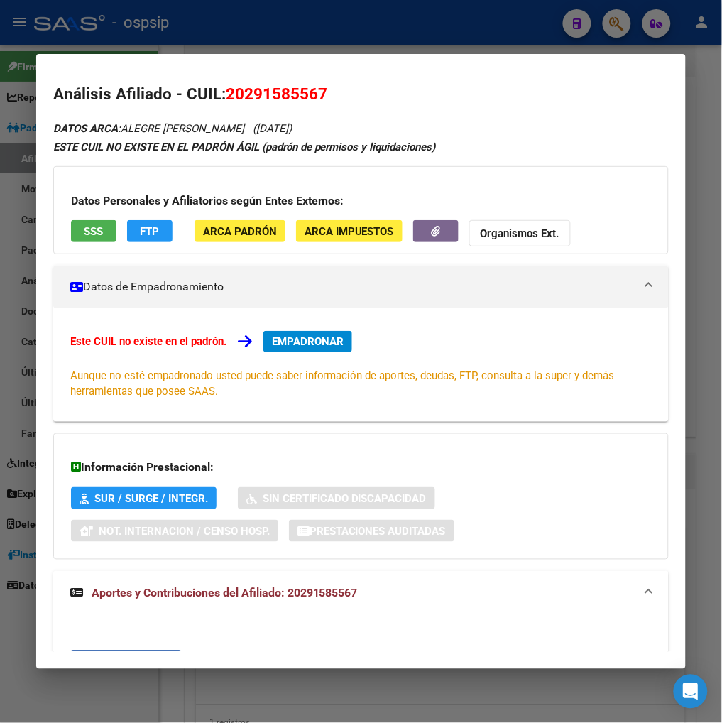
scroll to position [0, 0]
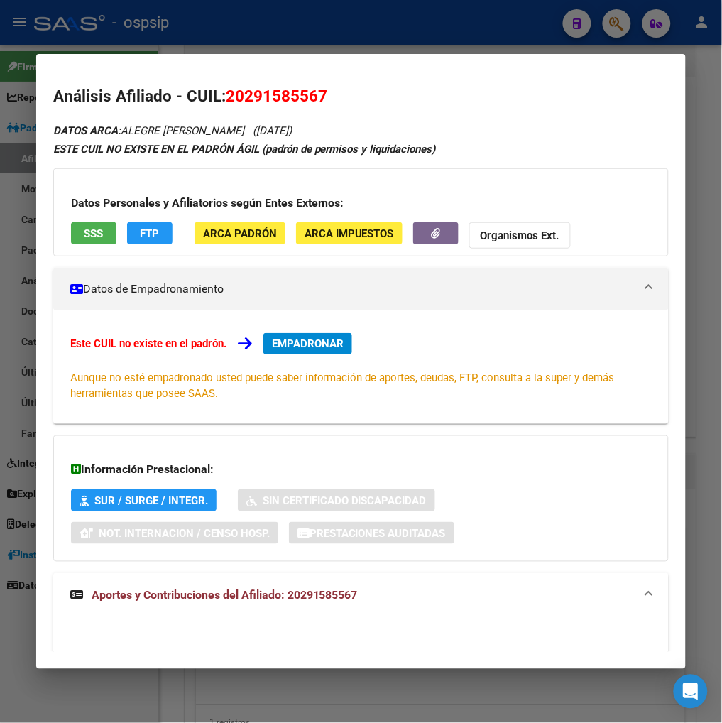
click at [304, 337] on span "EMPADRONAR" at bounding box center [308, 343] width 72 height 13
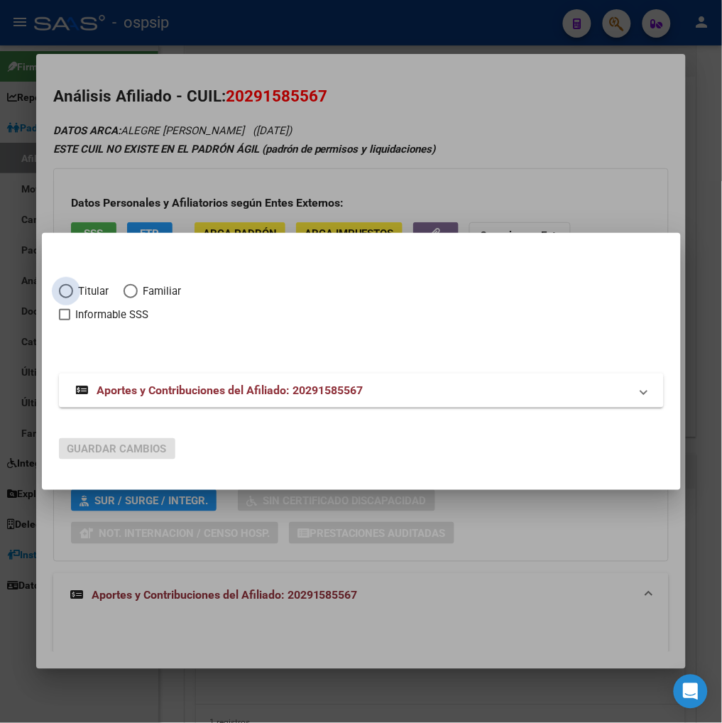
click at [69, 293] on span "Elija una opción" at bounding box center [66, 291] width 14 height 14
click at [69, 293] on input "Titular" at bounding box center [66, 291] width 14 height 14
radio input "true"
checkbox input "true"
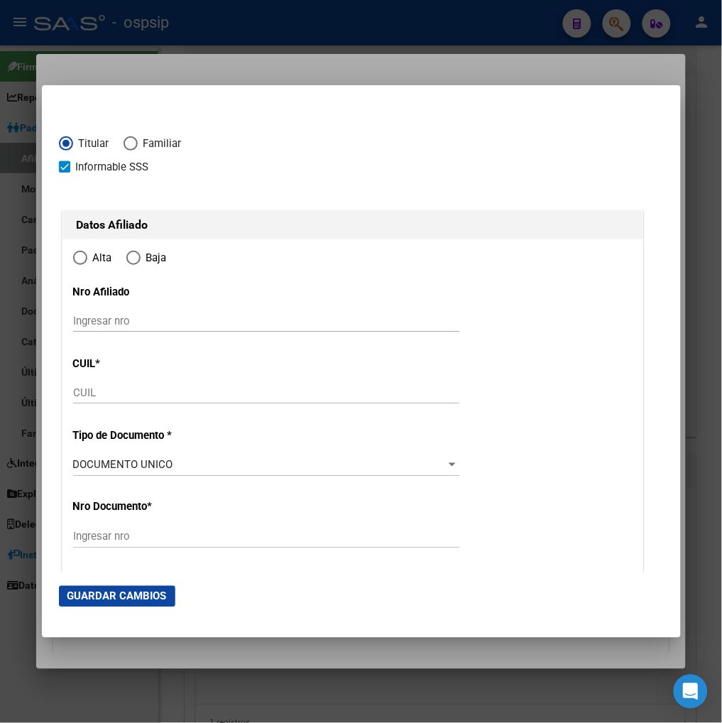
type input "20-29158556-7"
radio input "true"
type input "29158556"
type input "ALEGRE"
type input "[PERSON_NAME]"
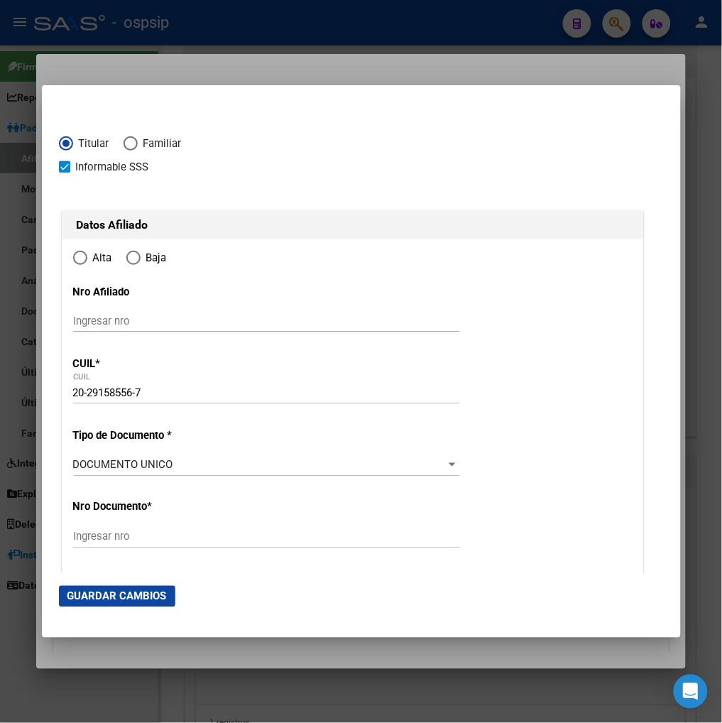
type input "[DATE]"
type input "[GEOGRAPHIC_DATA]"
type input "9420"
type input "SANTA CRUZ"
type input "780"
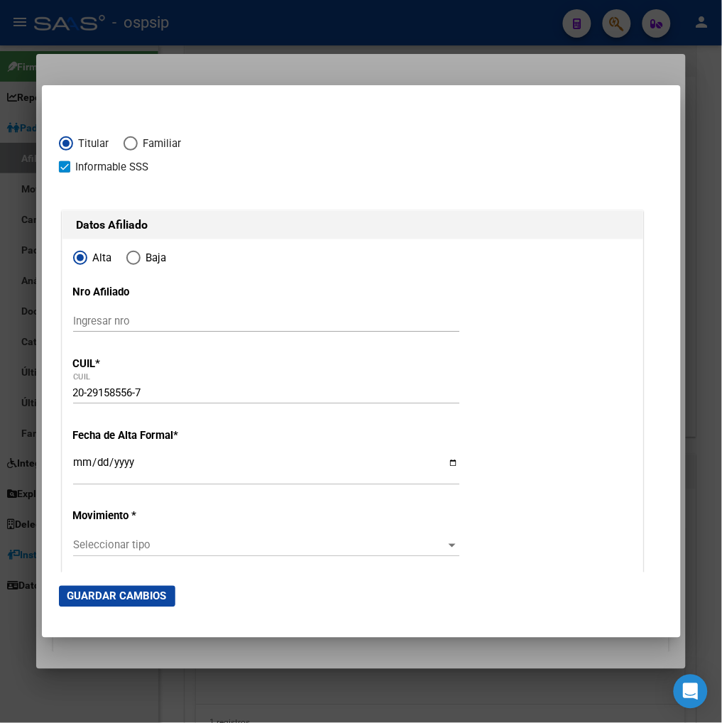
click at [84, 477] on input "Ingresar fecha" at bounding box center [266, 468] width 386 height 23
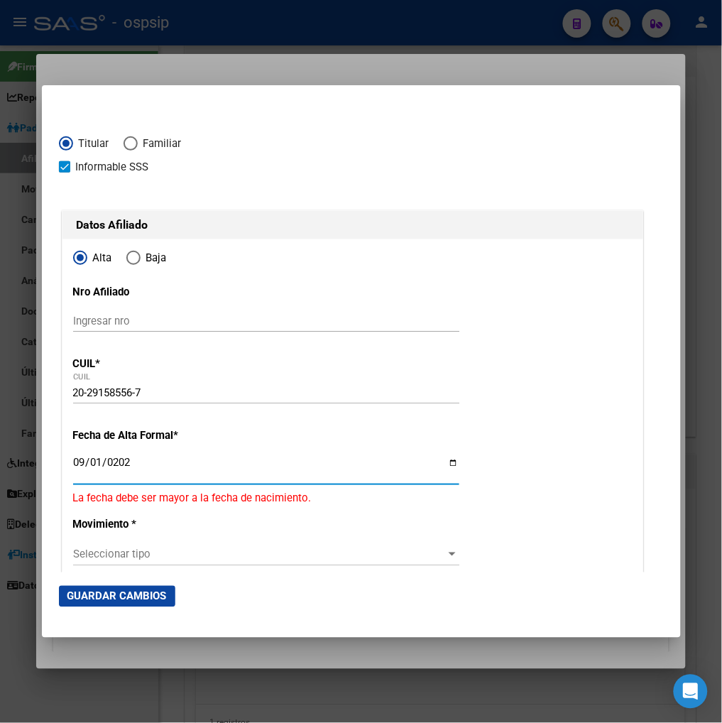
type input "[DATE]"
click at [305, 542] on span "Seleccionar tipo" at bounding box center [260, 545] width 374 height 13
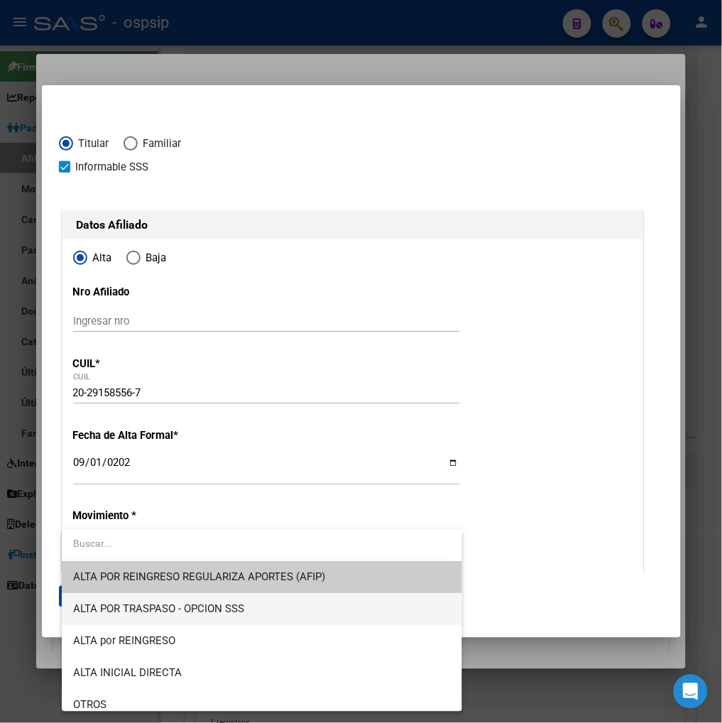
click at [263, 611] on span "ALTA POR TRASPASO - OPCION SSS" at bounding box center [262, 610] width 378 height 32
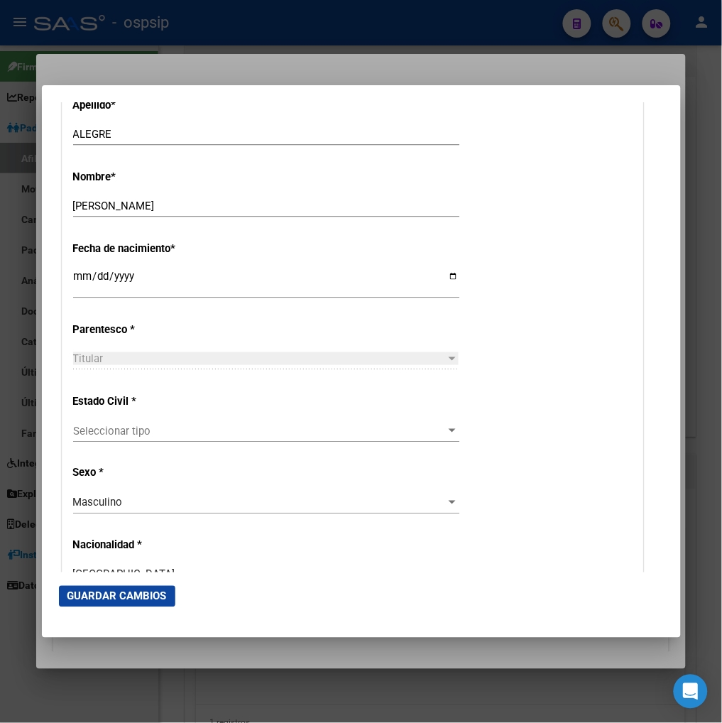
scroll to position [631, 0]
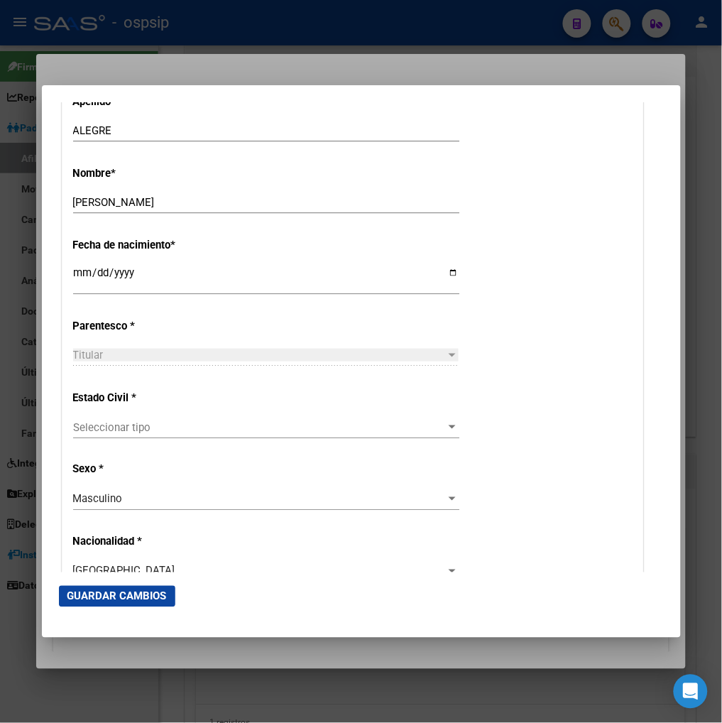
click at [178, 427] on span "Seleccionar tipo" at bounding box center [260, 427] width 374 height 13
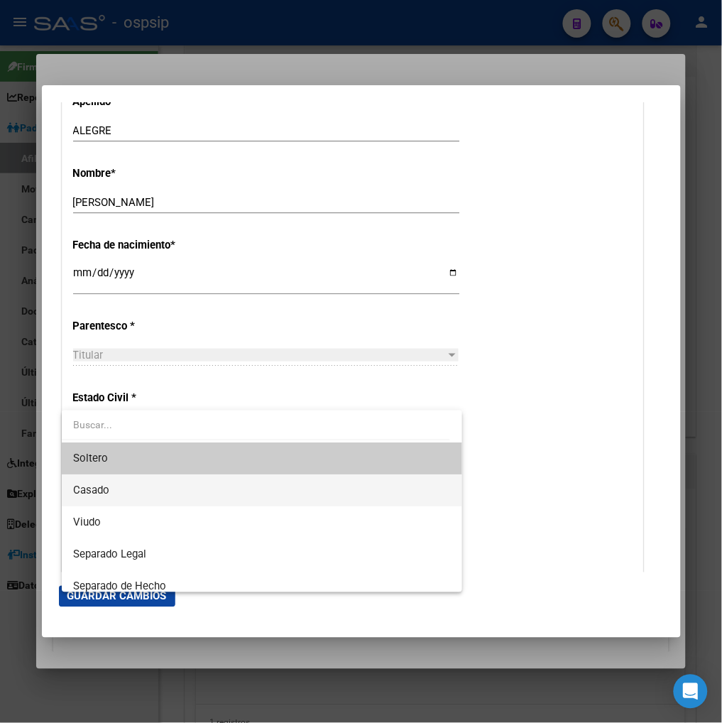
click at [153, 493] on span "Casado" at bounding box center [262, 490] width 378 height 32
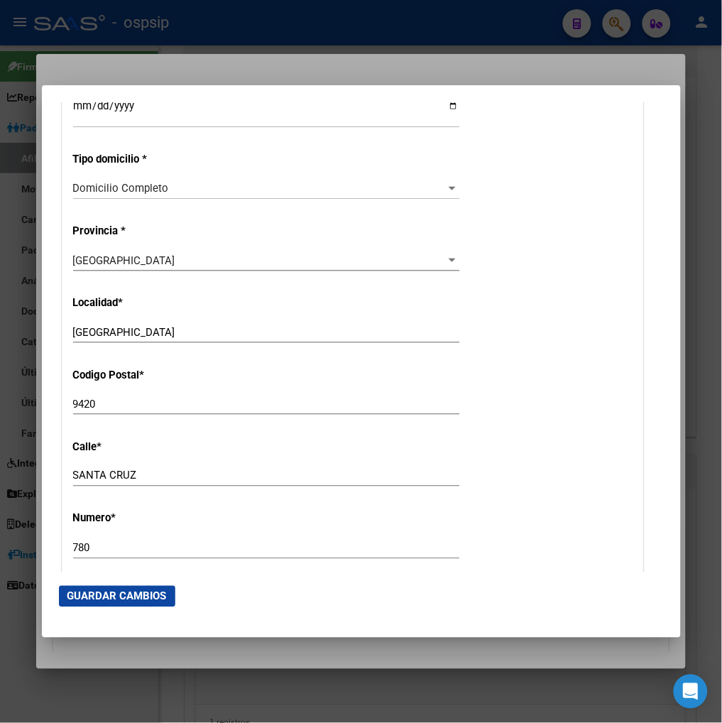
scroll to position [1262, 0]
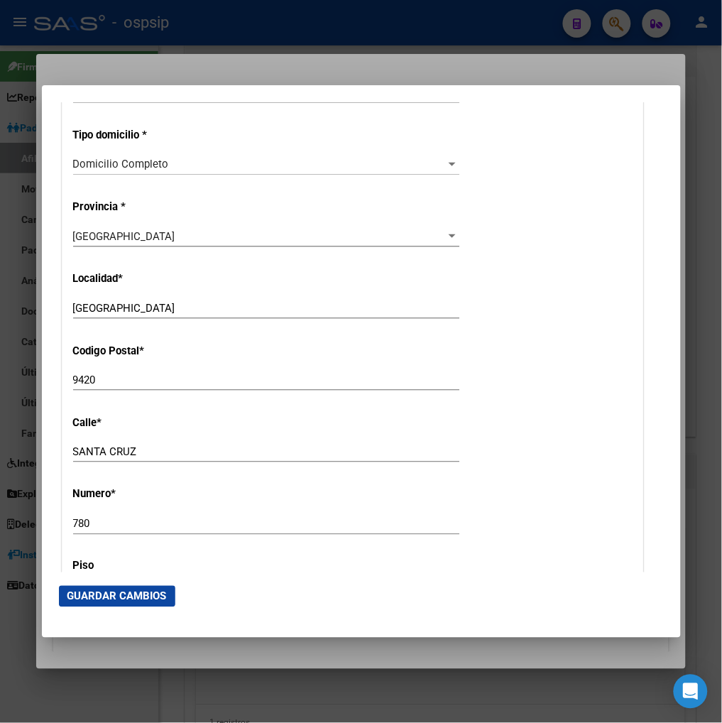
click at [157, 453] on input "SANTA CRUZ" at bounding box center [266, 451] width 386 height 13
type input "S"
type input "USHUAIA"
click at [111, 523] on input "780" at bounding box center [266, 524] width 386 height 13
type input "7"
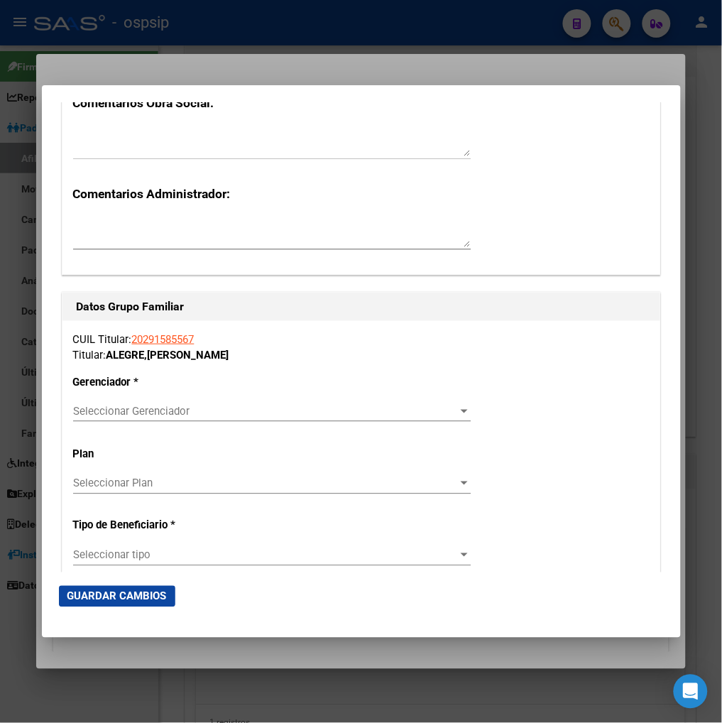
scroll to position [2288, 0]
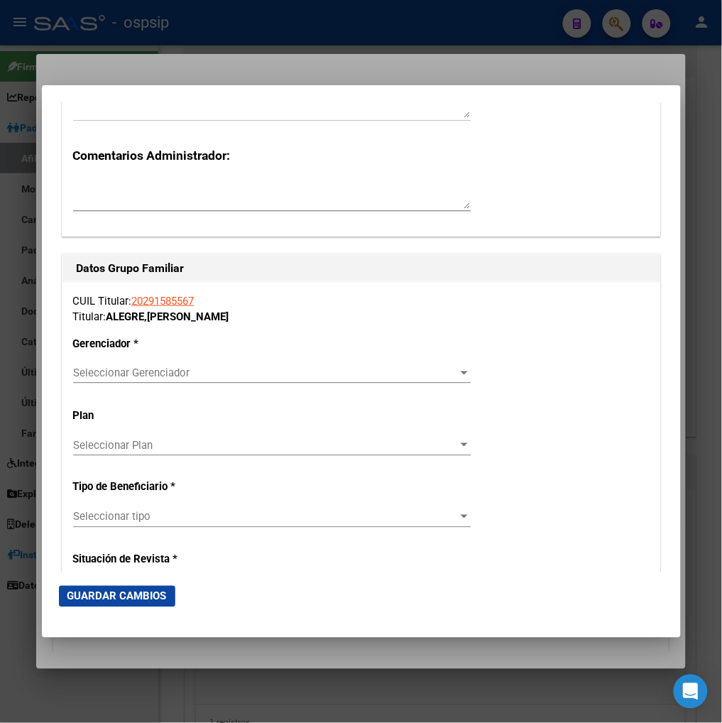
type input "71"
click at [441, 375] on span "Seleccionar Gerenciador" at bounding box center [265, 372] width 385 height 13
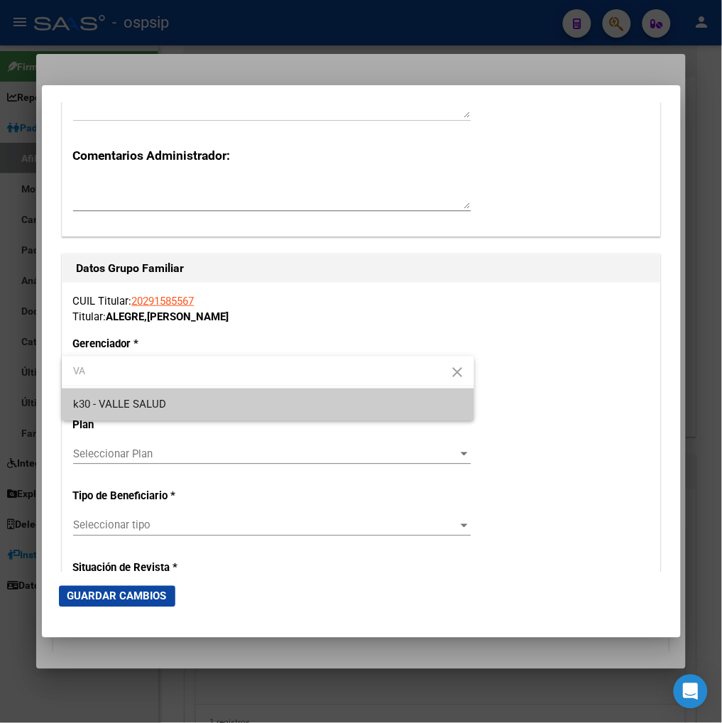
type input "VA"
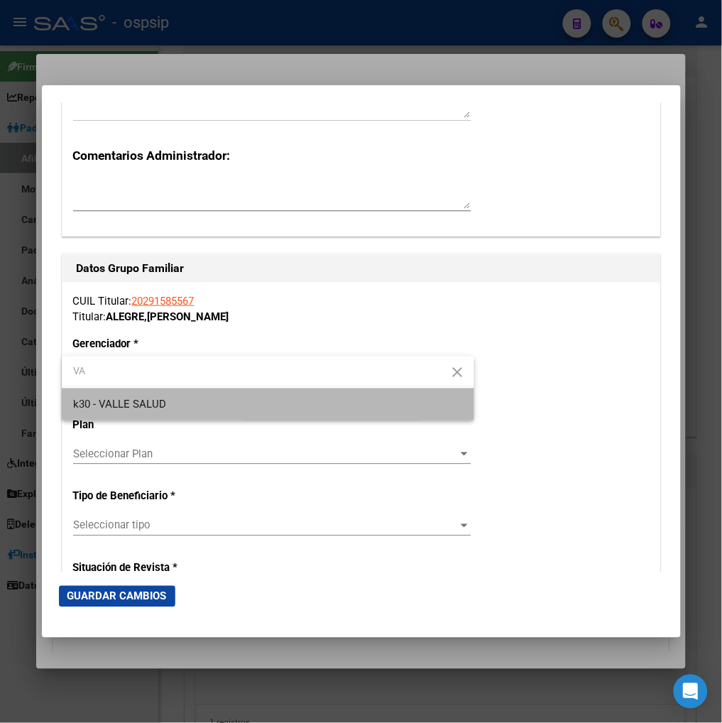
click at [371, 408] on span "k30 - VALLE SALUD" at bounding box center [268, 404] width 390 height 32
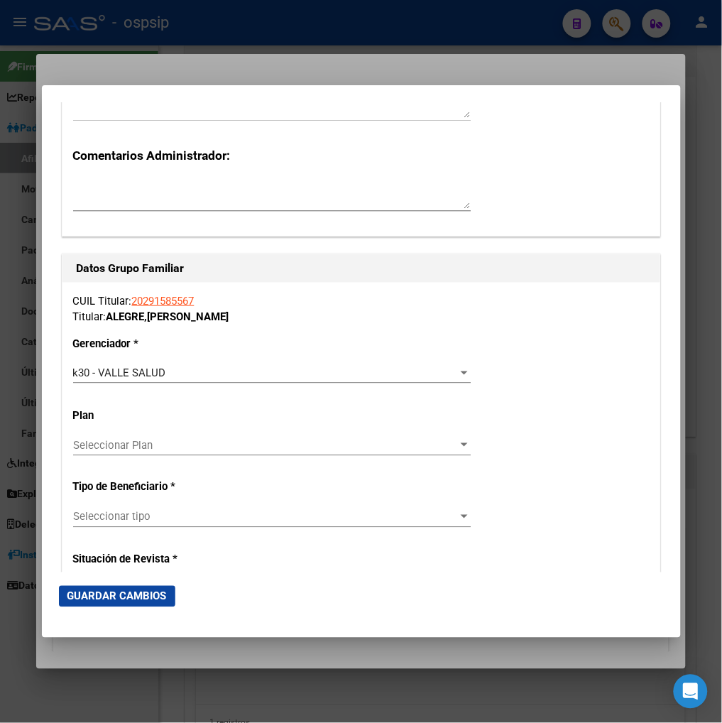
click at [310, 523] on div "Seleccionar tipo Seleccionar tipo" at bounding box center [272, 516] width 398 height 21
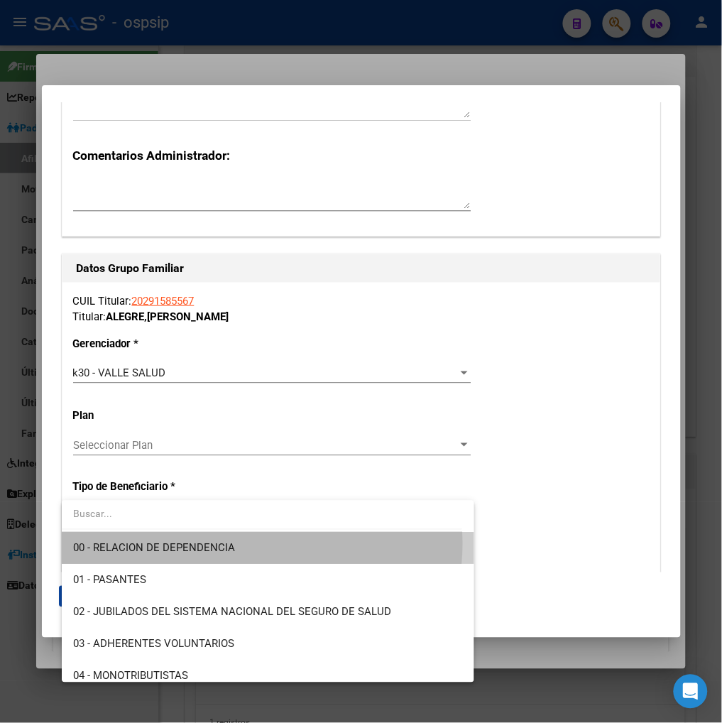
click at [254, 544] on span "00 - RELACION DE DEPENDENCIA" at bounding box center [268, 549] width 390 height 32
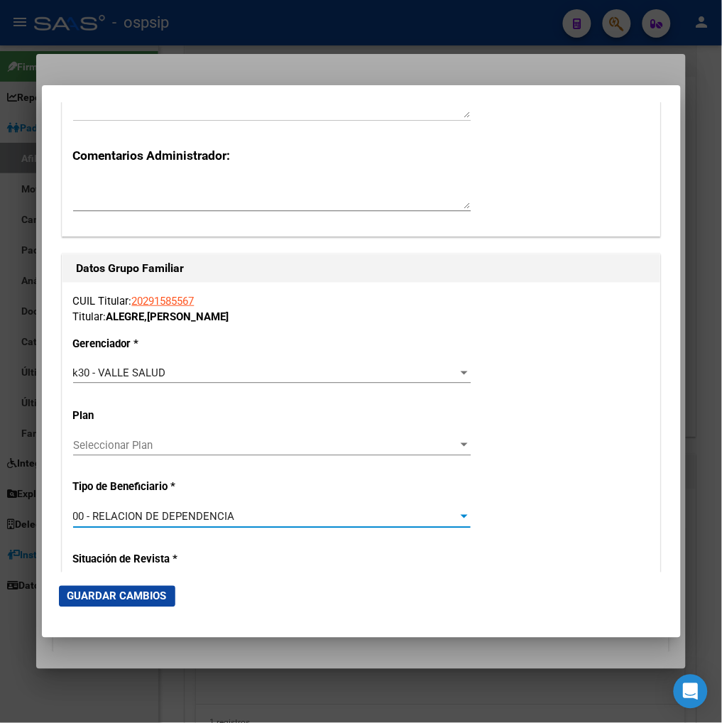
type input "30-57517012-5"
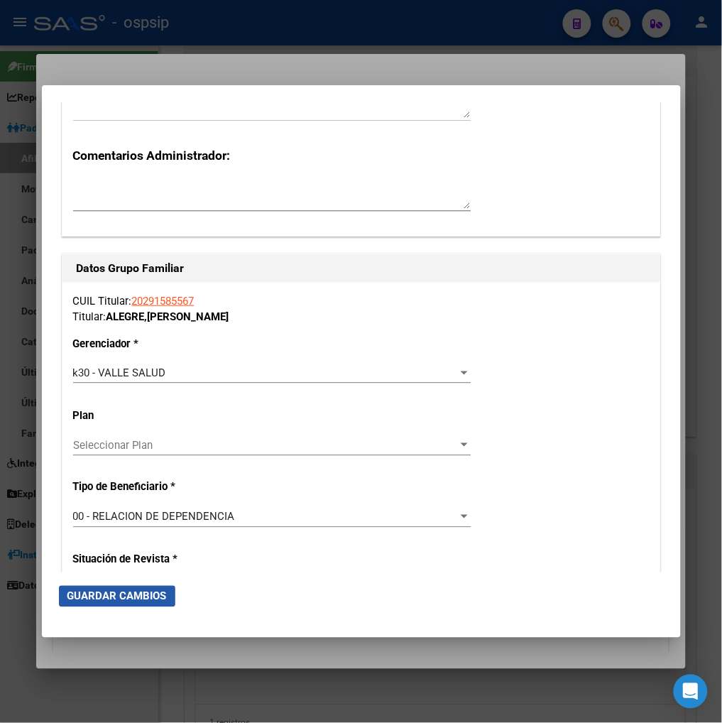
click at [136, 599] on span "Guardar Cambios" at bounding box center [116, 596] width 99 height 13
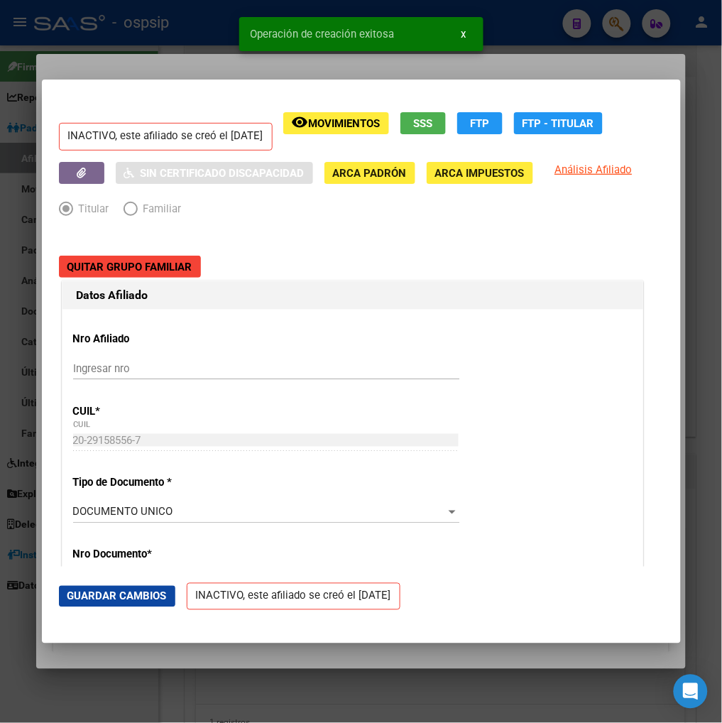
scroll to position [79, 0]
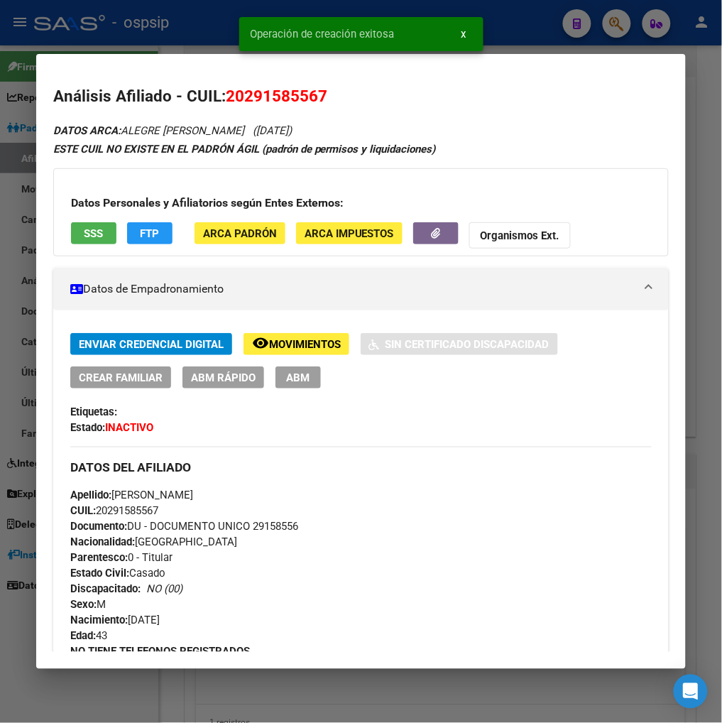
click at [301, 375] on span "ABM" at bounding box center [297, 377] width 23 height 13
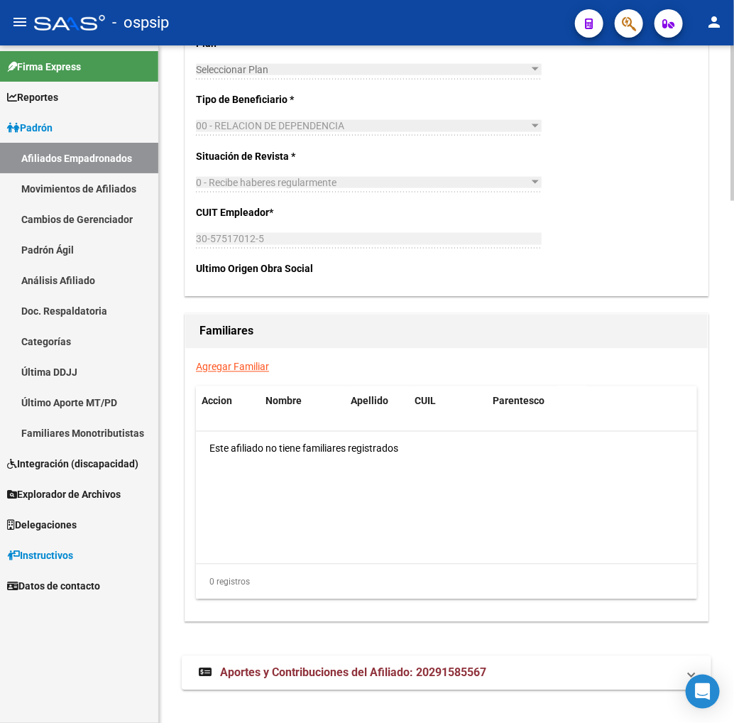
scroll to position [2277, 0]
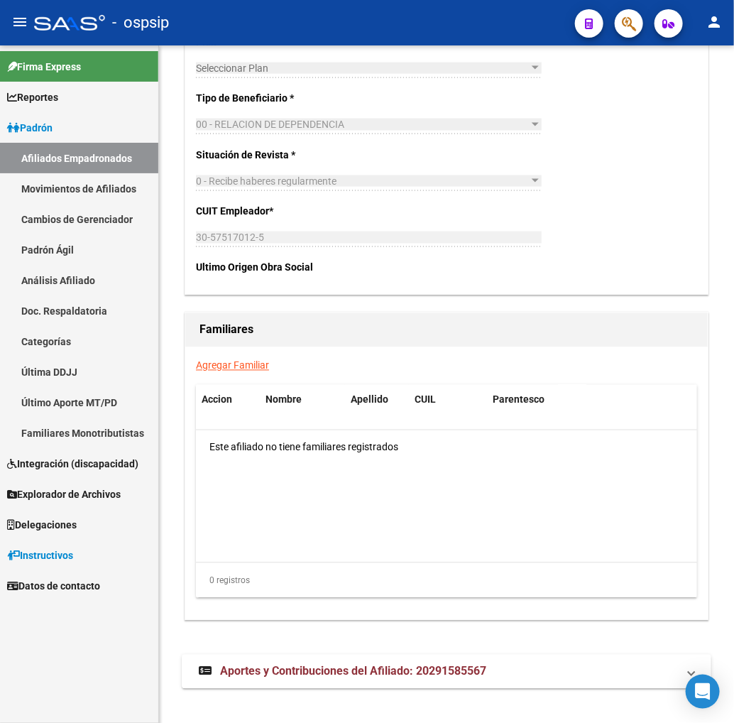
click at [202, 360] on link "Agregar Familiar" at bounding box center [232, 365] width 73 height 11
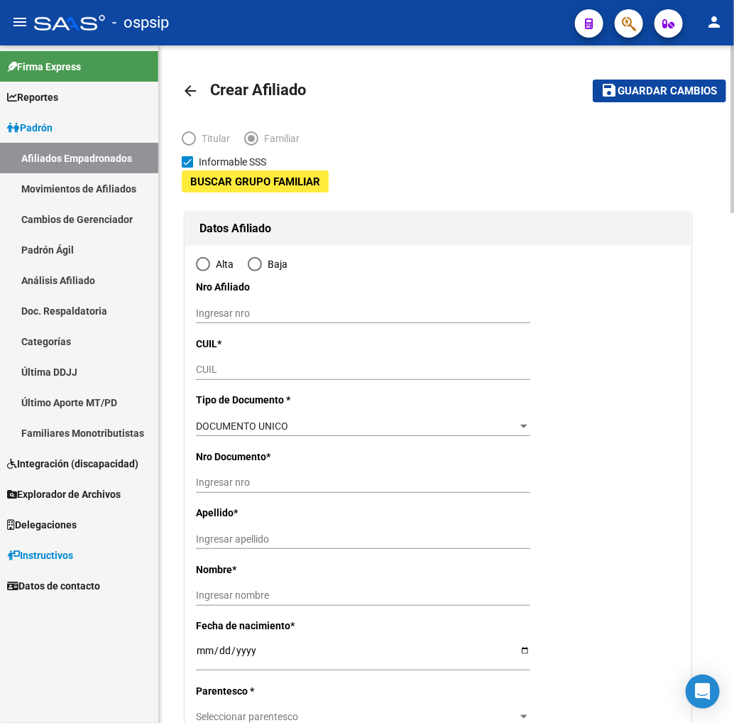
type input "30-57517012-5"
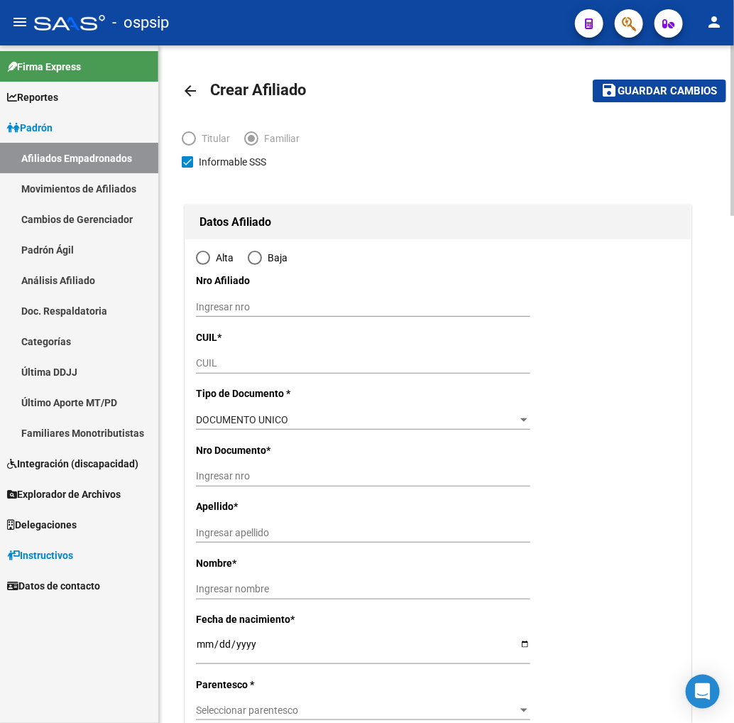
type input "[GEOGRAPHIC_DATA]"
type input "9420"
type input "USHUAIA"
type input "71"
radio input "true"
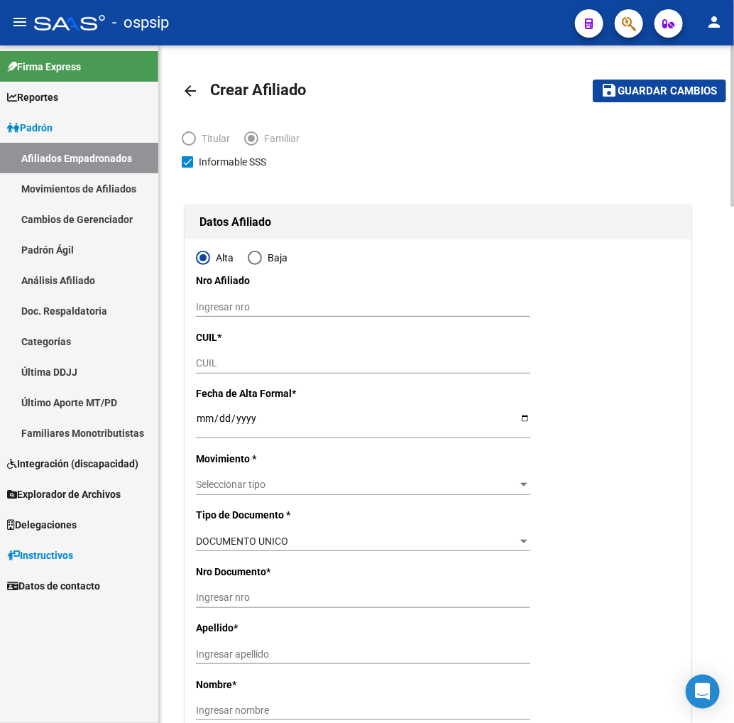
type input "30-57517012-5"
click at [236, 366] on input "CUIL" at bounding box center [363, 363] width 334 height 12
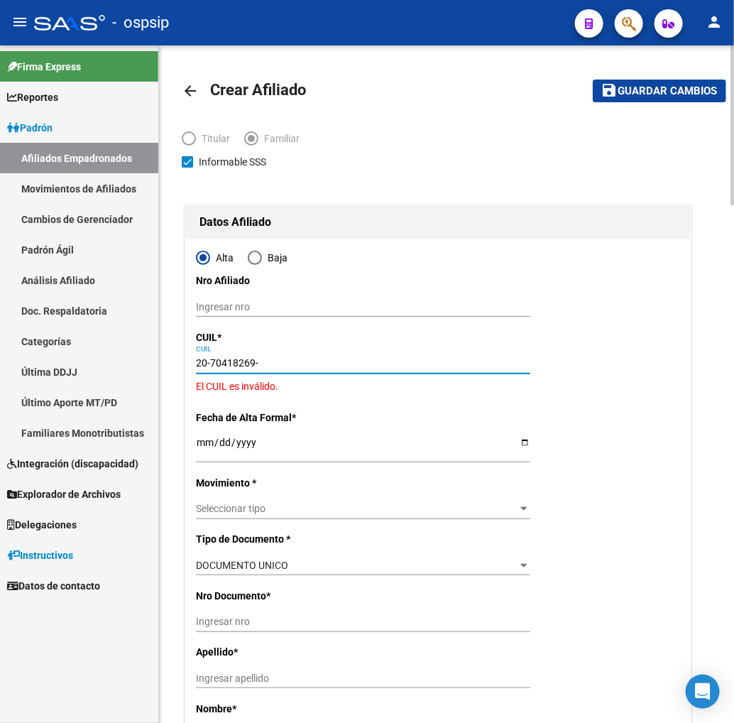
type input "20-70418269-5"
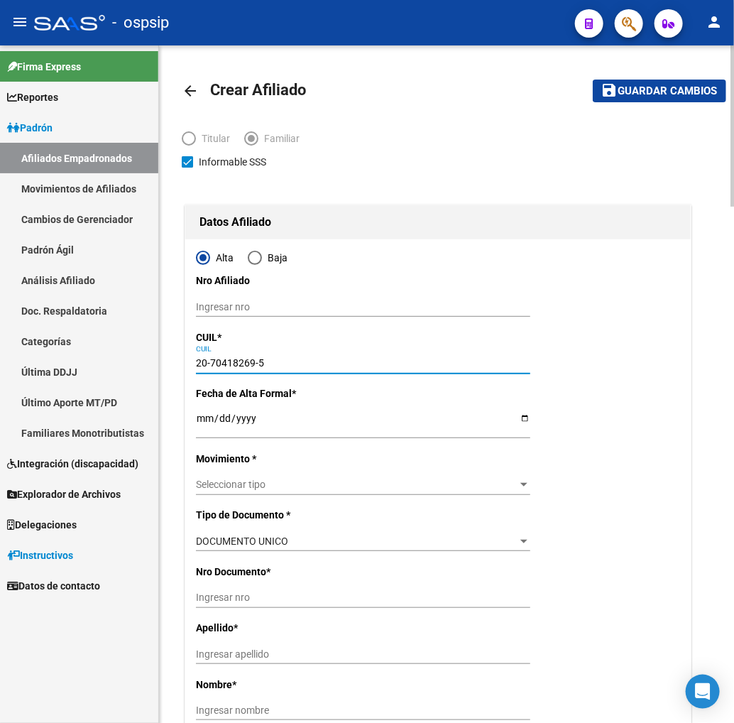
type input "70418269"
type input "[PERSON_NAME]"
type input "[DATE]"
type input "[GEOGRAPHIC_DATA]"
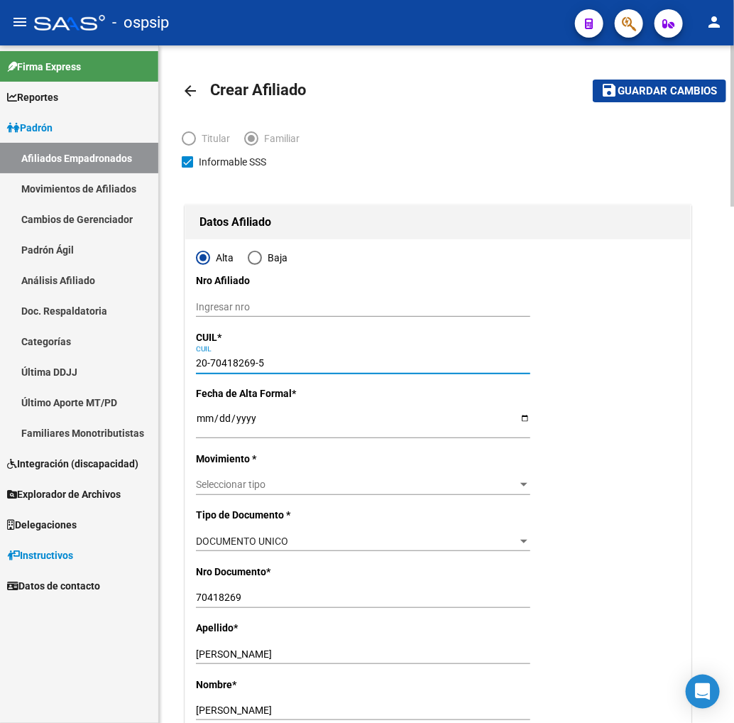
type input "20-70418269-5"
click at [206, 420] on input "Ingresar fecha" at bounding box center [363, 423] width 334 height 21
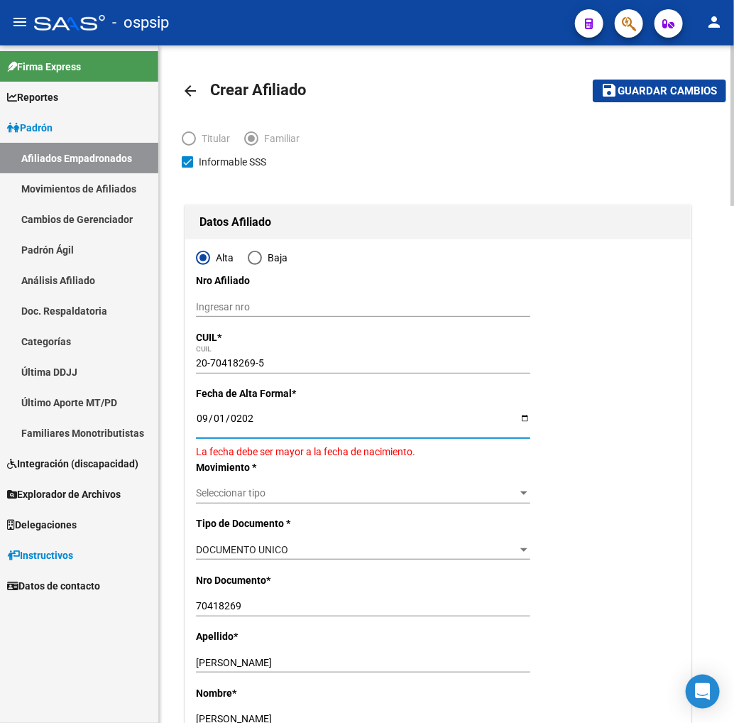
type input "[DATE]"
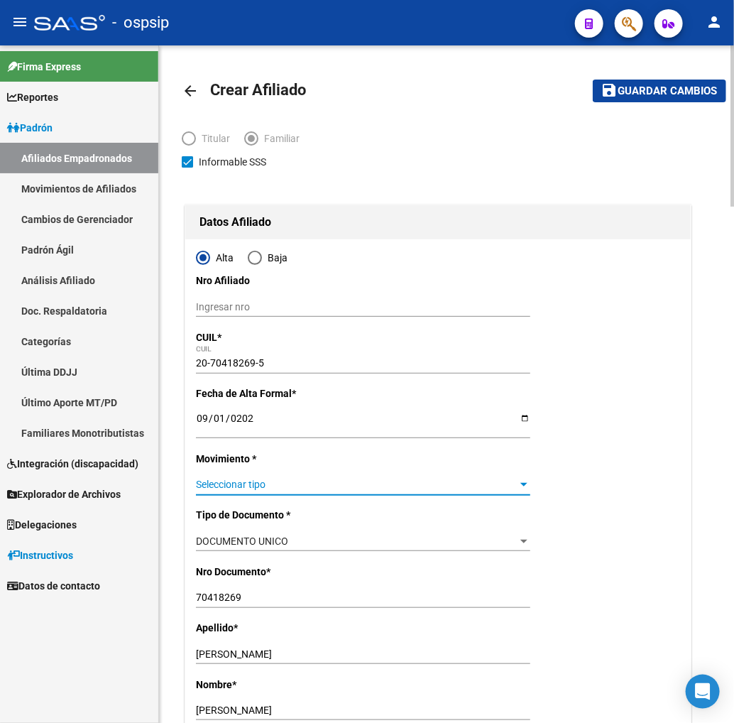
click at [249, 488] on span "Seleccionar tipo" at bounding box center [357, 485] width 322 height 12
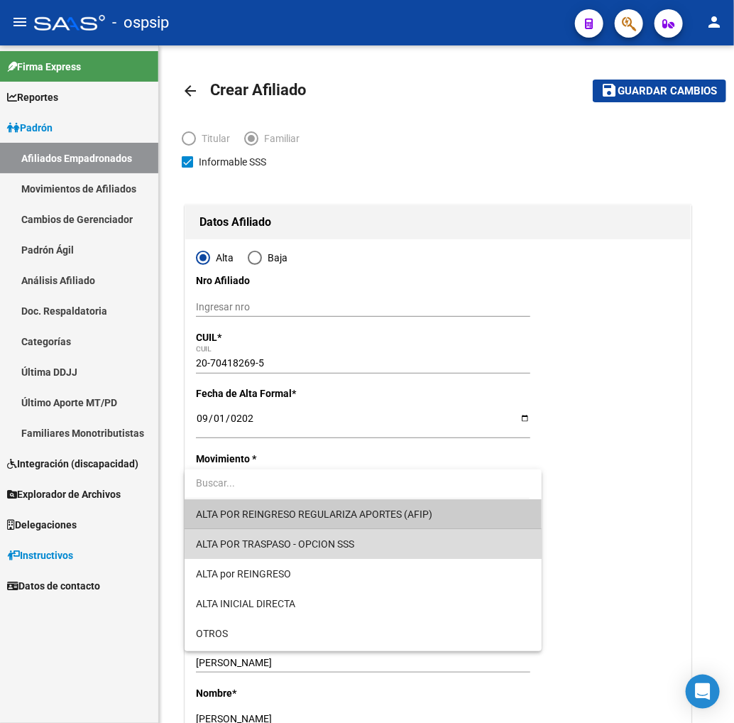
click at [381, 537] on span "ALTA POR TRASPASO - OPCION SSS" at bounding box center [363, 544] width 334 height 30
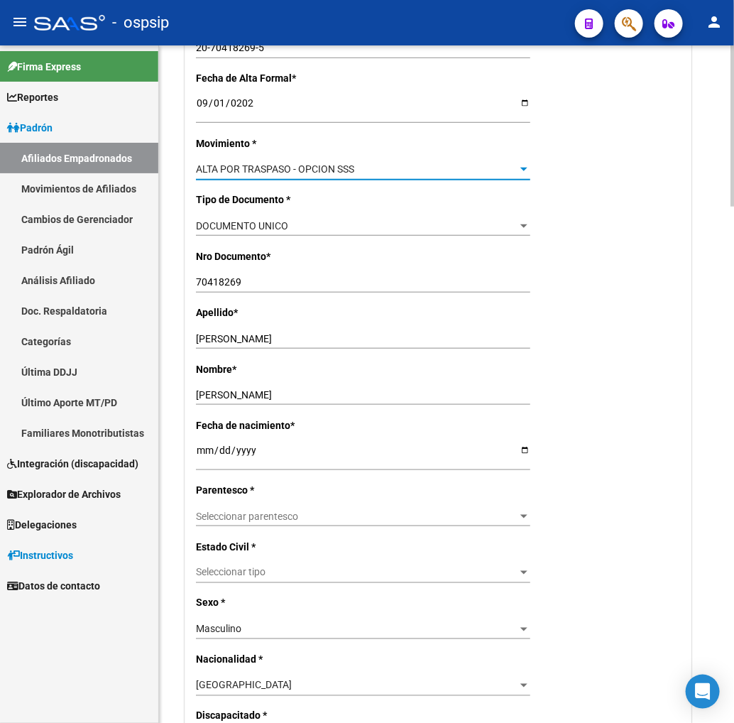
scroll to position [394, 0]
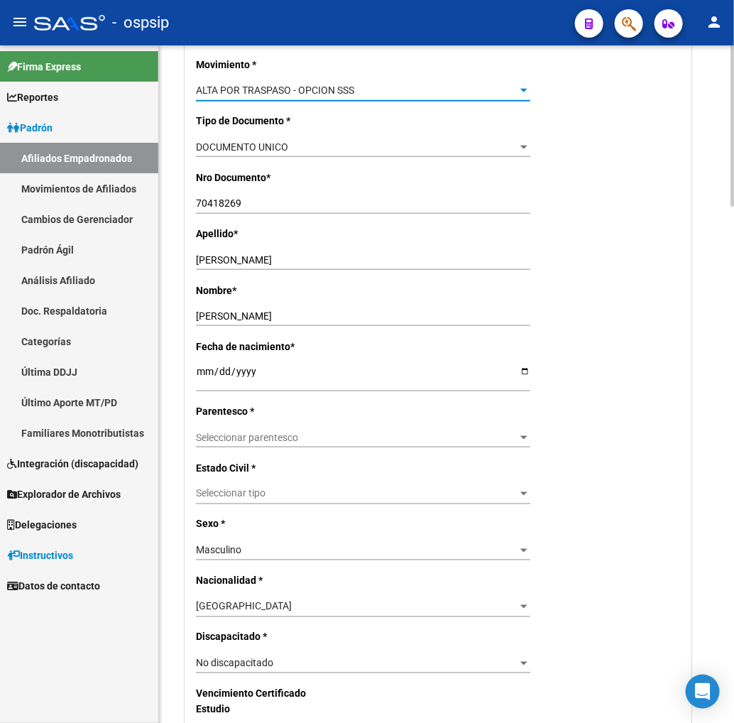
click at [343, 442] on span "Seleccionar parentesco" at bounding box center [357, 438] width 322 height 12
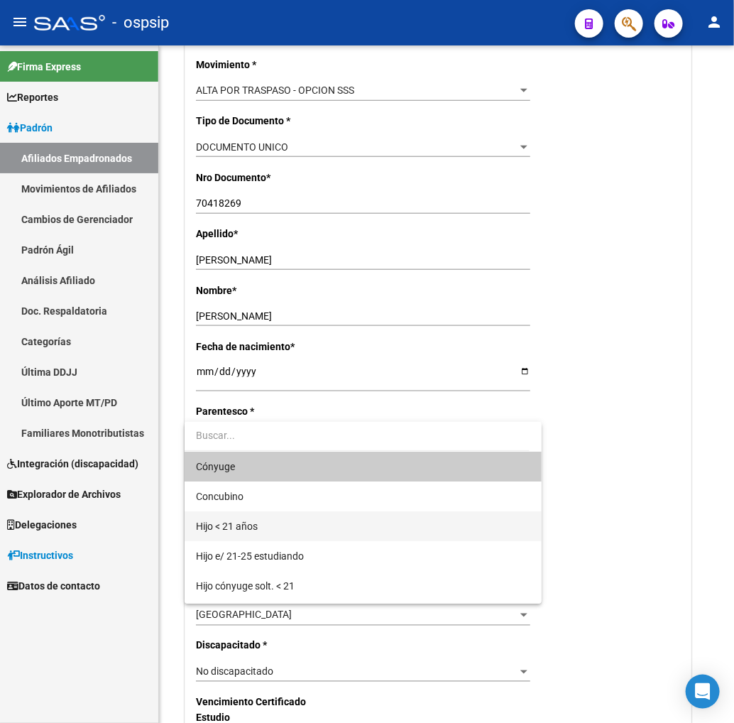
click at [335, 528] on span "Hijo < 21 años" at bounding box center [363, 526] width 334 height 30
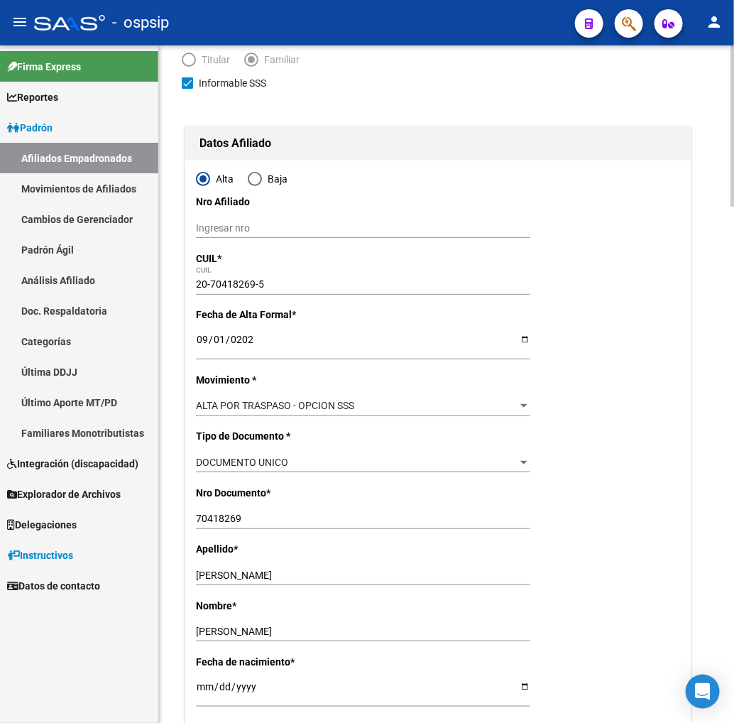
scroll to position [0, 0]
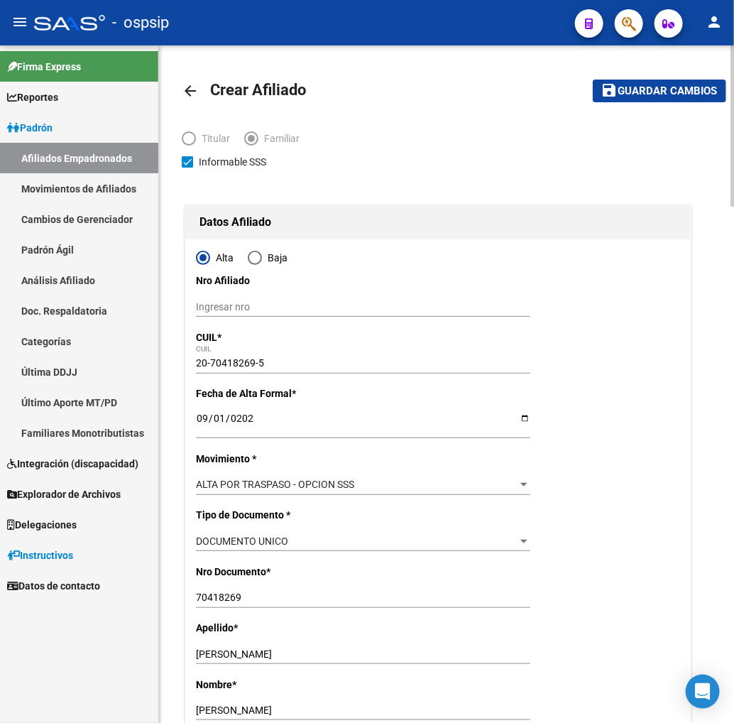
click at [662, 89] on span "Guardar cambios" at bounding box center [667, 91] width 99 height 13
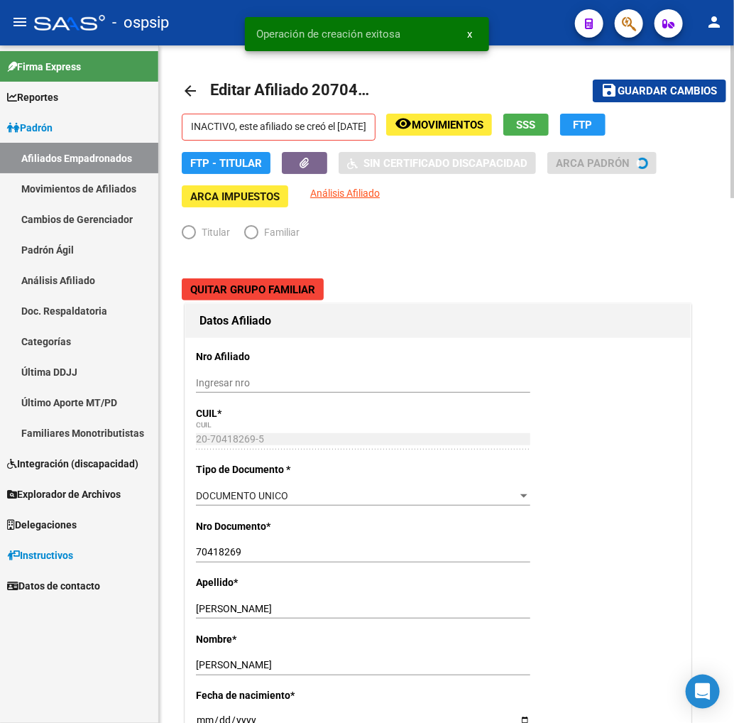
radio input "true"
type input "30-57517012-5"
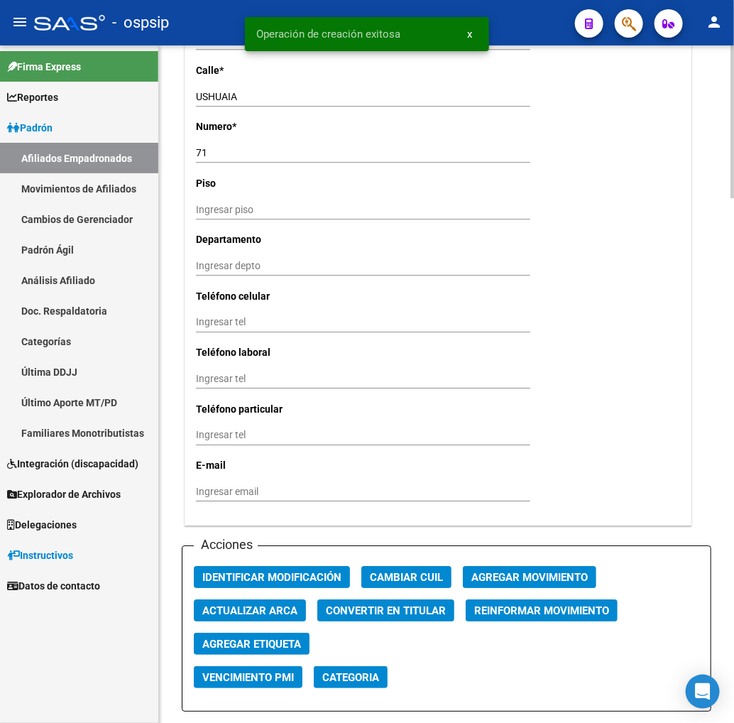
scroll to position [1420, 0]
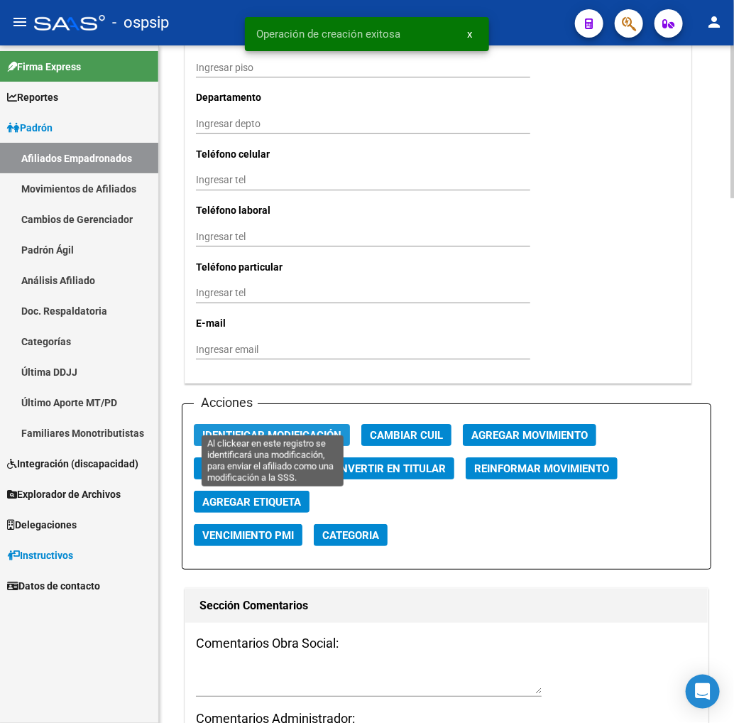
click at [278, 429] on span "Identificar Modificación" at bounding box center [271, 435] width 139 height 13
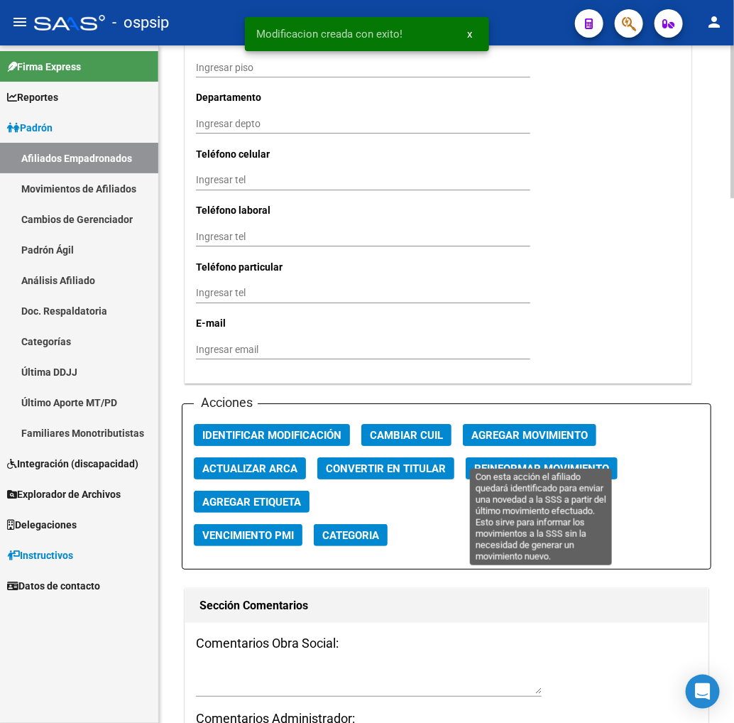
click at [545, 462] on span "Reinformar Movimiento" at bounding box center [541, 468] width 135 height 13
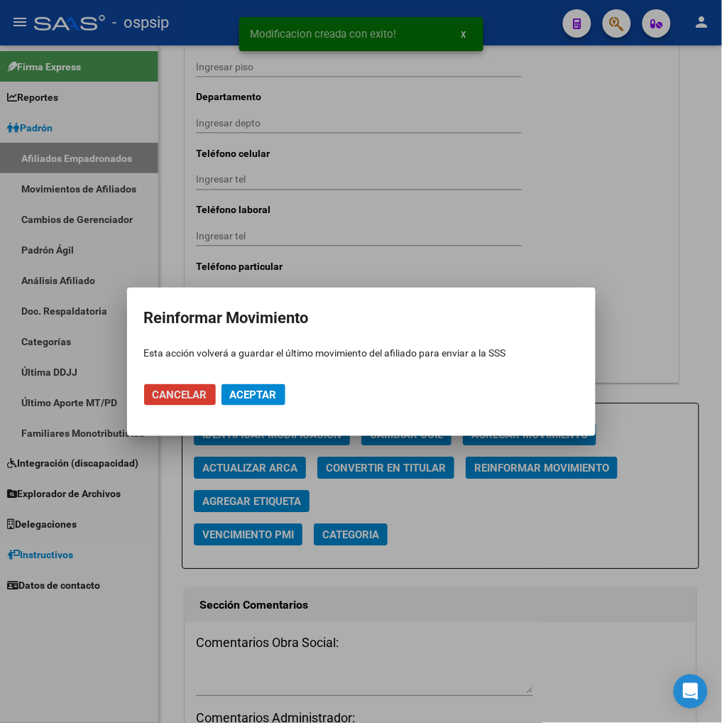
click at [261, 394] on span "Aceptar" at bounding box center [253, 394] width 47 height 13
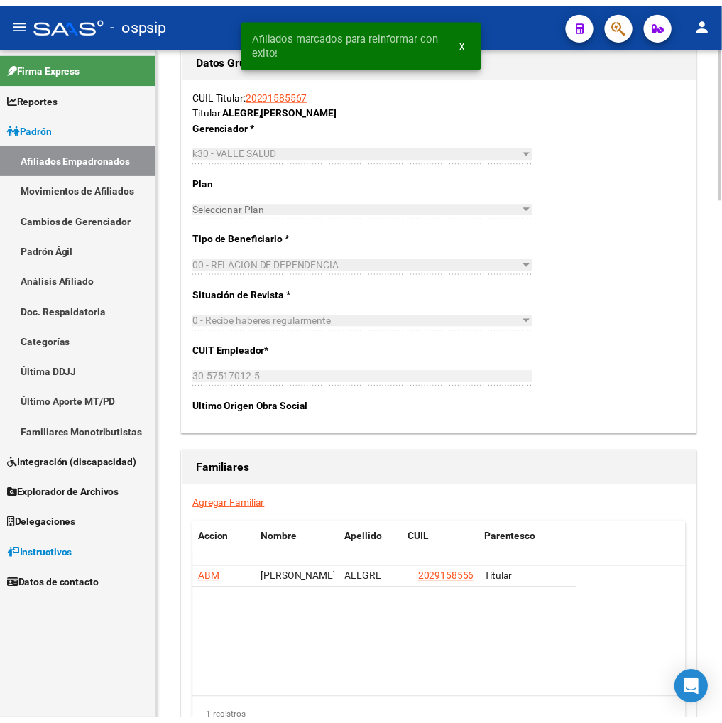
scroll to position [2332, 0]
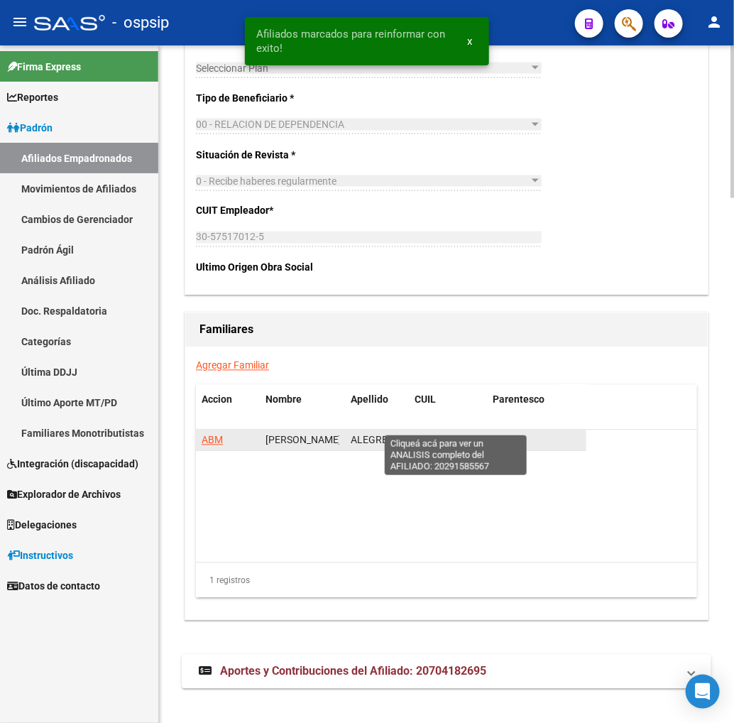
click at [445, 435] on span "20291585567" at bounding box center [456, 440] width 62 height 11
